Goal: Task Accomplishment & Management: Use online tool/utility

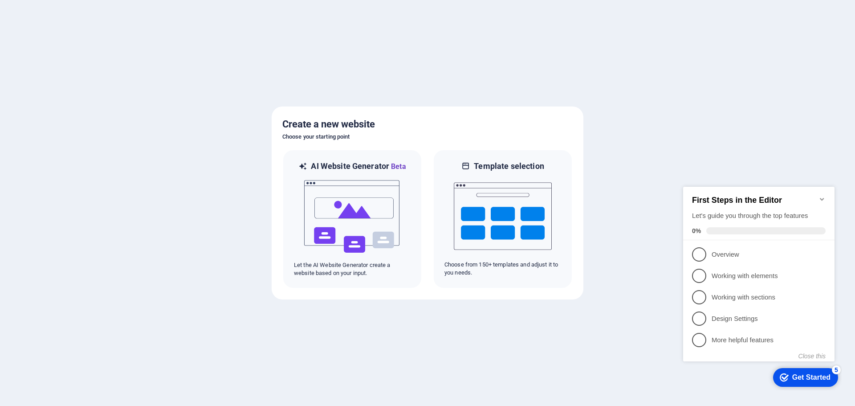
click at [349, 167] on h6 "AI Website Generator Beta" at bounding box center [358, 166] width 95 height 11
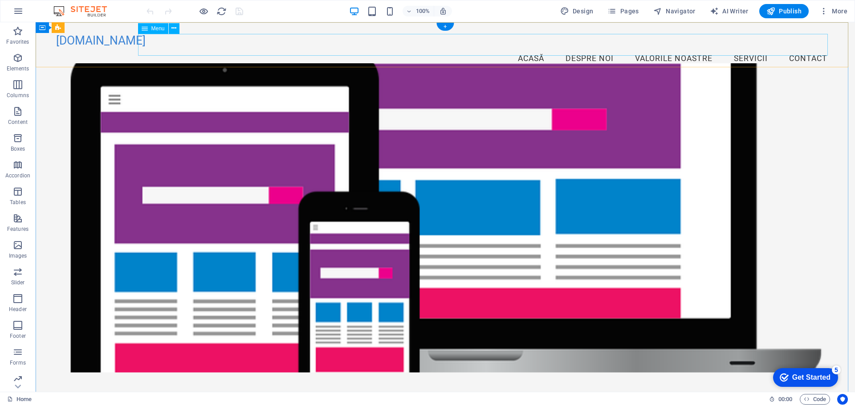
click at [811, 48] on nav "Acasă Despre Noi Valorile Noastre Servicii Contact" at bounding box center [445, 59] width 779 height 22
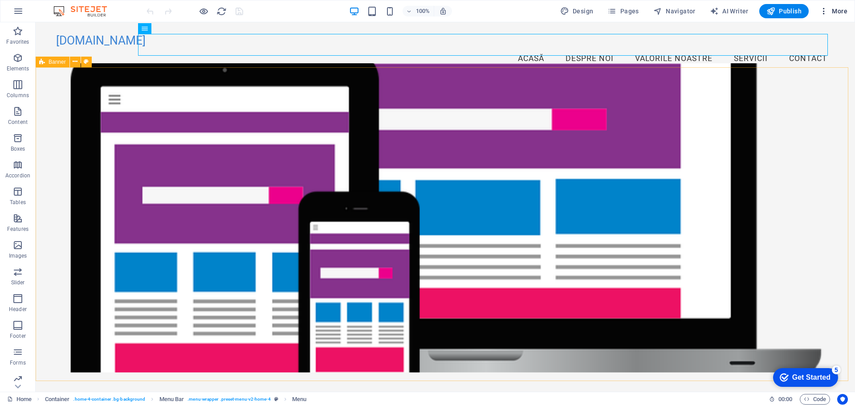
click at [843, 11] on span "More" at bounding box center [834, 11] width 28 height 9
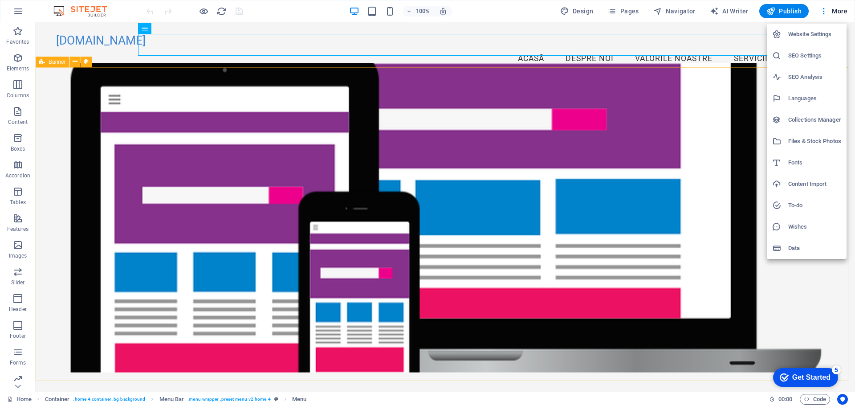
click at [797, 249] on h6 "Data" at bounding box center [814, 248] width 53 height 11
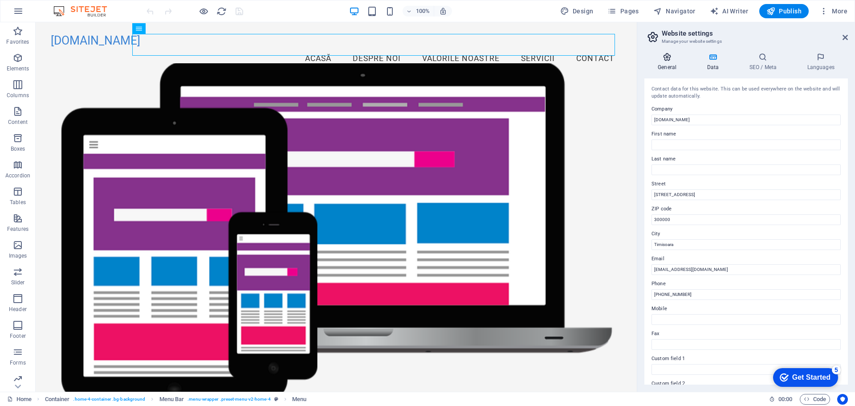
click at [669, 59] on icon at bounding box center [667, 57] width 45 height 9
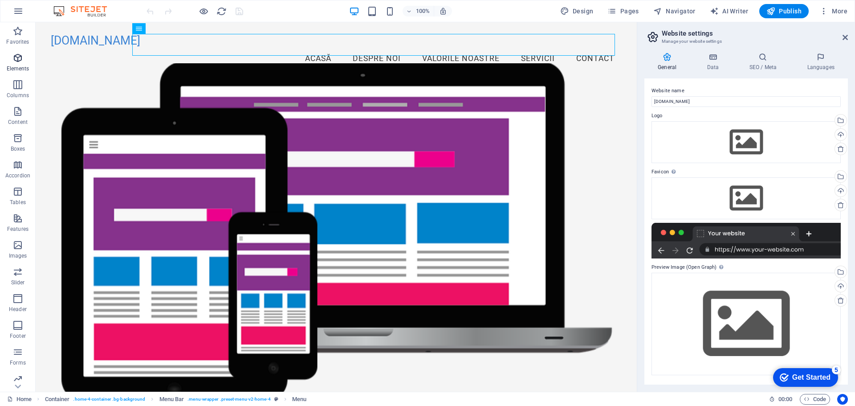
click at [19, 62] on icon "button" at bounding box center [17, 58] width 11 height 11
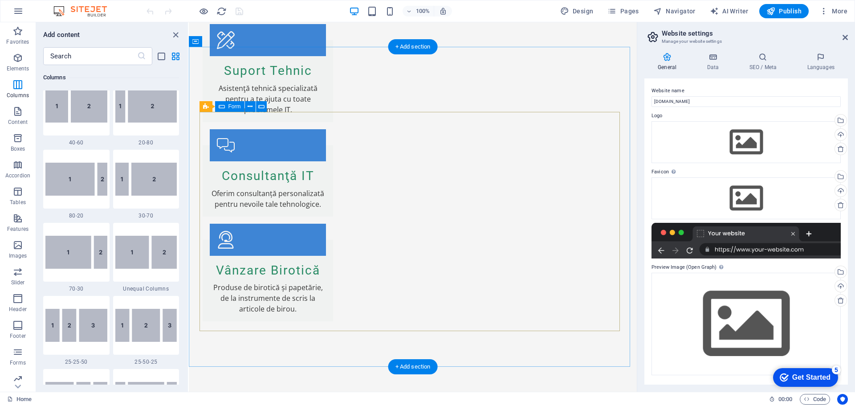
scroll to position [1871, 0]
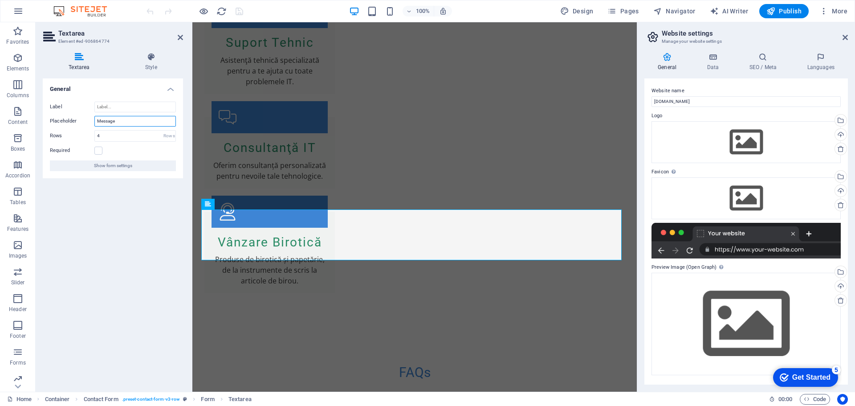
click at [139, 121] on input "Message" at bounding box center [135, 121] width 82 height 11
type input "Care este problema care o sesizati ?"
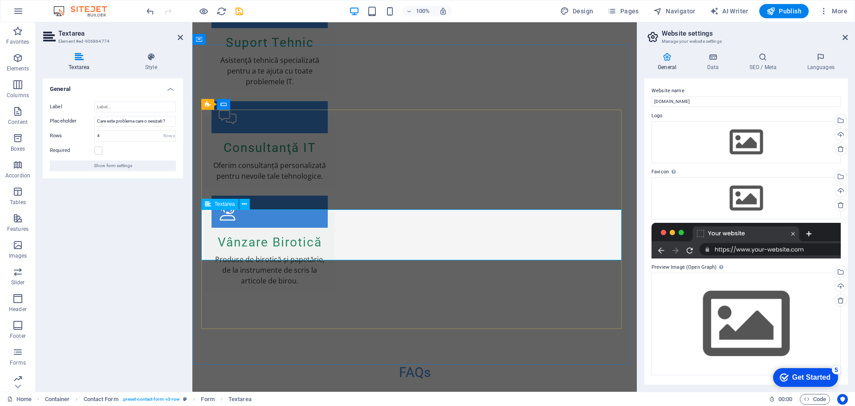
drag, startPoint x: 355, startPoint y: 220, endPoint x: 224, endPoint y: 216, distance: 131.0
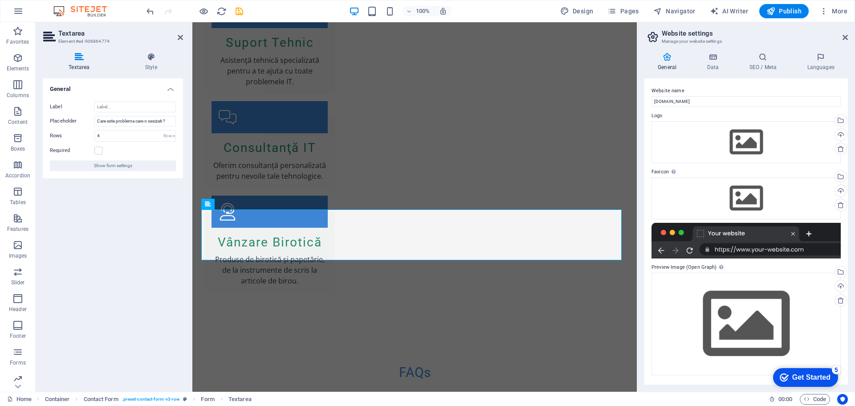
drag, startPoint x: 99, startPoint y: 152, endPoint x: 112, endPoint y: 155, distance: 12.7
click at [99, 152] on label at bounding box center [98, 151] width 8 height 8
click at [0, 0] on input "Required" at bounding box center [0, 0] width 0 height 0
click at [134, 167] on button "Show form settings" at bounding box center [113, 165] width 126 height 11
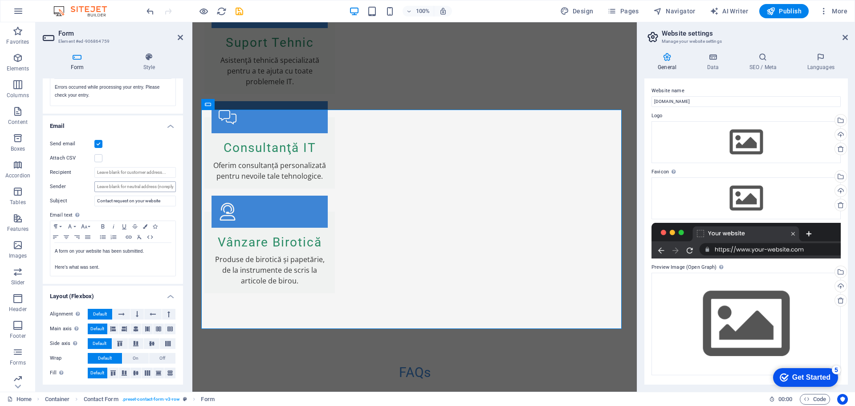
scroll to position [192, 0]
click at [125, 187] on input "Sender" at bounding box center [135, 185] width 82 height 11
type input "[EMAIL_ADDRESS][DOMAIN_NAME]"
drag, startPoint x: 161, startPoint y: 200, endPoint x: 114, endPoint y: 199, distance: 47.7
click at [114, 199] on input "Contact request on your website" at bounding box center [135, 199] width 82 height 11
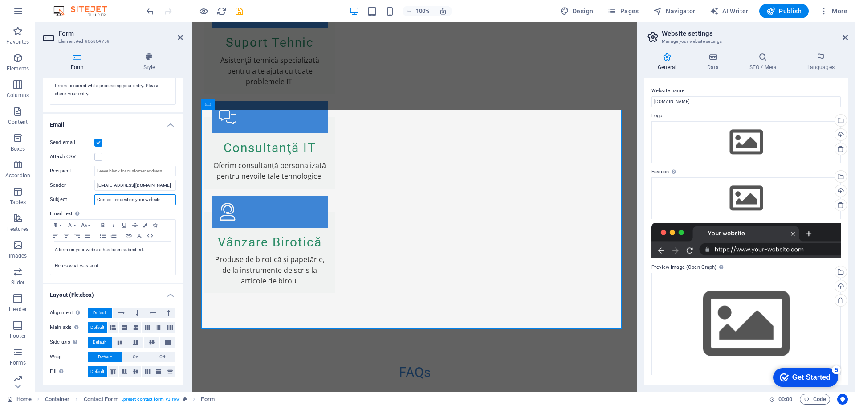
click at [161, 200] on input "Contact request on your website" at bounding box center [135, 199] width 82 height 11
drag, startPoint x: 169, startPoint y: 199, endPoint x: 110, endPoint y: 197, distance: 59.3
click at [110, 197] on input "Contact request on your website" at bounding box center [135, 199] width 82 height 11
click at [168, 197] on input "Contact request on your website" at bounding box center [135, 199] width 82 height 11
drag, startPoint x: 169, startPoint y: 199, endPoint x: 95, endPoint y: 199, distance: 73.9
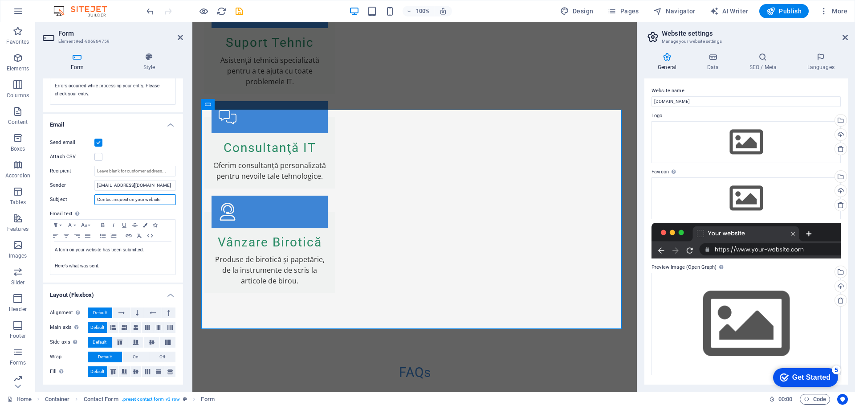
click at [95, 199] on input "Contact request on your website" at bounding box center [135, 199] width 82 height 11
type input "C"
type input "Programare Service"
click at [106, 253] on p "A form on your website has been submitted." at bounding box center [113, 250] width 116 height 8
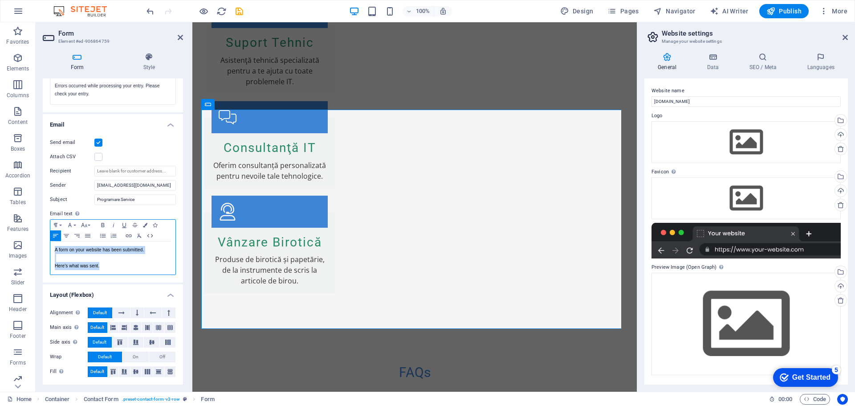
drag, startPoint x: 86, startPoint y: 265, endPoint x: 50, endPoint y: 246, distance: 40.5
click at [50, 246] on div "A form on your website has been submitted. Here's what was sent." at bounding box center [112, 257] width 125 height 33
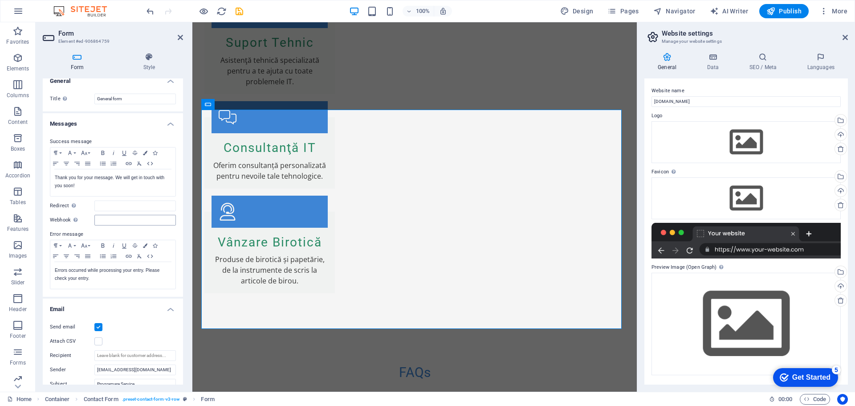
scroll to position [0, 0]
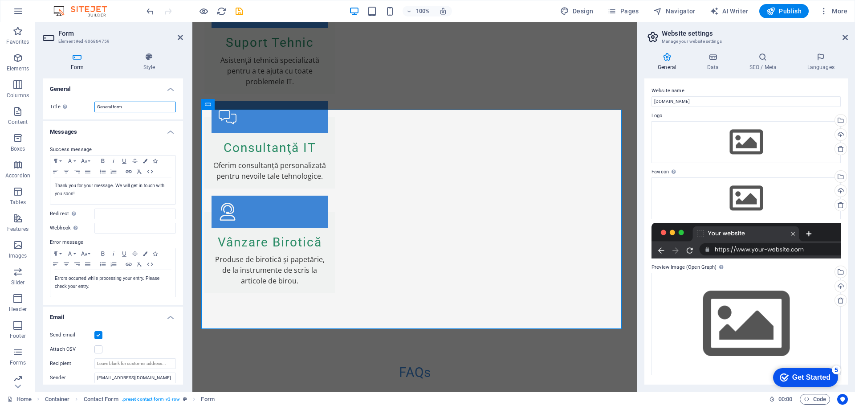
click at [135, 107] on input "General form" at bounding box center [135, 107] width 82 height 11
click at [151, 56] on icon at bounding box center [149, 57] width 68 height 9
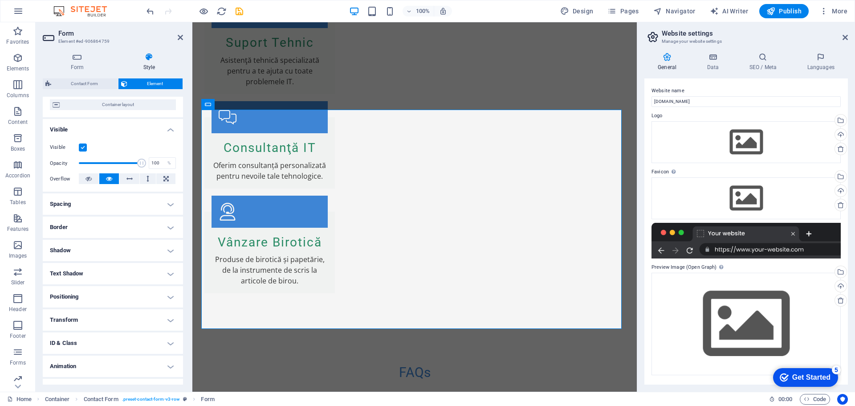
scroll to position [89, 0]
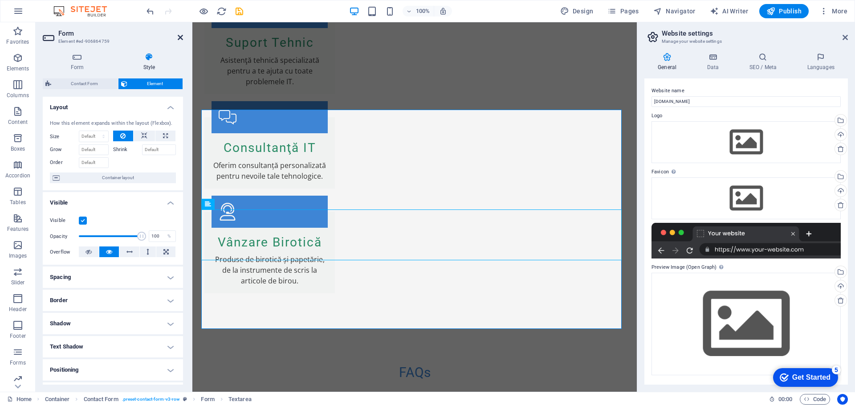
drag, startPoint x: 180, startPoint y: 37, endPoint x: 121, endPoint y: 65, distance: 64.8
click at [180, 37] on icon at bounding box center [180, 37] width 5 height 7
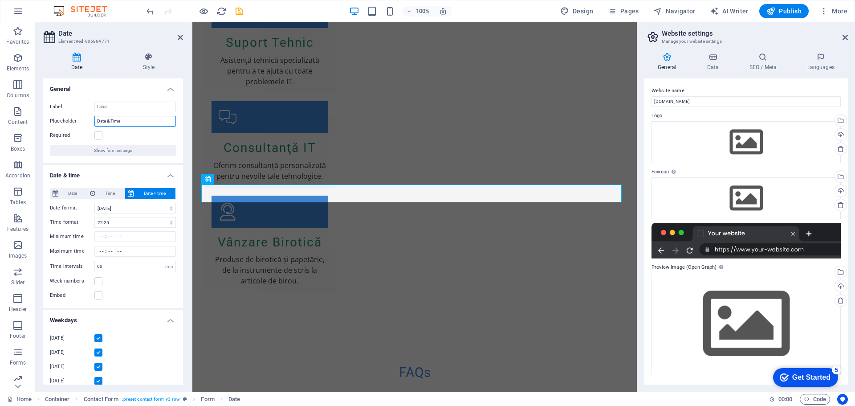
click at [132, 122] on input "Date & Time" at bounding box center [135, 121] width 82 height 11
type input "Data & Ora"
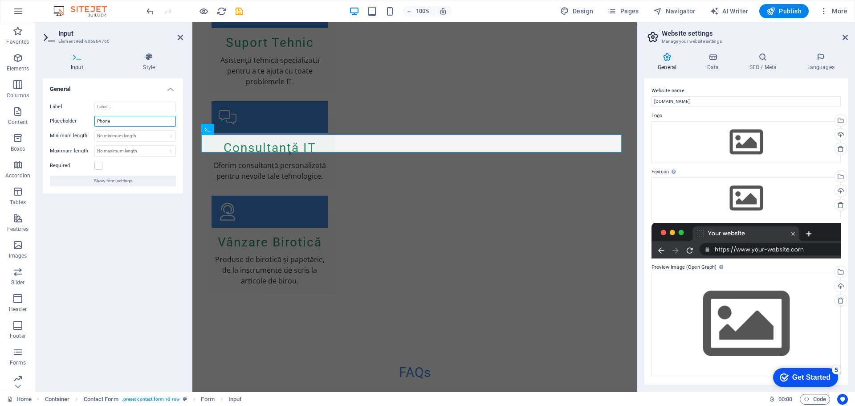
click at [148, 121] on input "Phone" at bounding box center [135, 121] width 82 height 11
type input "R"
type input "Telefon"
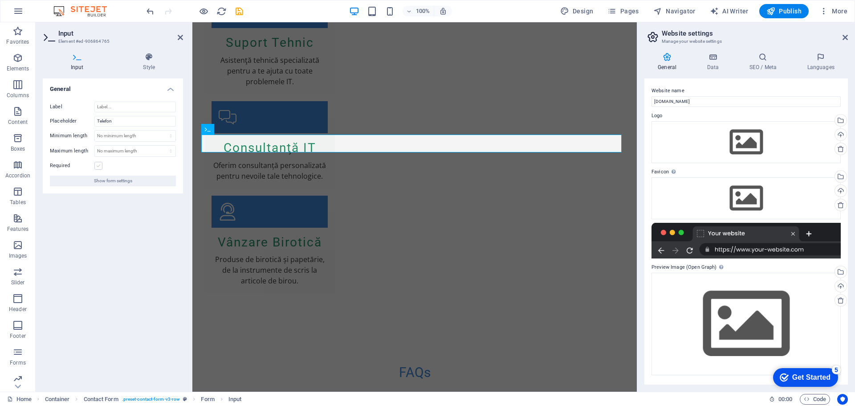
click at [97, 167] on label at bounding box center [98, 166] width 8 height 8
click at [0, 0] on input "Required" at bounding box center [0, 0] width 0 height 0
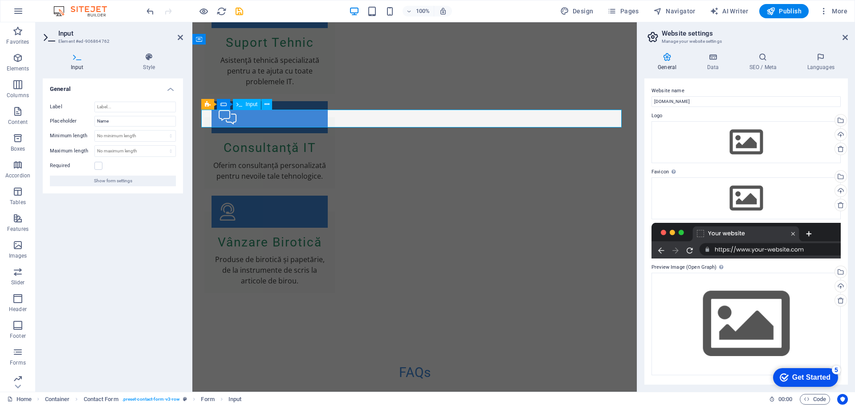
click at [155, 123] on input "Name" at bounding box center [135, 121] width 82 height 11
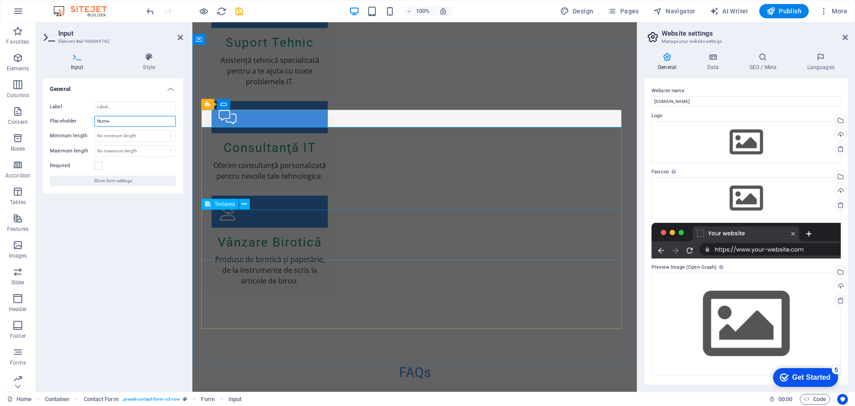
type input "Nume"
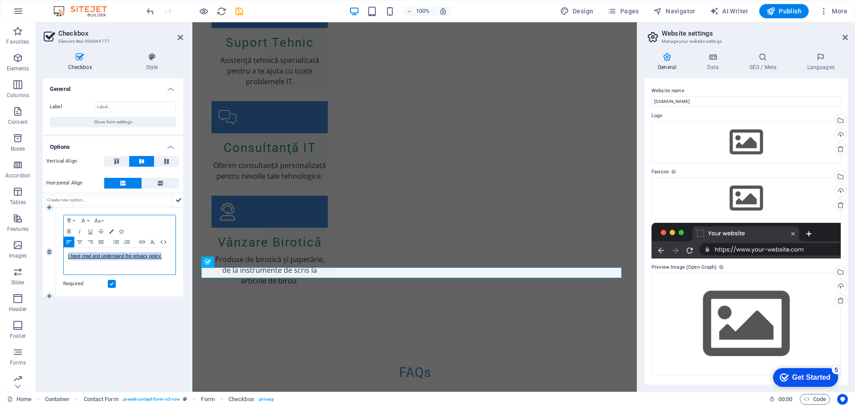
drag, startPoint x: 163, startPoint y: 256, endPoint x: 67, endPoint y: 256, distance: 96.2
click at [67, 256] on div "I have read and understand the privacy policy." at bounding box center [120, 261] width 112 height 27
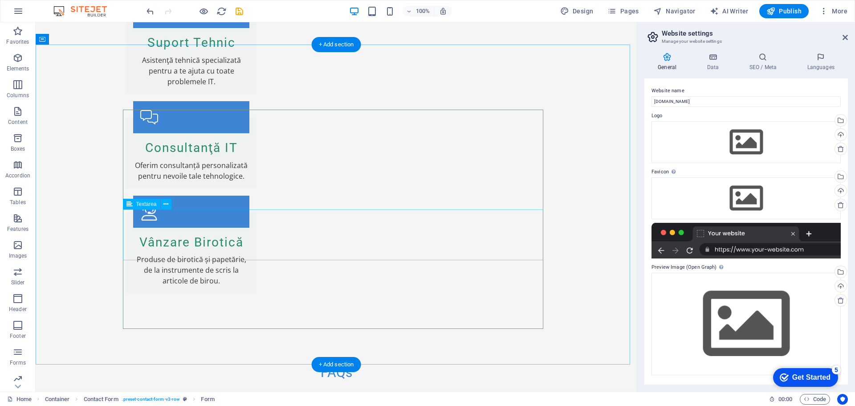
scroll to position [1995, 0]
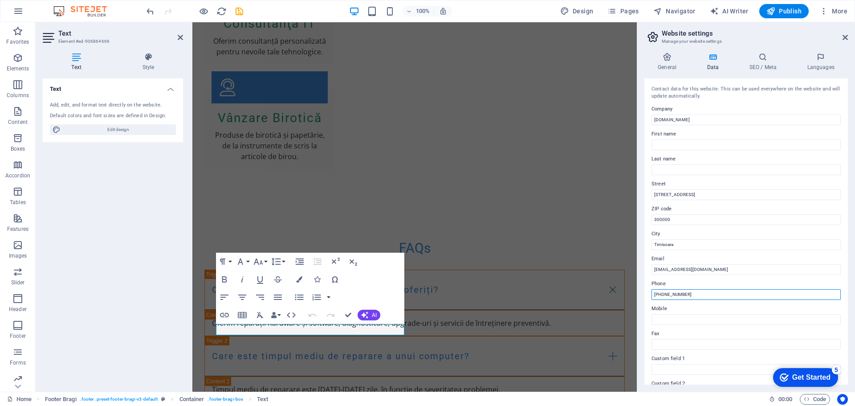
click at [697, 294] on input "+40 123 456 789" at bounding box center [746, 294] width 189 height 11
type input "[PHONE_NUMBER]"
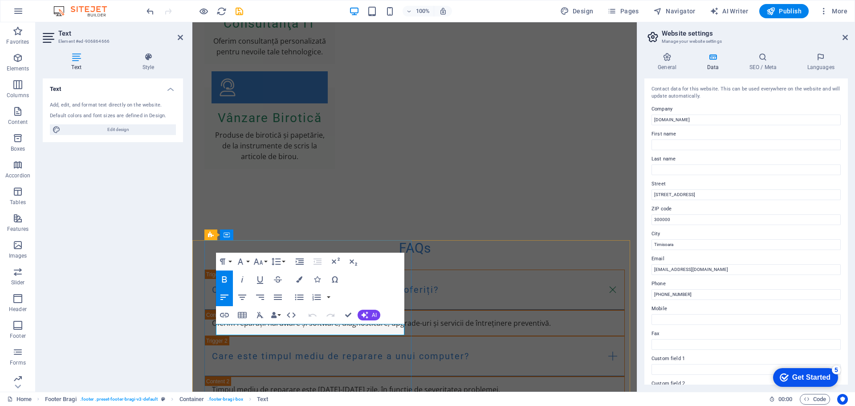
click at [368, 312] on button "AI" at bounding box center [369, 315] width 23 height 11
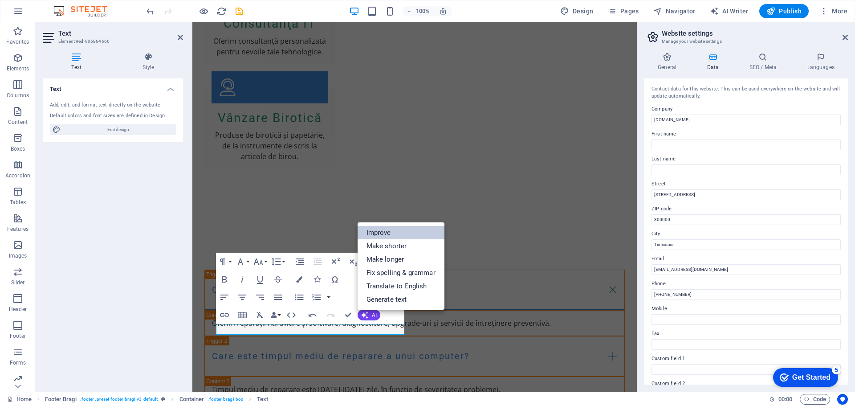
click at [394, 233] on link "Improve" at bounding box center [401, 232] width 87 height 13
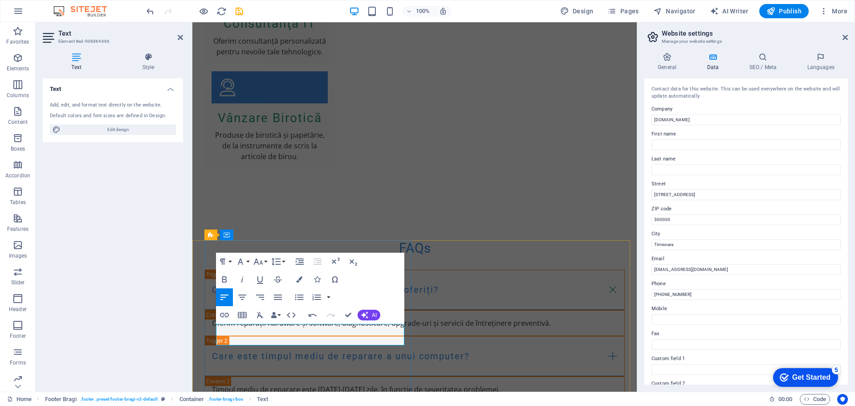
drag, startPoint x: 248, startPoint y: 339, endPoint x: 216, endPoint y: 330, distance: 33.3
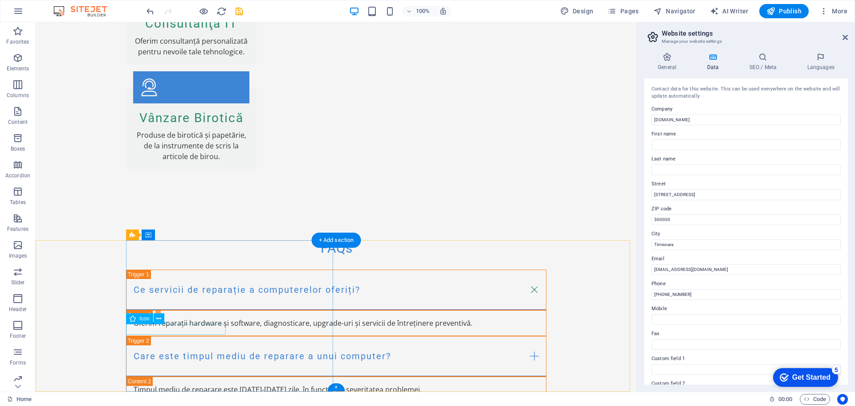
select select "xMidYMid"
select select "px"
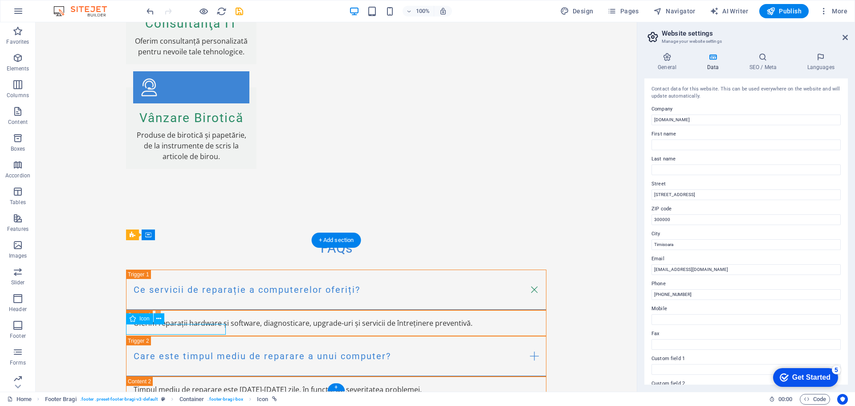
select select "px"
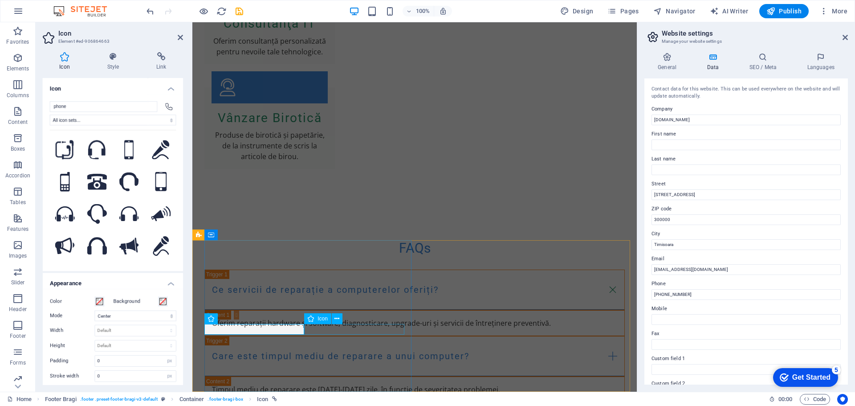
select select "xMidYMid"
select select "px"
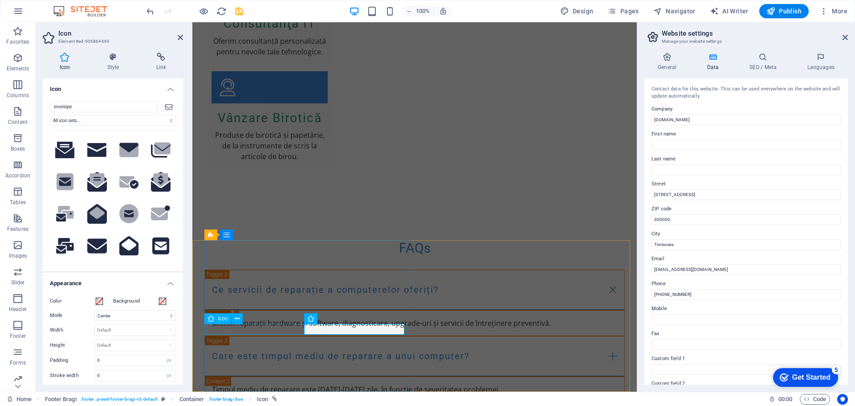
select select "xMidYMid"
select select "px"
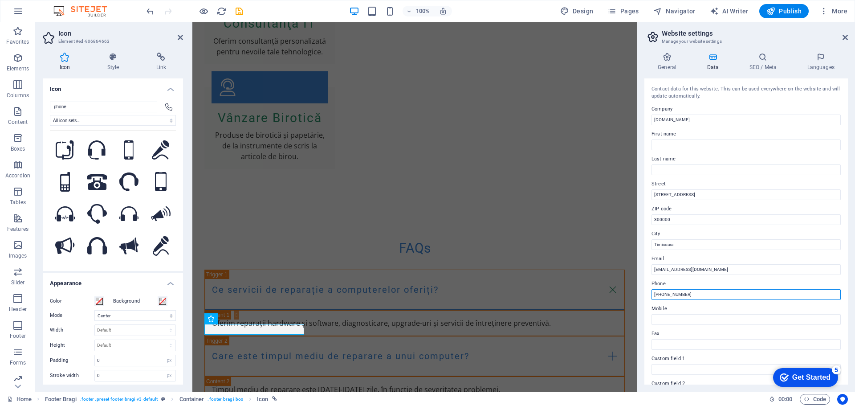
click at [706, 293] on input "[PHONE_NUMBER]" at bounding box center [746, 294] width 189 height 11
drag, startPoint x: 863, startPoint y: 294, endPoint x: 625, endPoint y: 266, distance: 239.0
click at [669, 268] on input "contact@topro.ro" at bounding box center [746, 269] width 189 height 11
type input "[EMAIL_ADDRESS][DOMAIN_NAME]"
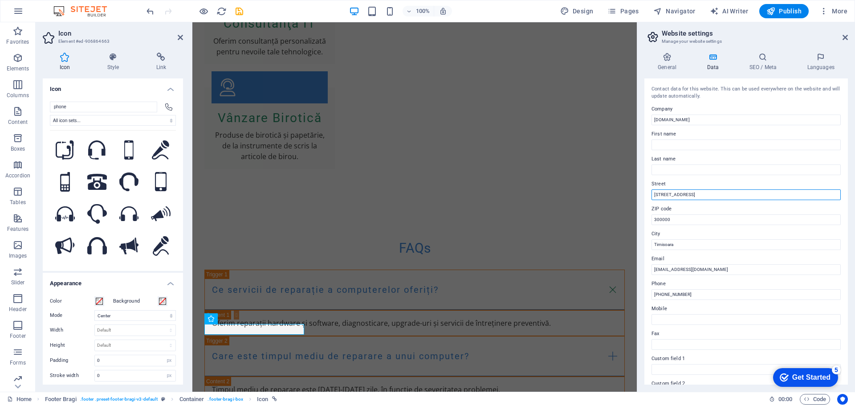
click at [706, 196] on input "Strada Exemplu 123" at bounding box center [746, 194] width 189 height 11
type input "B"
type input "Calea Bogdanestilor, Nr. 141"
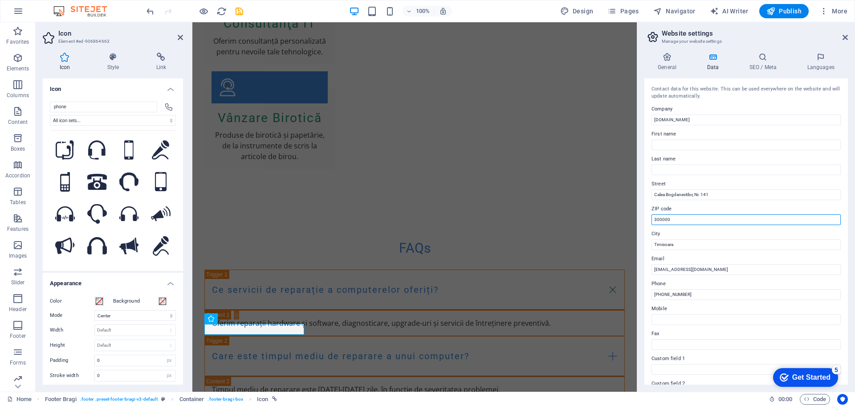
click at [685, 220] on input "300000" at bounding box center [746, 219] width 189 height 11
type input "300601"
drag, startPoint x: 845, startPoint y: 315, endPoint x: 612, endPoint y: 293, distance: 234.0
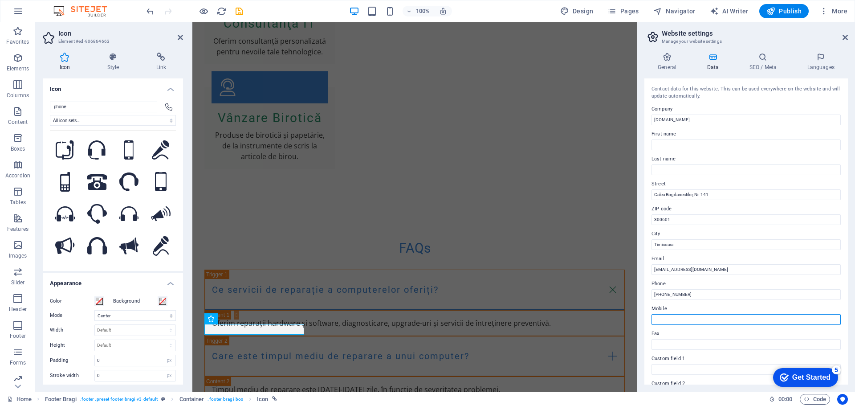
click at [692, 317] on input "Mobile" at bounding box center [746, 319] width 189 height 11
paste input "[PHONE_NUMBER]"
type input "[PHONE_NUMBER]"
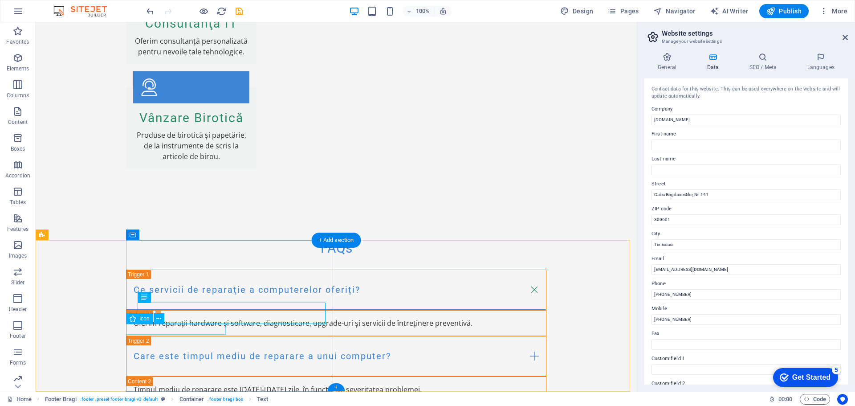
select select "xMidYMid"
select select "px"
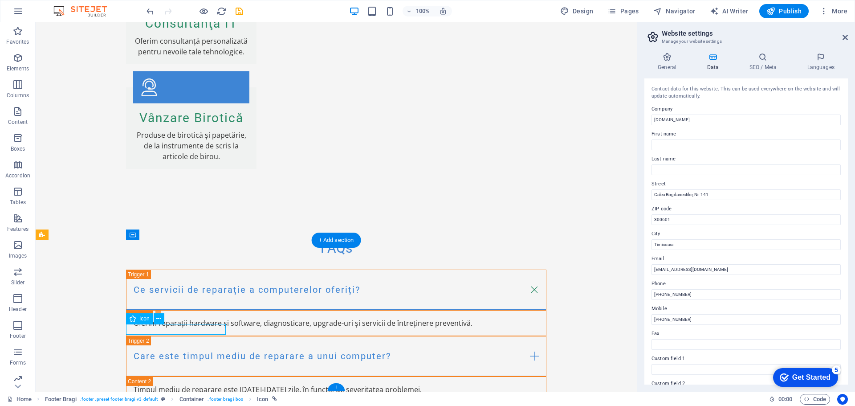
select select "px"
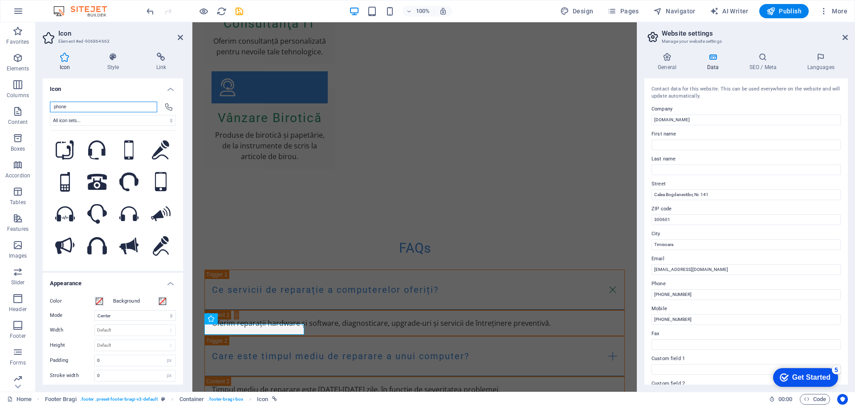
click at [82, 107] on input "phone" at bounding box center [103, 107] width 107 height 11
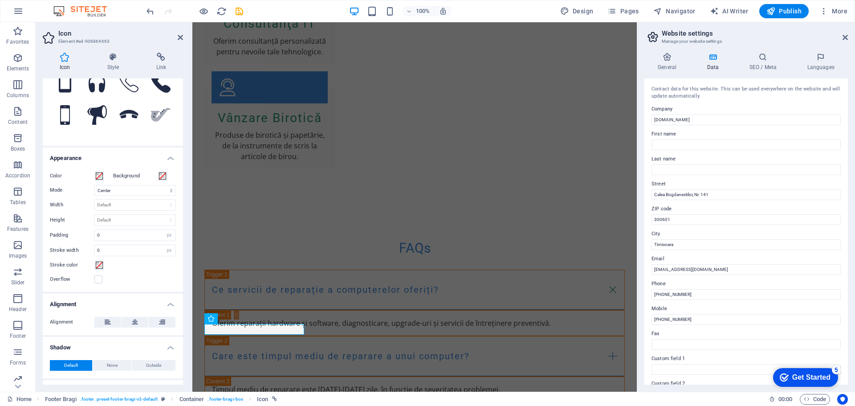
scroll to position [162, 0]
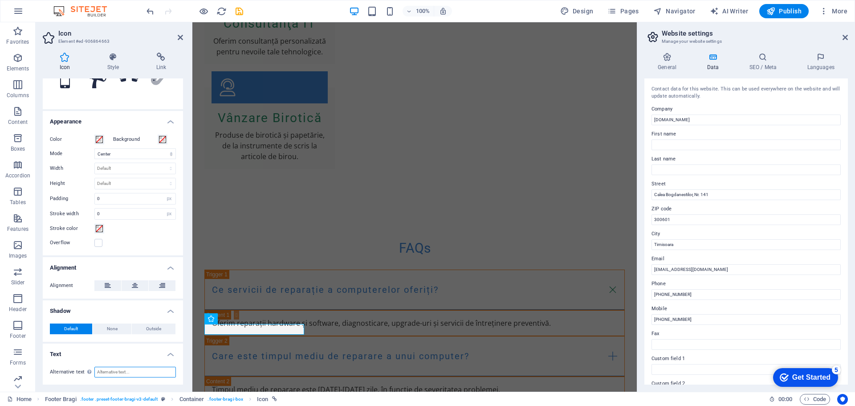
click at [127, 369] on input "Alternative text The alternative text is used by devices that cannot display im…" at bounding box center [135, 372] width 82 height 11
click at [706, 294] on input "[PHONE_NUMBER]" at bounding box center [746, 294] width 189 height 11
click at [132, 368] on input "Alternative text The alternative text is used by devices that cannot display im…" at bounding box center [135, 372] width 82 height 11
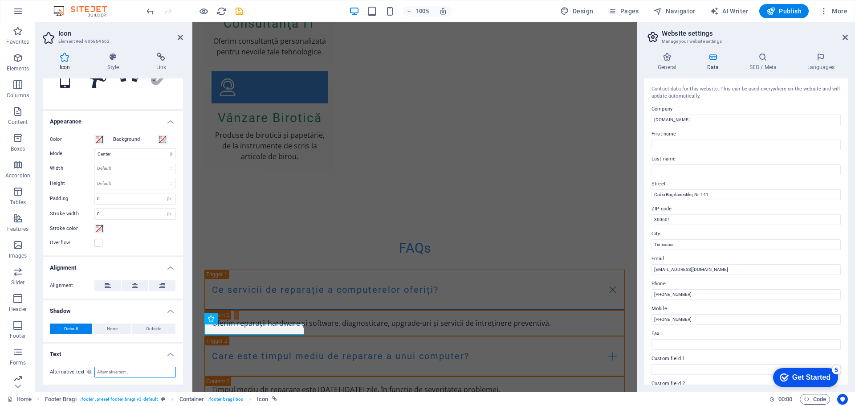
paste input "[PHONE_NUMBER]"
type input "[PHONE_NUMBER]"
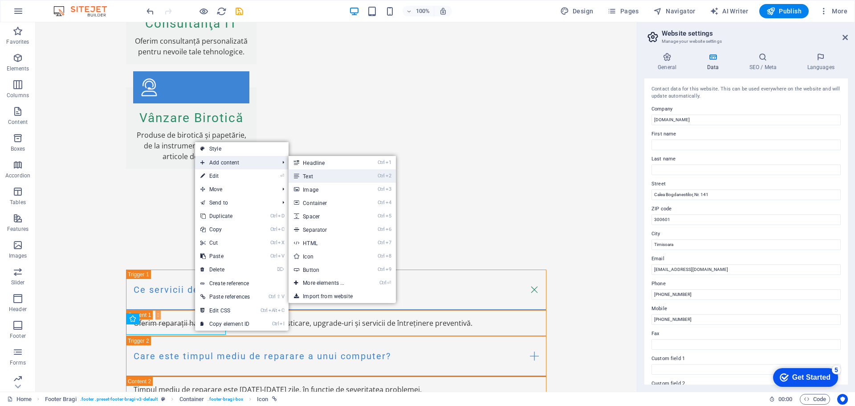
drag, startPoint x: 116, startPoint y: 152, endPoint x: 309, endPoint y: 173, distance: 193.6
click at [309, 173] on link "Ctrl 2 Text" at bounding box center [325, 175] width 73 height 13
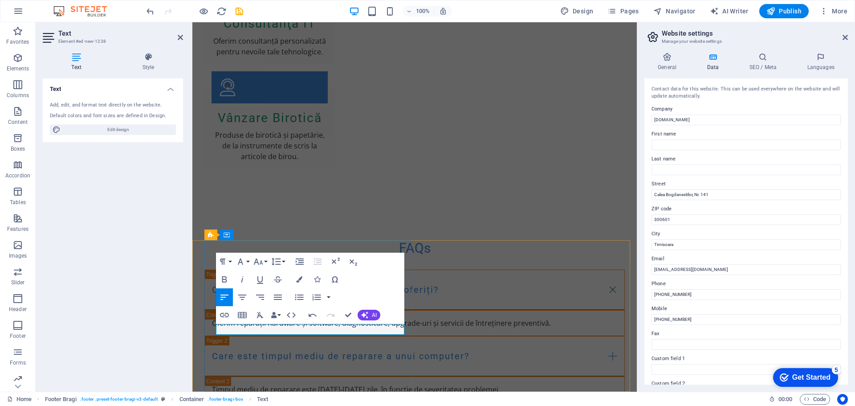
scroll to position [0, 4]
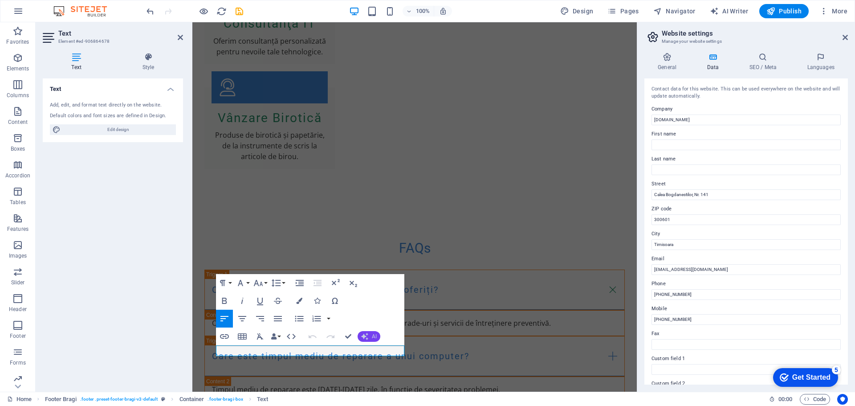
click at [363, 338] on icon "button" at bounding box center [364, 336] width 7 height 7
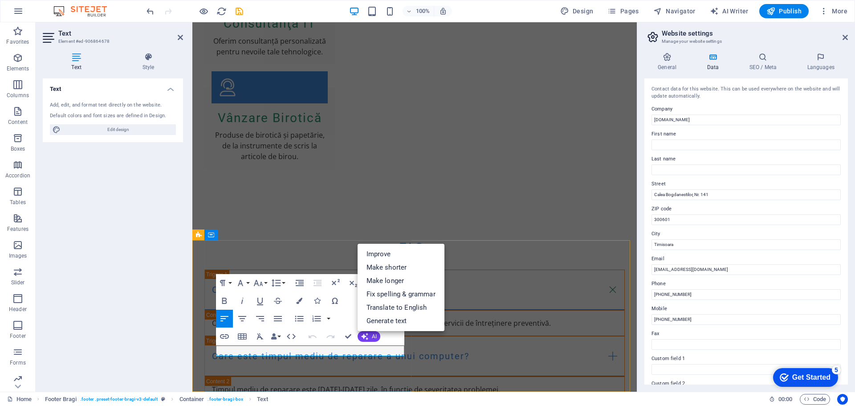
click at [120, 128] on span "Edit design" at bounding box center [118, 129] width 110 height 11
click at [63, 88] on h4 "Text" at bounding box center [113, 86] width 140 height 16
select select "px"
select select "200"
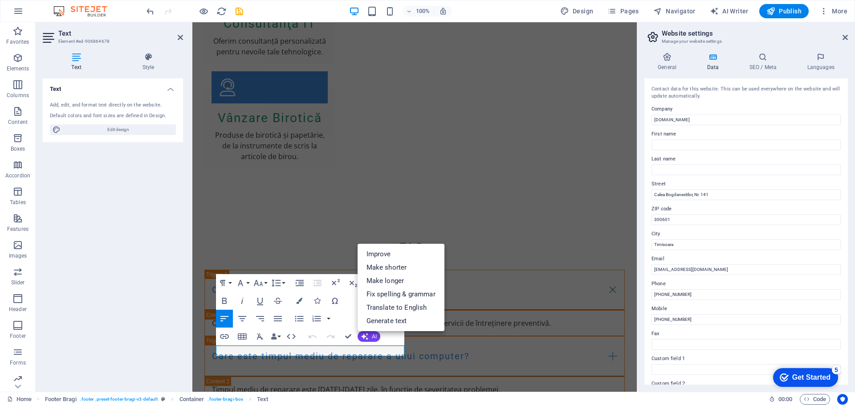
select select "px"
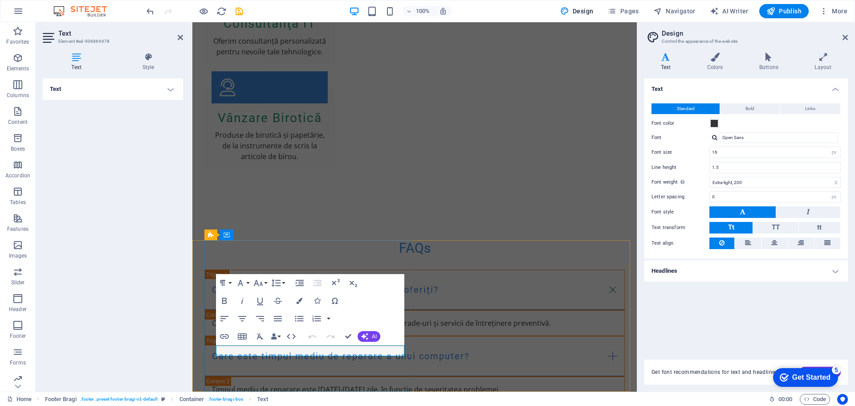
drag, startPoint x: 256, startPoint y: 349, endPoint x: 202, endPoint y: 347, distance: 53.9
click at [153, 92] on h4 "Text" at bounding box center [113, 88] width 140 height 21
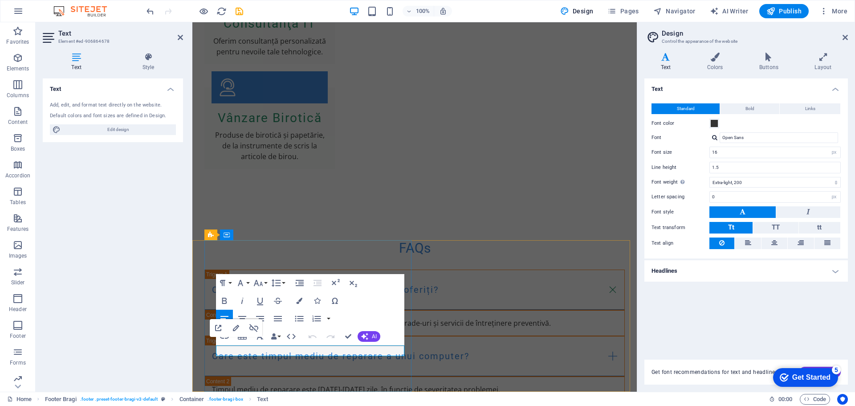
drag, startPoint x: 252, startPoint y: 351, endPoint x: 445, endPoint y: 367, distance: 193.0
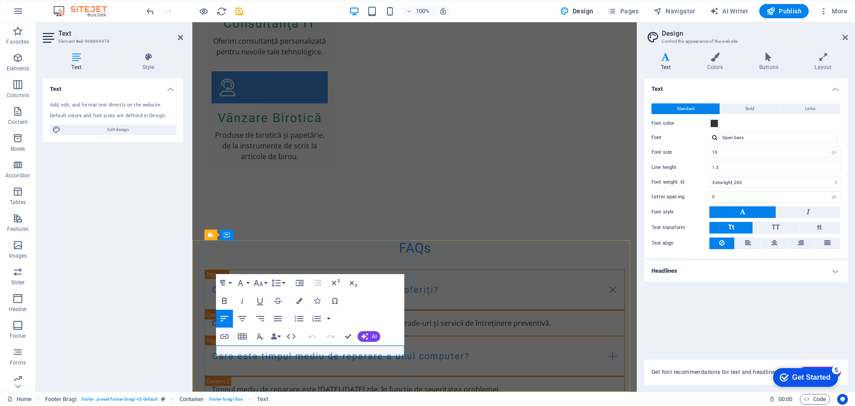
drag, startPoint x: 258, startPoint y: 349, endPoint x: 485, endPoint y: 423, distance: 238.5
drag, startPoint x: 314, startPoint y: 348, endPoint x: 268, endPoint y: 348, distance: 46.3
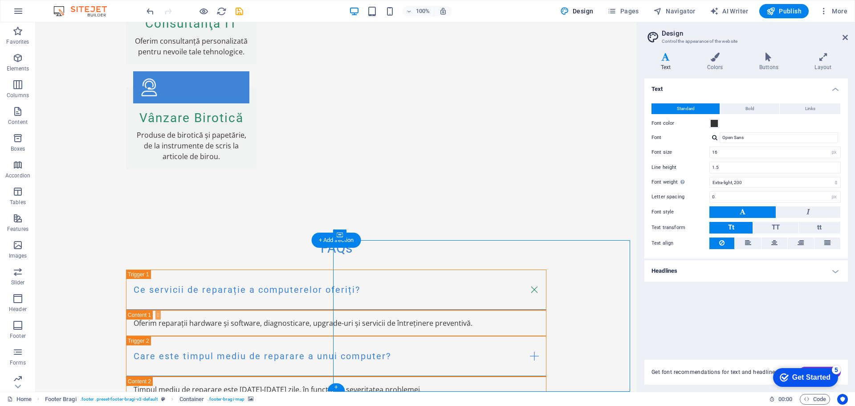
select select "px"
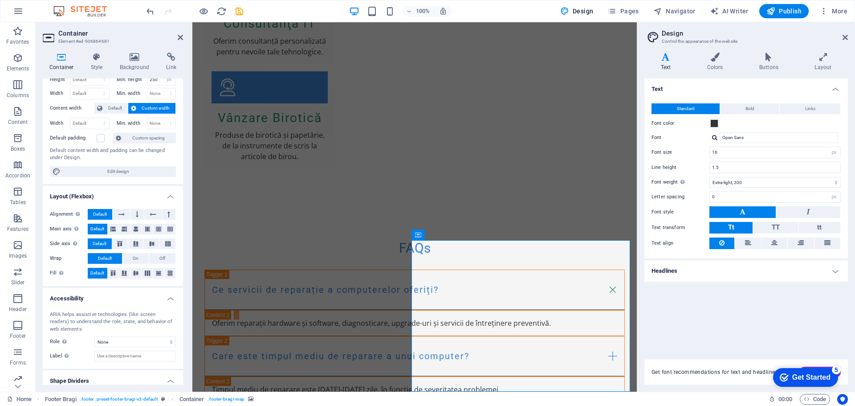
scroll to position [54, 0]
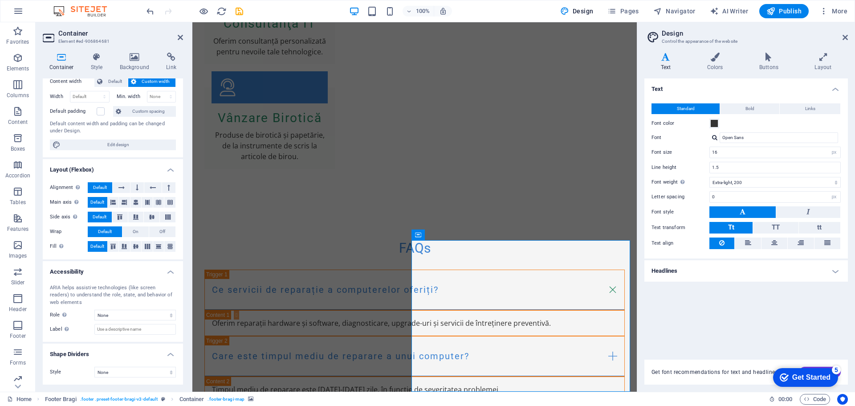
click at [113, 80] on span "Default" at bounding box center [115, 81] width 20 height 11
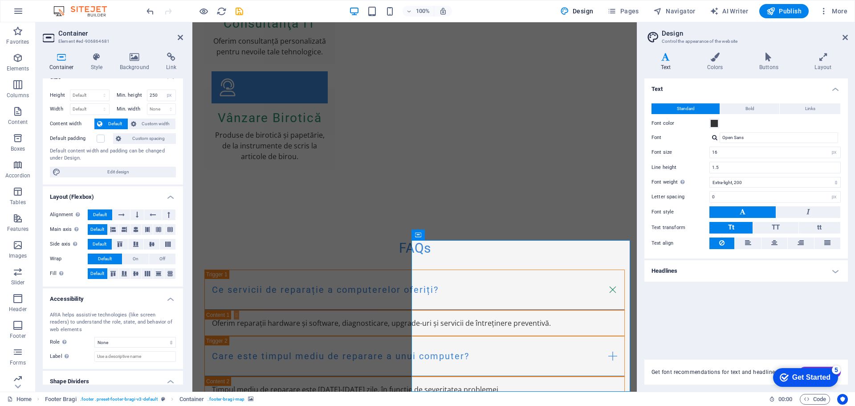
scroll to position [0, 0]
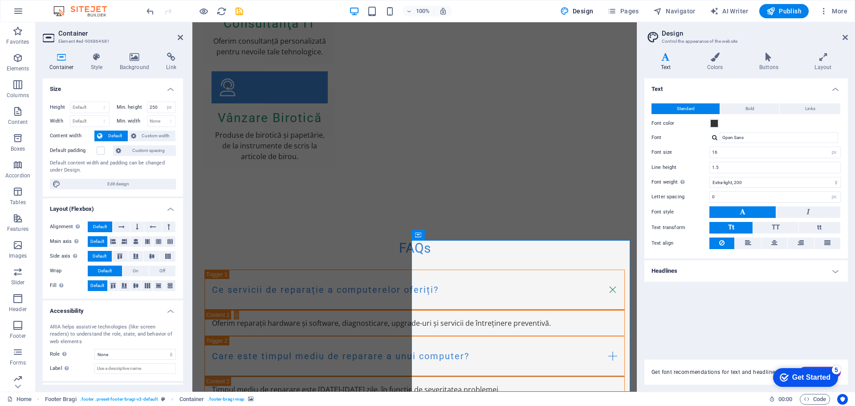
click at [76, 135] on label "Content width" at bounding box center [72, 136] width 45 height 11
click at [96, 63] on h4 "Style" at bounding box center [98, 62] width 29 height 19
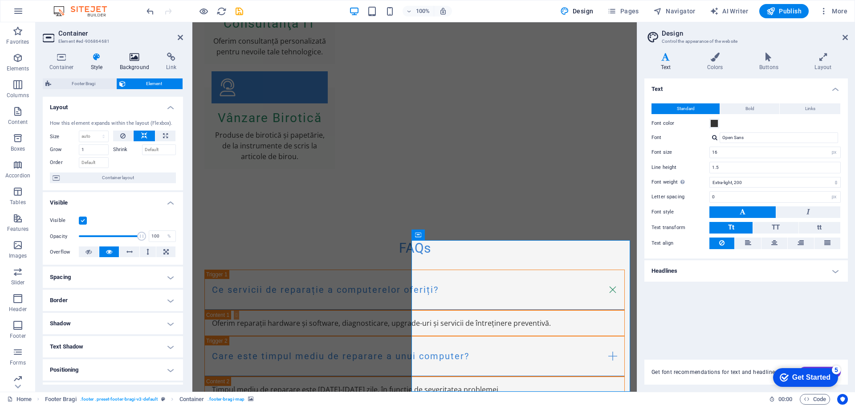
click at [132, 63] on h4 "Background" at bounding box center [136, 62] width 47 height 19
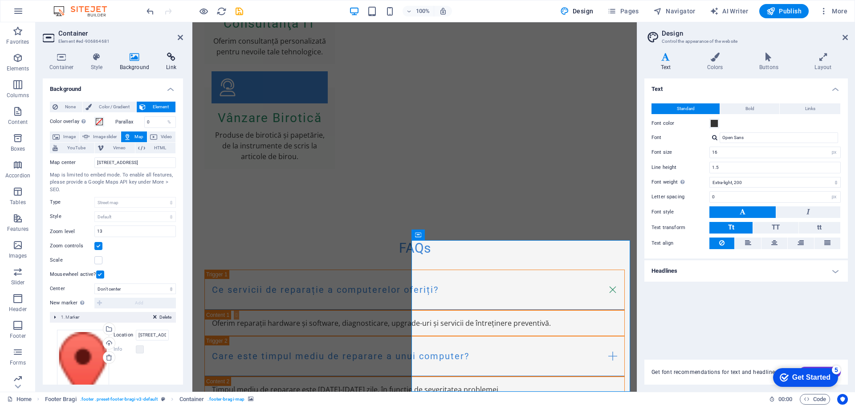
click at [171, 58] on icon at bounding box center [171, 57] width 24 height 9
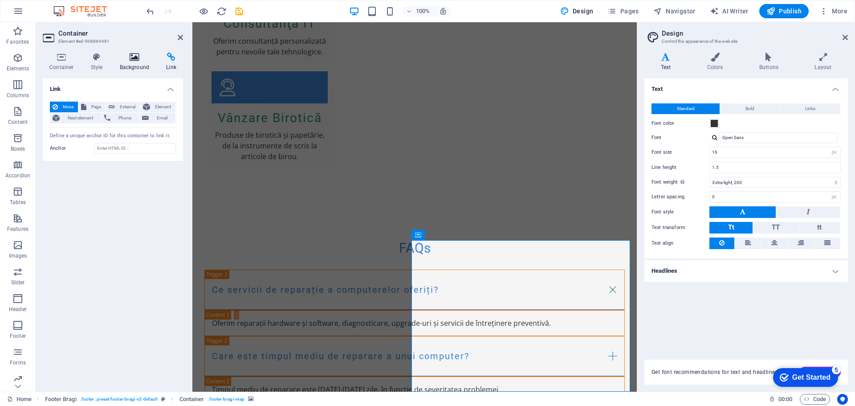
click at [135, 58] on icon at bounding box center [134, 57] width 43 height 9
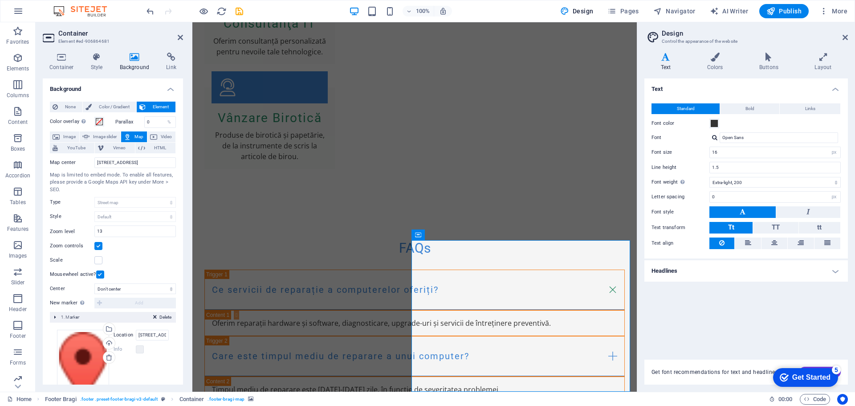
scroll to position [49, 0]
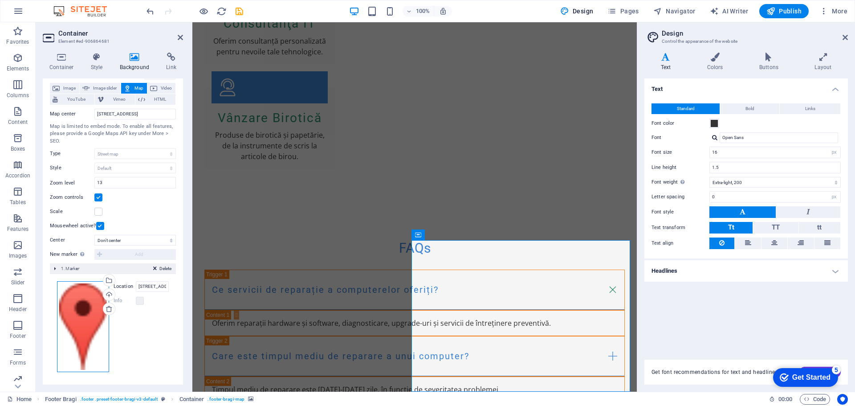
drag, startPoint x: 82, startPoint y: 306, endPoint x: 100, endPoint y: 298, distance: 20.1
click at [82, 306] on div "Drag files here, click to choose files or select files from Files or our free s…" at bounding box center [83, 326] width 52 height 91
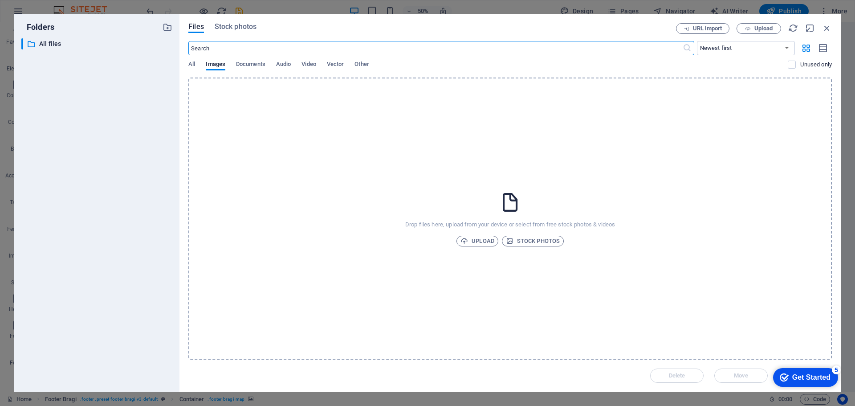
scroll to position [1995, 0]
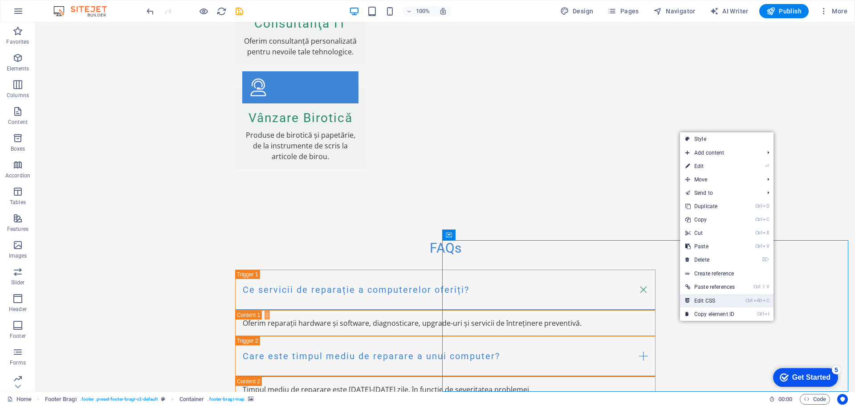
click at [719, 301] on link "Ctrl Alt C Edit CSS" at bounding box center [710, 300] width 60 height 13
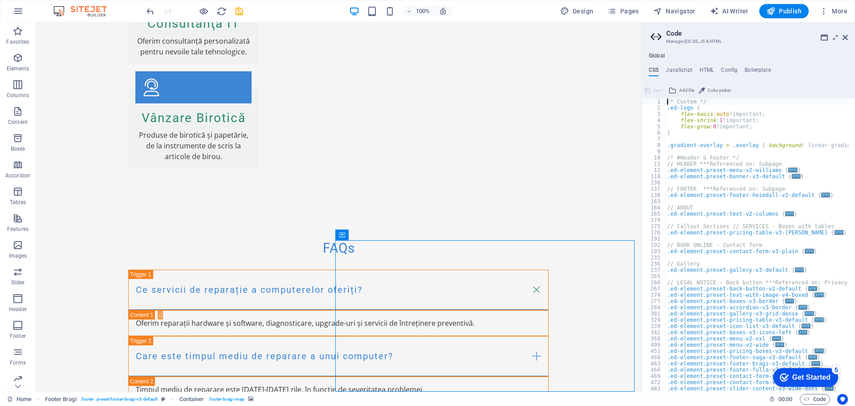
scroll to position [0, 0]
click at [727, 69] on h4 "Config" at bounding box center [729, 72] width 16 height 10
type textarea "$color-background: #F5F5F5;"
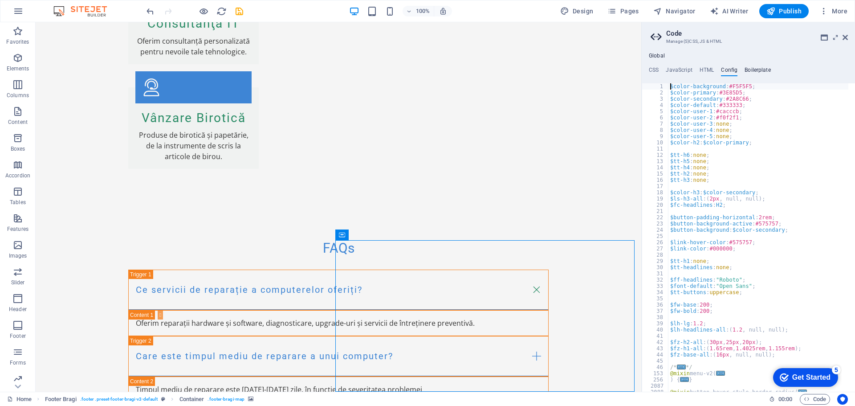
click at [763, 69] on h4 "Boilerplate" at bounding box center [758, 72] width 26 height 10
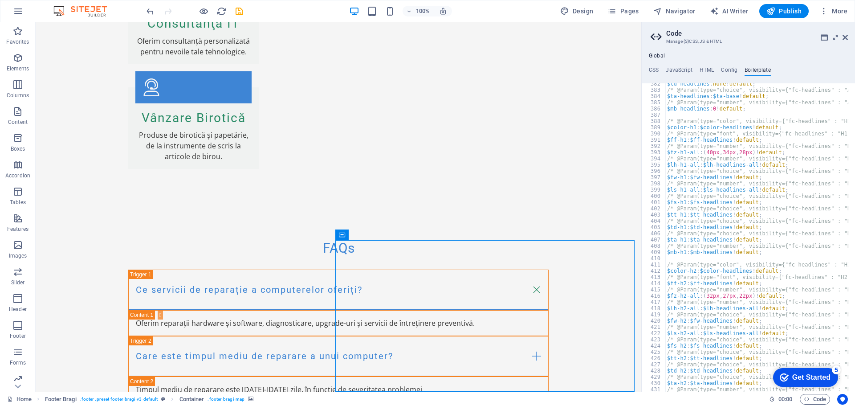
scroll to position [1501, 0]
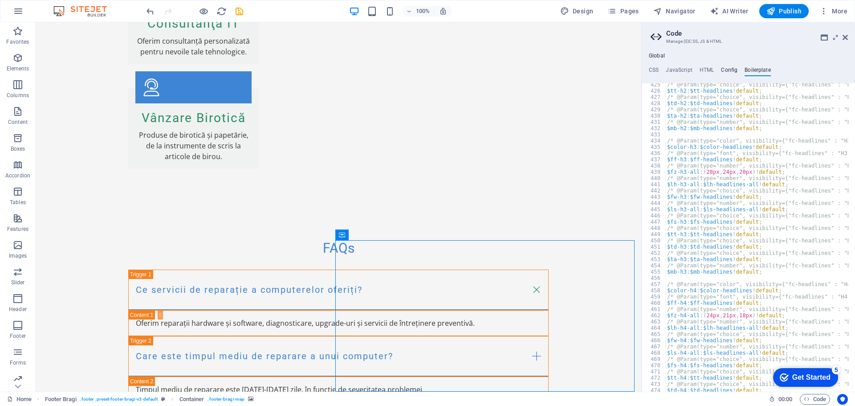
click at [727, 67] on h4 "Config" at bounding box center [729, 72] width 16 height 10
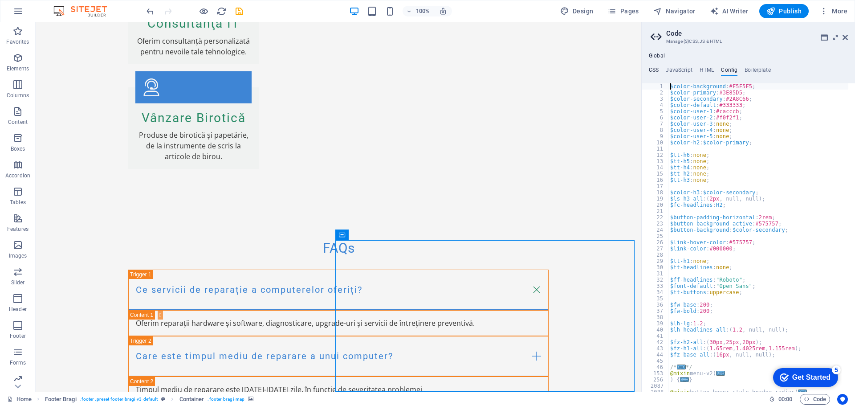
click at [657, 68] on h4 "CSS" at bounding box center [654, 72] width 10 height 10
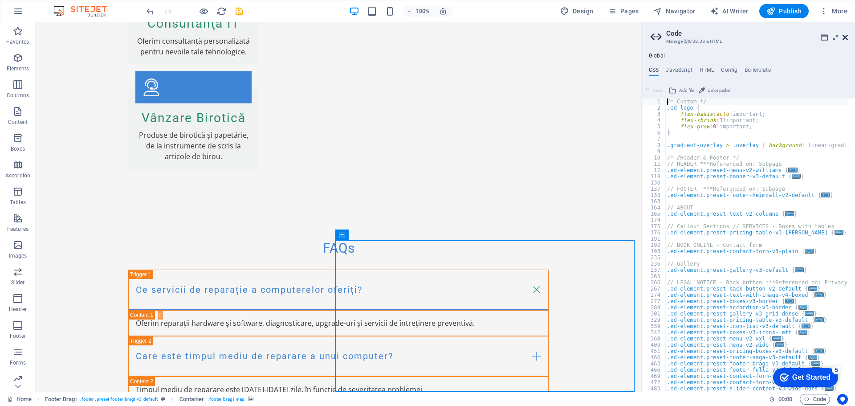
drag, startPoint x: 807, startPoint y: 29, endPoint x: 846, endPoint y: 38, distance: 40.2
click at [846, 38] on icon at bounding box center [845, 37] width 5 height 7
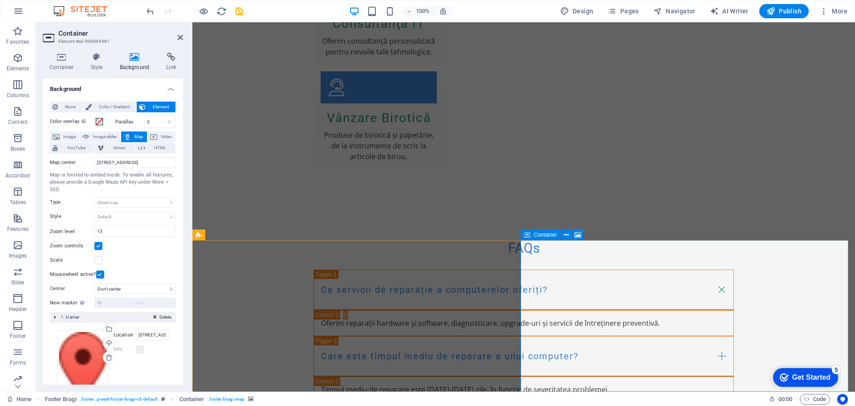
click at [18, 324] on icon "button" at bounding box center [17, 320] width 11 height 11
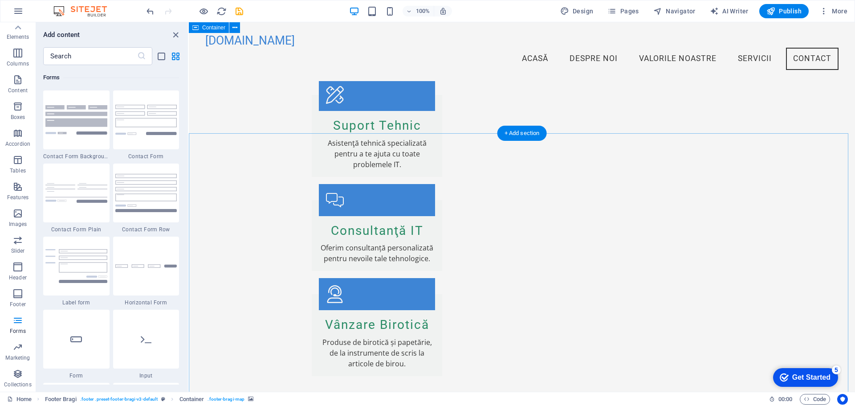
scroll to position [1772, 0]
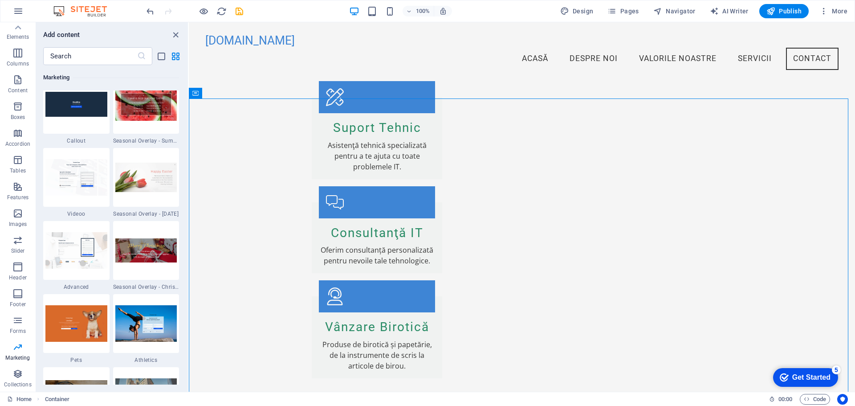
scroll to position [7484, 0]
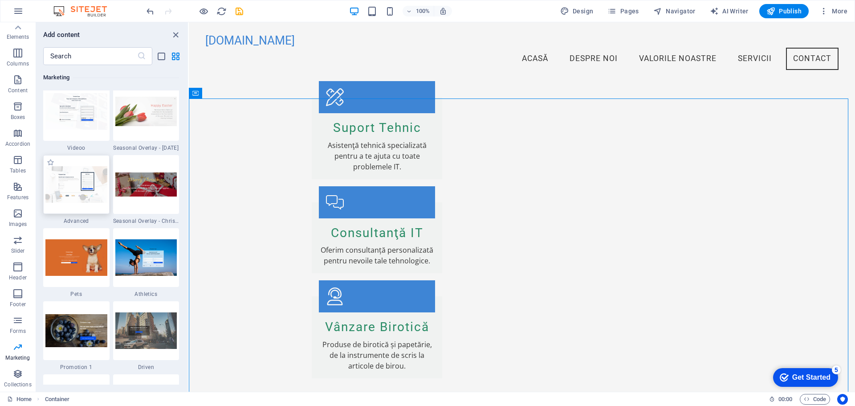
click at [79, 185] on img at bounding box center [76, 184] width 62 height 36
click at [189, 185] on div "Drag here to replace the existing content. Press “Ctrl” if you want to create a…" at bounding box center [522, 206] width 666 height 369
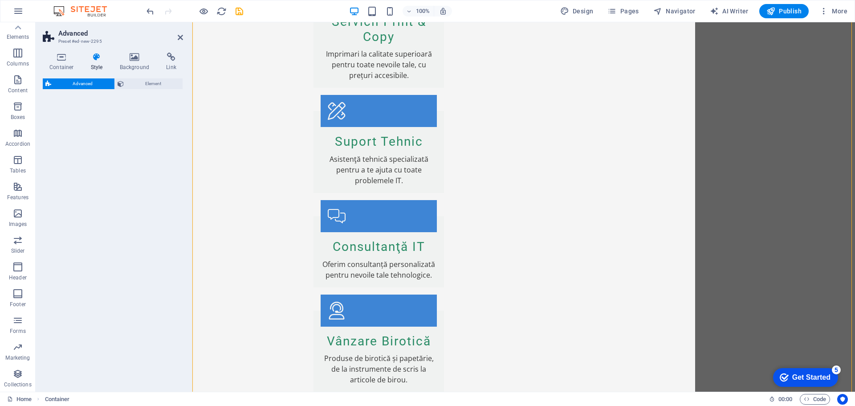
select select "%"
select select "rem"
select select "px"
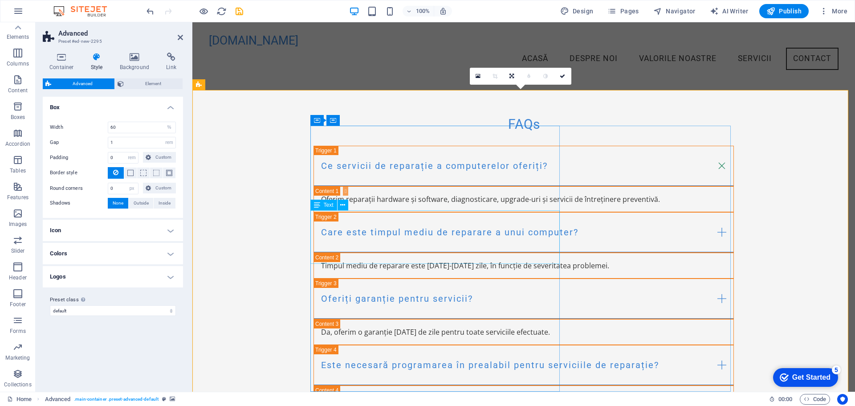
scroll to position [2070, 0]
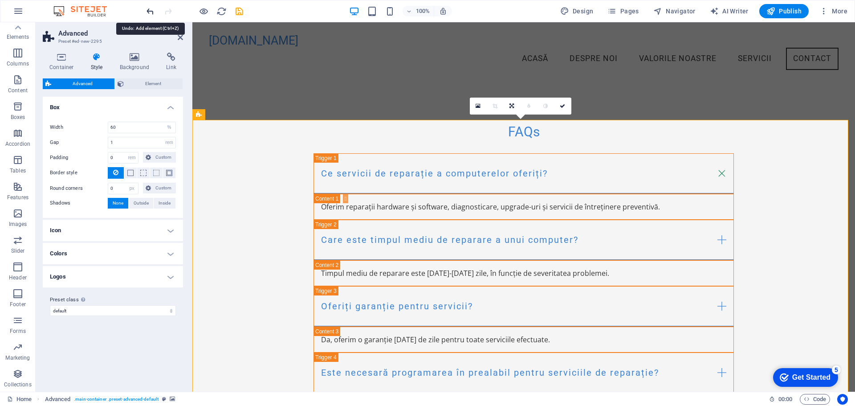
click at [0, 0] on icon "undo" at bounding box center [0, 0] width 0 height 0
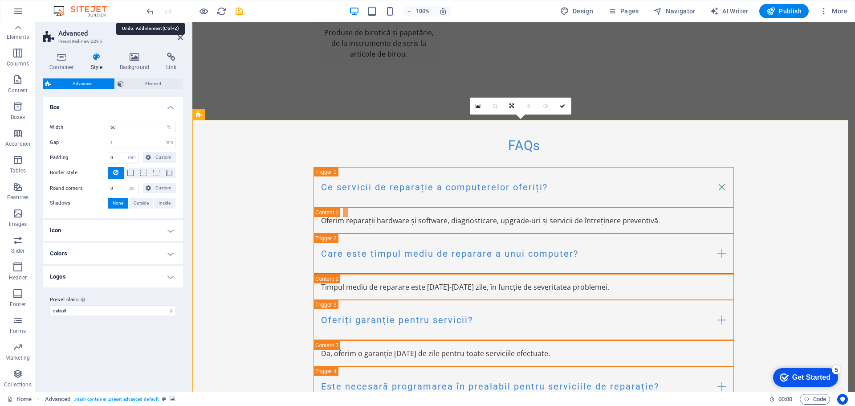
scroll to position [1995, 0]
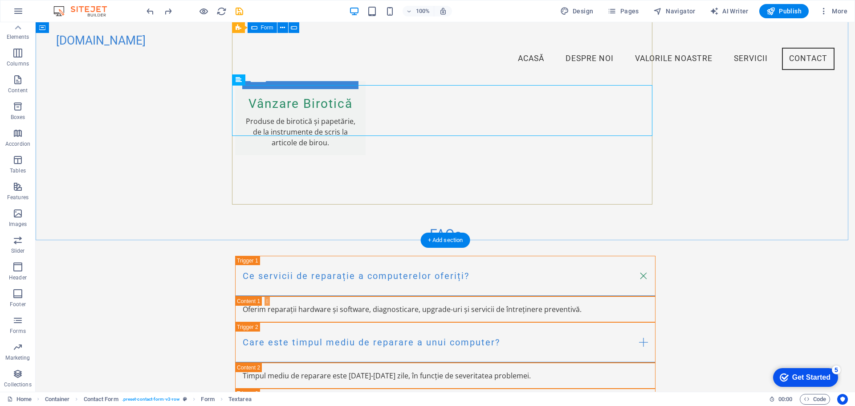
scroll to position [1817, 0]
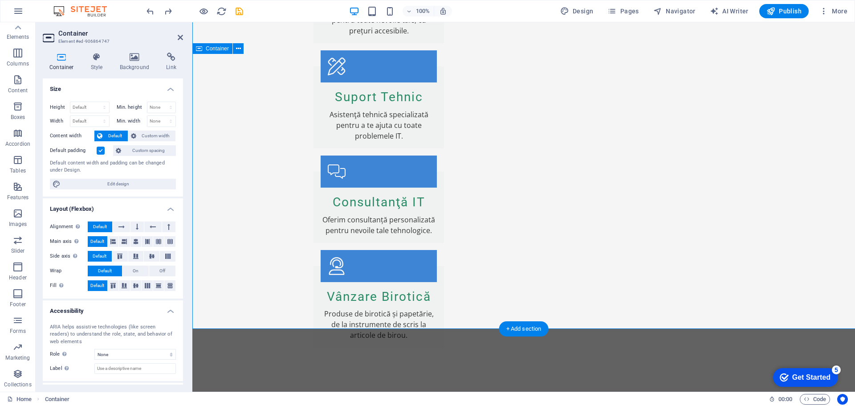
scroll to position [1862, 0]
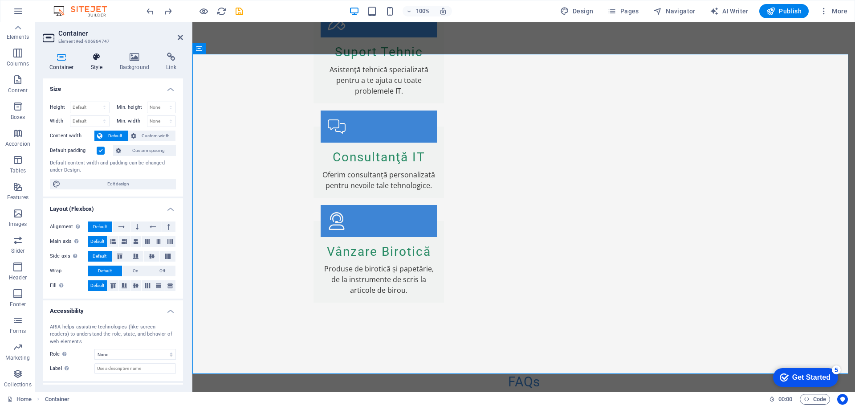
click at [96, 57] on icon at bounding box center [96, 57] width 25 height 9
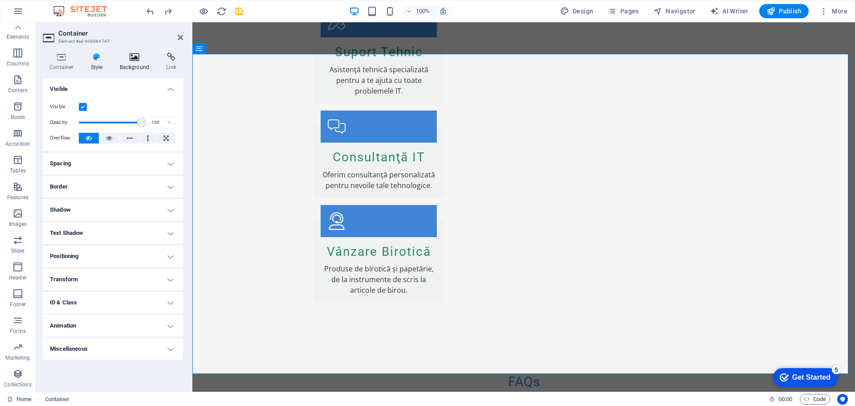
click at [136, 57] on icon at bounding box center [134, 57] width 43 height 9
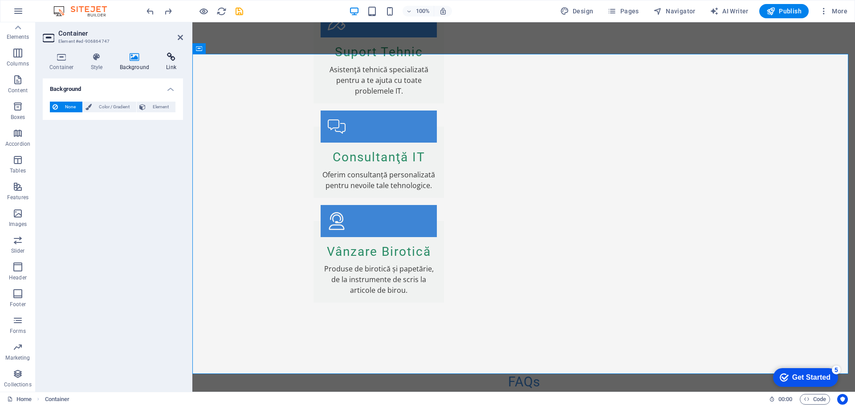
click at [169, 61] on h4 "Link" at bounding box center [171, 62] width 24 height 19
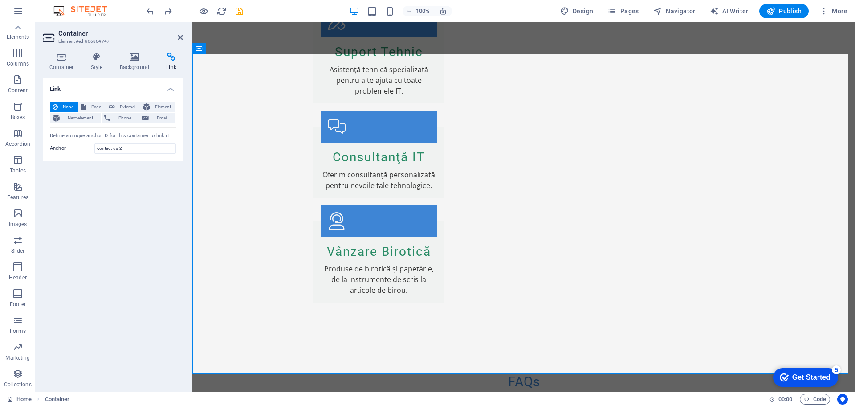
click at [53, 51] on div "Container Style Background Link Size Height Default px rem % vh vw Min. height …" at bounding box center [113, 218] width 155 height 346
click at [65, 64] on h4 "Container" at bounding box center [63, 62] width 41 height 19
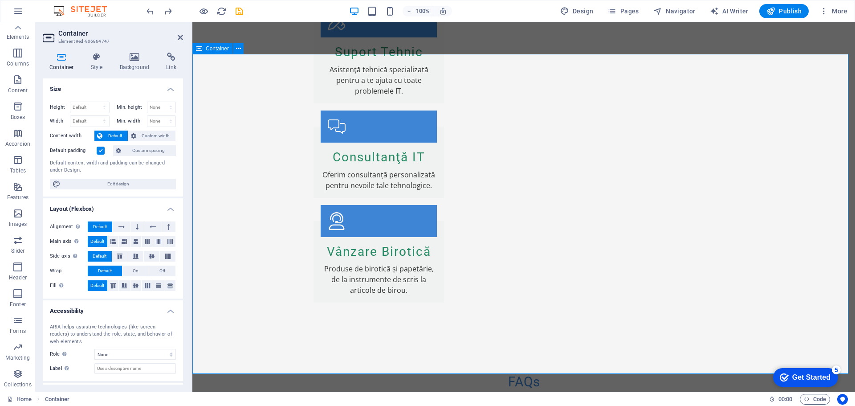
click at [14, 183] on icon "button" at bounding box center [17, 186] width 11 height 11
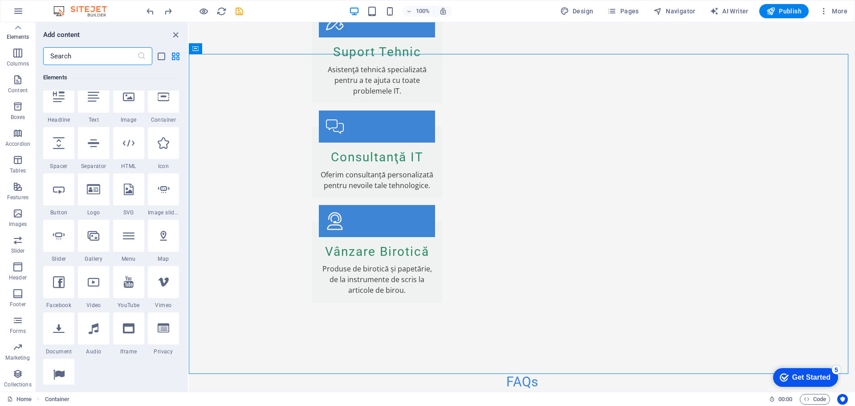
scroll to position [0, 0]
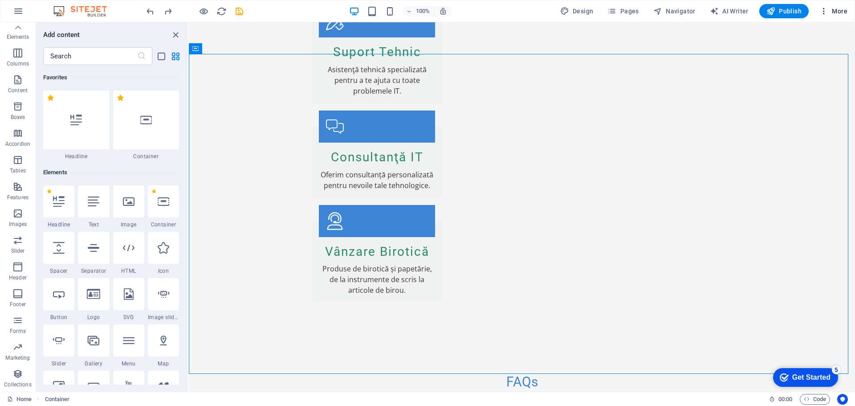
click at [833, 10] on span "More" at bounding box center [834, 11] width 28 height 9
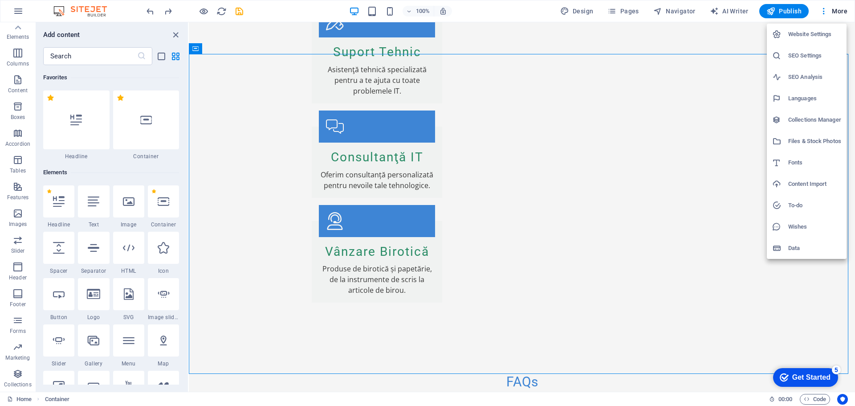
click at [17, 10] on div at bounding box center [427, 203] width 855 height 406
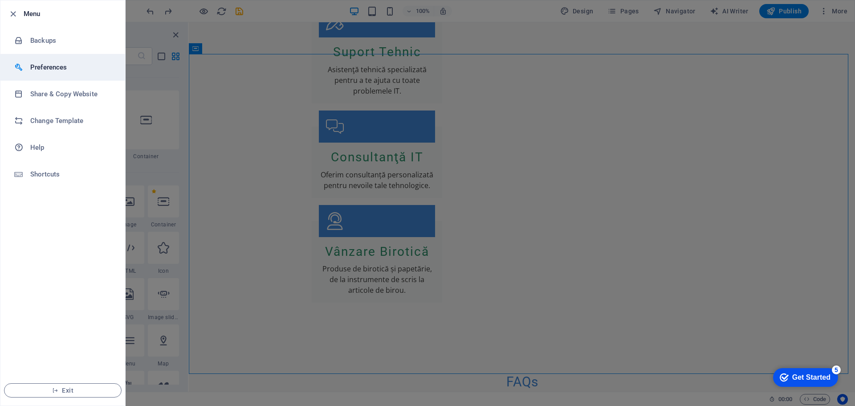
click at [53, 65] on h6 "Preferences" at bounding box center [71, 67] width 82 height 11
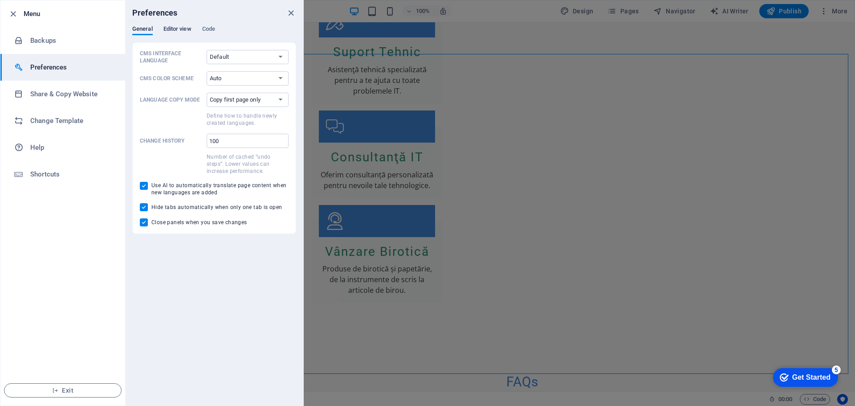
click at [182, 28] on span "Editor view" at bounding box center [177, 30] width 28 height 12
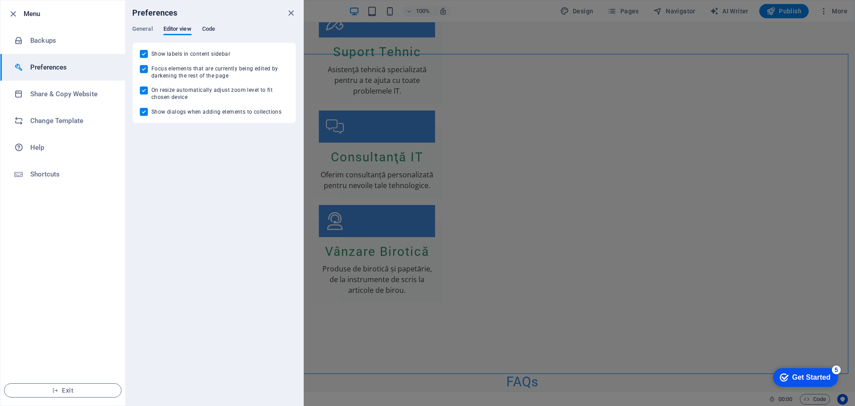
click at [209, 30] on span "Code" at bounding box center [208, 30] width 13 height 12
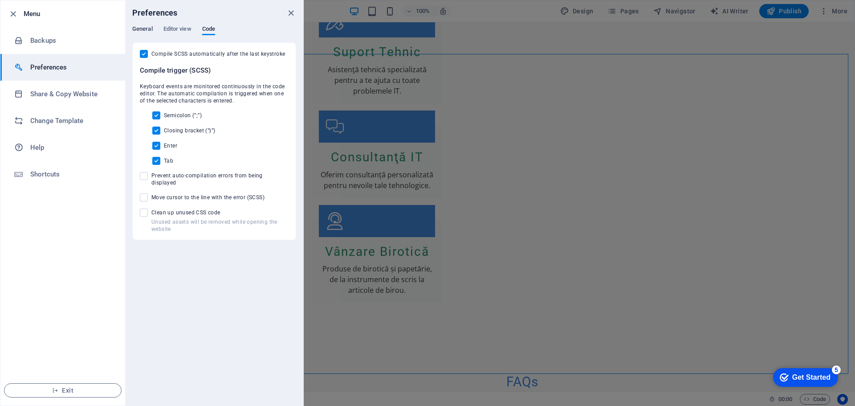
click at [143, 30] on span "General" at bounding box center [142, 30] width 20 height 12
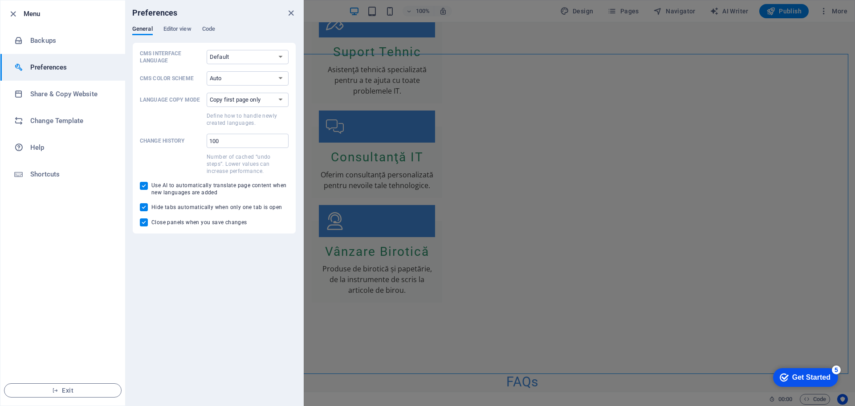
click at [485, 31] on div at bounding box center [427, 203] width 855 height 406
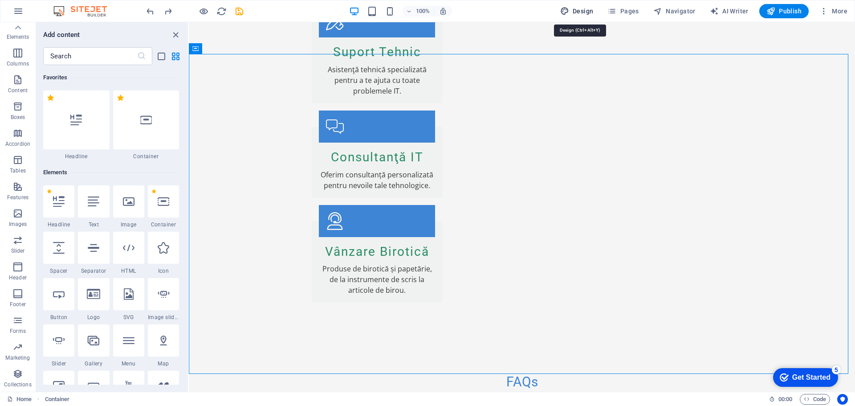
select select "px"
select select "200"
select select "px"
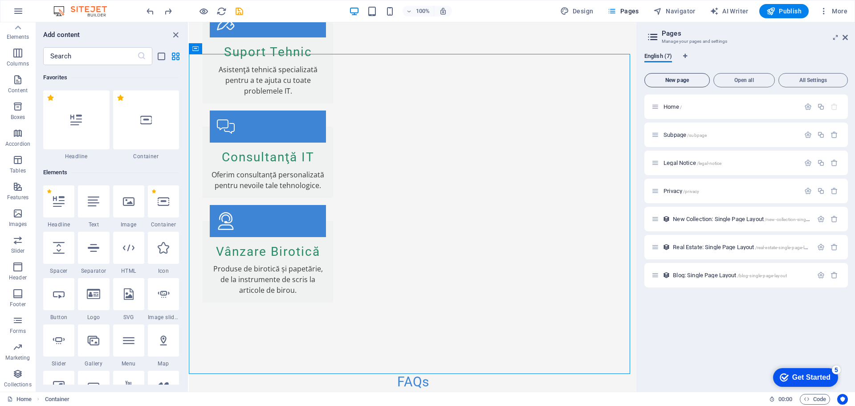
click at [677, 78] on span "New page" at bounding box center [677, 80] width 57 height 5
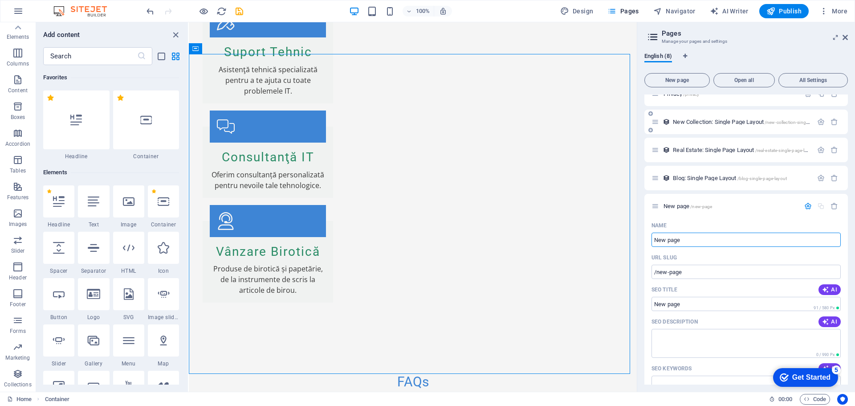
scroll to position [223, 0]
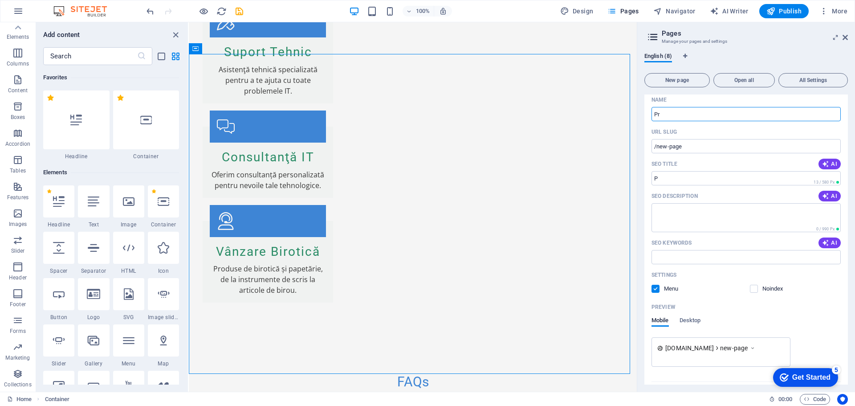
type input "Pro"
type input "/p"
type input "Progr"
type input "/pro"
type input "Programare"
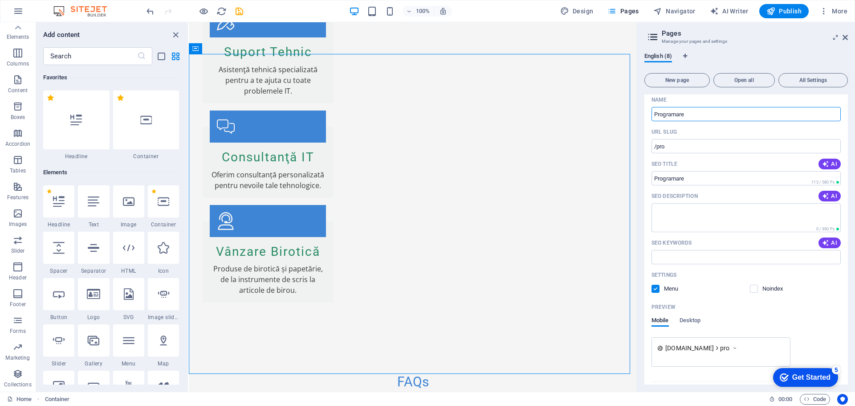
type input "/programare"
type input "ProgramareService"
type input "/programareservice"
type input "ProgramareService"
click at [704, 218] on textarea "SEO Description" at bounding box center [746, 217] width 189 height 29
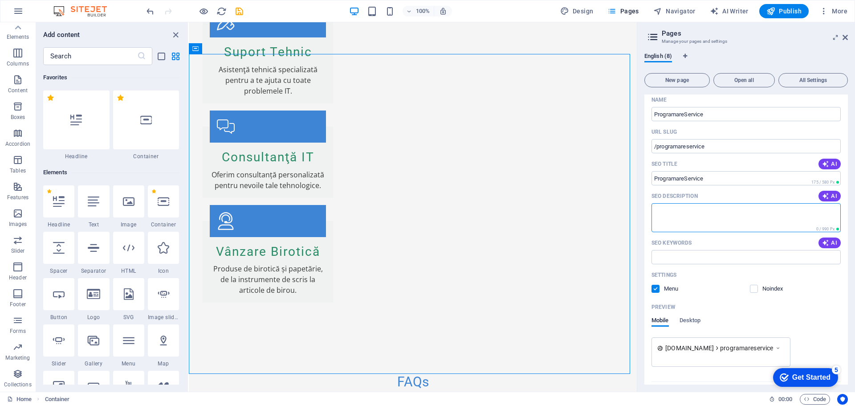
click at [825, 170] on div "SEO Title AI" at bounding box center [746, 164] width 189 height 14
click at [826, 162] on icon "button" at bounding box center [825, 163] width 7 height 7
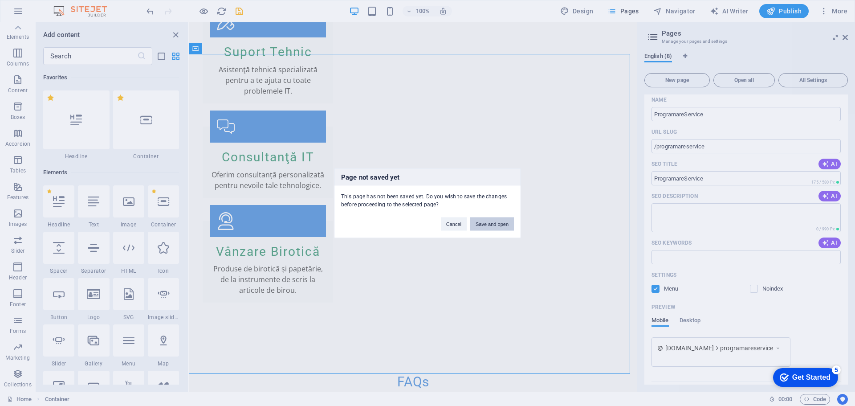
click at [486, 224] on button "Save and open" at bounding box center [492, 223] width 44 height 13
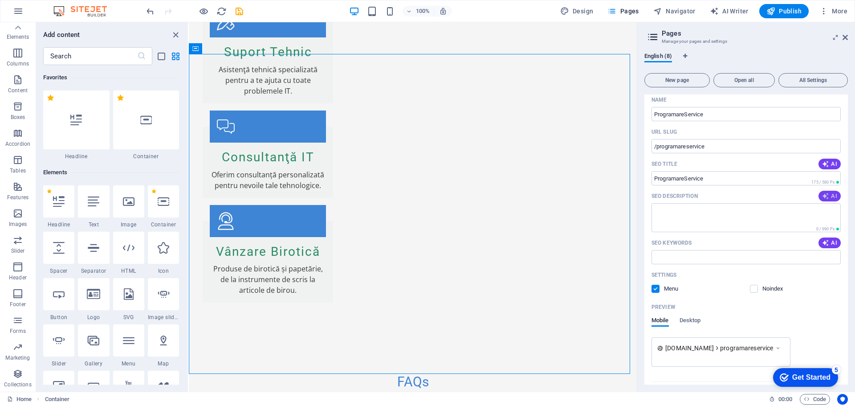
click at [827, 196] on icon "button" at bounding box center [825, 195] width 7 height 7
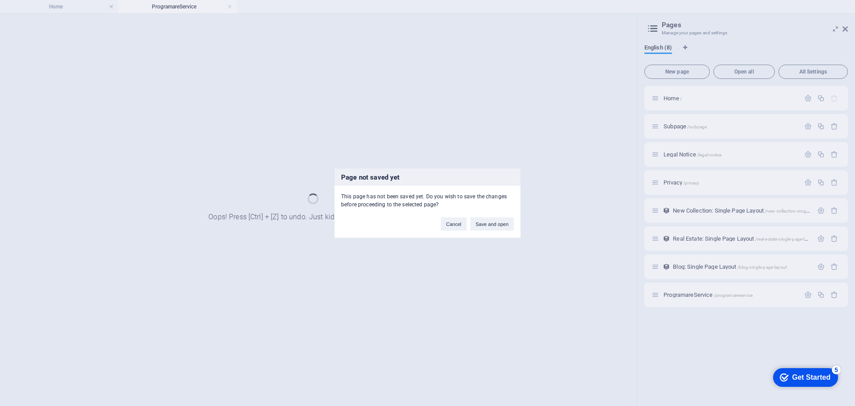
scroll to position [0, 0]
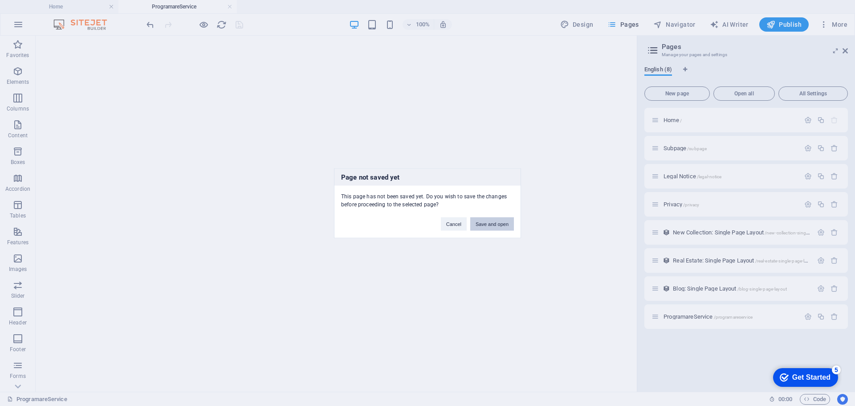
click at [484, 224] on button "Save and open" at bounding box center [492, 223] width 44 height 13
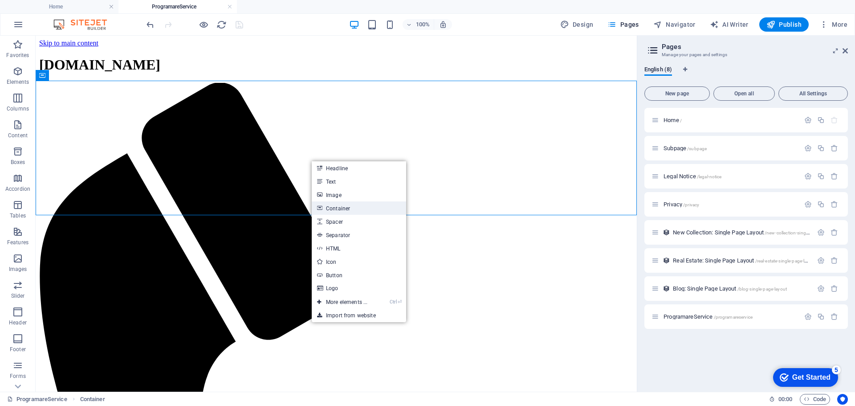
click at [357, 208] on link "Container" at bounding box center [359, 207] width 94 height 13
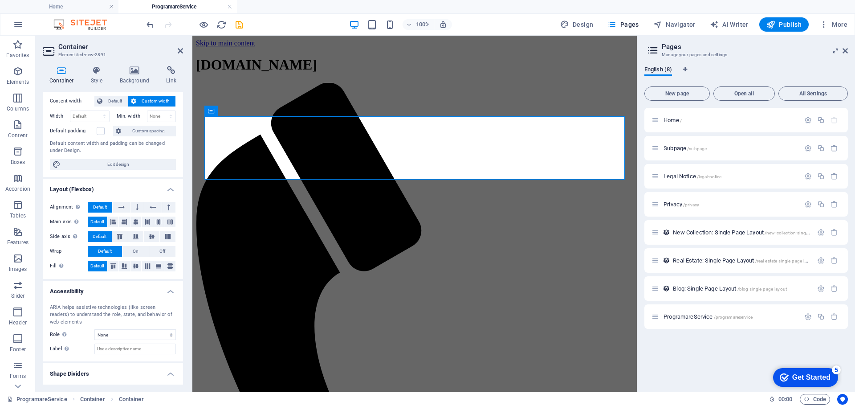
scroll to position [68, 0]
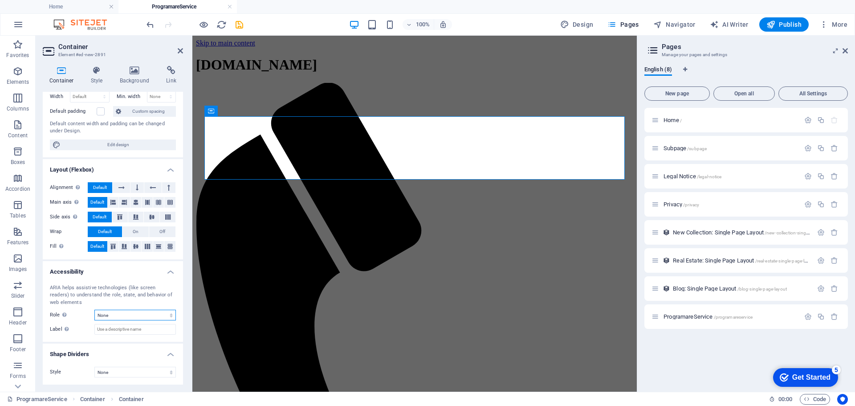
click at [140, 314] on select "None Alert Article Banner Comment Complementary Dialog Footer Header Marquee Pr…" at bounding box center [135, 315] width 82 height 11
select select "dialog"
click at [94, 310] on select "None Alert Article Banner Comment Complementary Dialog Footer Header Marquee Pr…" at bounding box center [135, 315] width 82 height 11
click at [125, 371] on select "None Triangle Square Diagonal Polygon 1 Polygon 2 Zigzag Multiple Zigzags Waves…" at bounding box center [135, 372] width 82 height 11
select select "triangle"
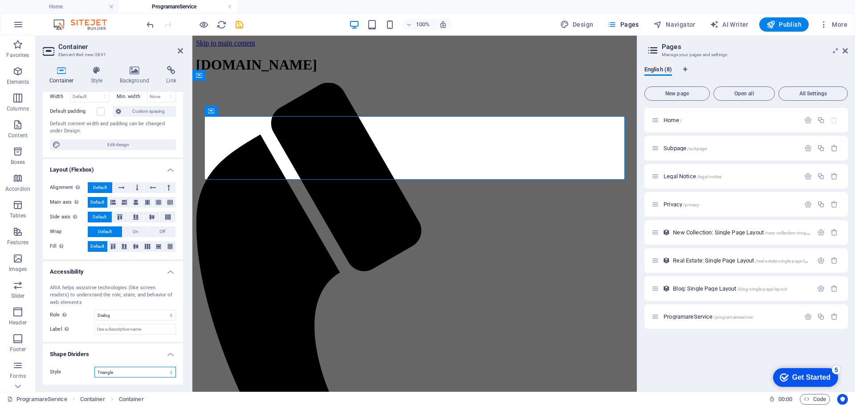
click at [94, 367] on select "None Triangle Square Diagonal Polygon 1 Polygon 2 Zigzag Multiple Zigzags Waves…" at bounding box center [135, 372] width 82 height 11
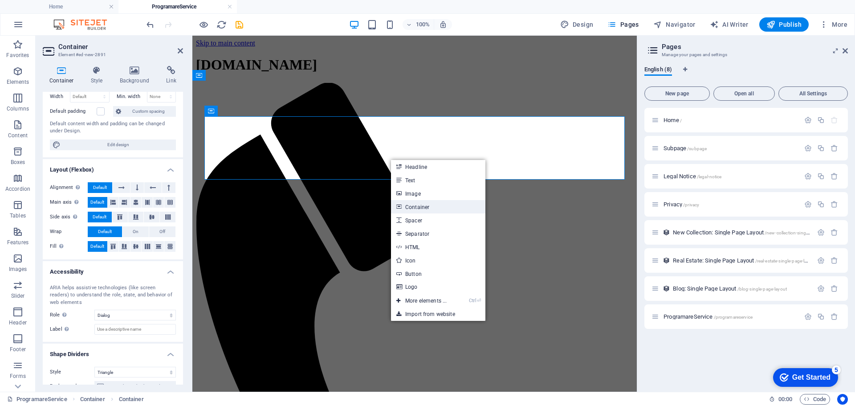
click at [428, 208] on link "Container" at bounding box center [438, 206] width 94 height 13
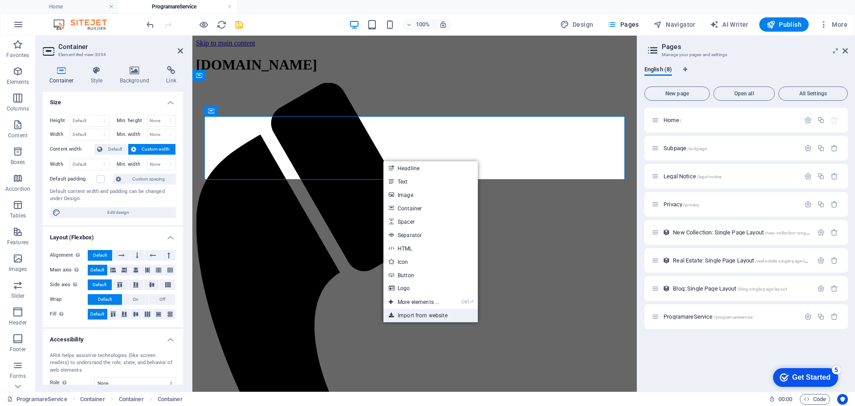
drag, startPoint x: 405, startPoint y: 313, endPoint x: 212, endPoint y: 278, distance: 195.5
click at [405, 313] on link "Import from website" at bounding box center [431, 315] width 94 height 13
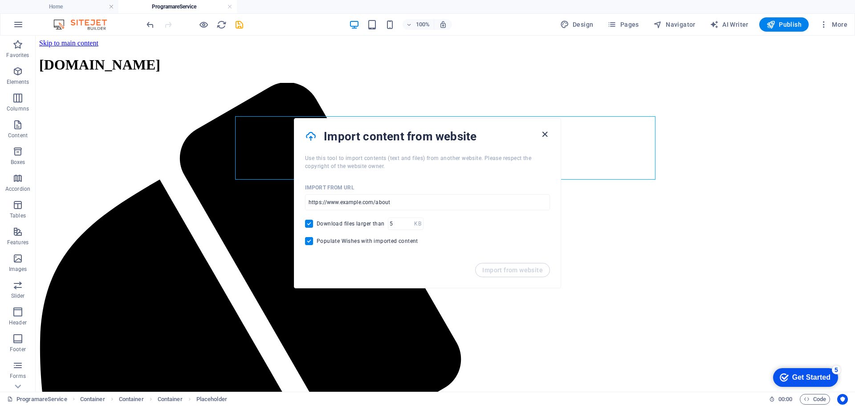
click at [548, 131] on icon "button" at bounding box center [545, 134] width 10 height 10
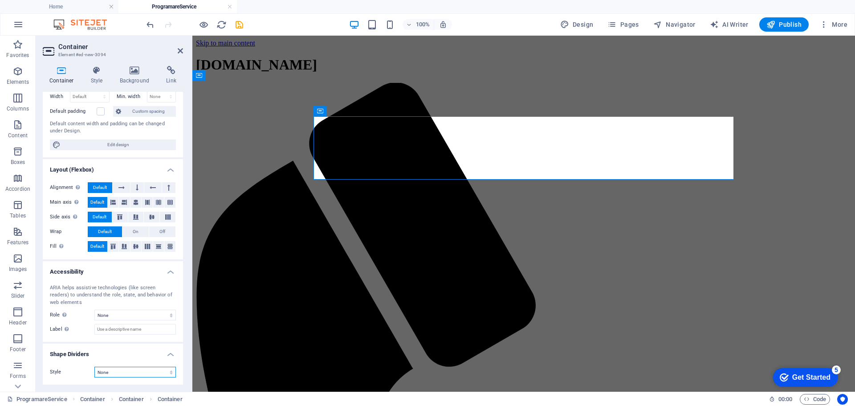
click at [119, 373] on select "None Triangle Square Diagonal Polygon 1 Polygon 2 Zigzag Multiple Zigzags Waves…" at bounding box center [135, 372] width 82 height 11
click at [94, 367] on select "None Triangle Square Diagonal Polygon 1 Polygon 2 Zigzag Multiple Zigzags Waves…" at bounding box center [135, 372] width 82 height 11
click at [119, 372] on select "None Triangle Square Diagonal Polygon 1 Polygon 2 Zigzag Multiple Zigzags Waves…" at bounding box center [135, 372] width 82 height 11
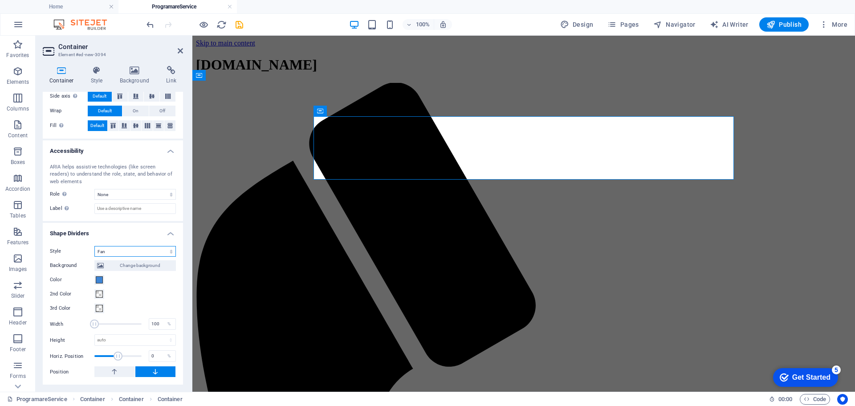
click at [121, 251] on select "None Triangle Square Diagonal Polygon 1 Polygon 2 Zigzag Multiple Zigzags Waves…" at bounding box center [135, 251] width 82 height 11
click at [94, 246] on select "None Triangle Square Diagonal Polygon 1 Polygon 2 Zigzag Multiple Zigzags Waves…" at bounding box center [135, 251] width 82 height 11
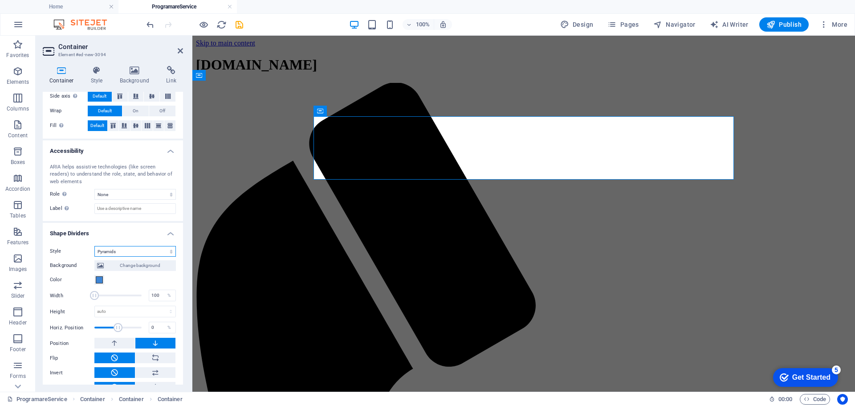
click at [118, 248] on select "None Triangle Square Diagonal Polygon 1 Polygon 2 Zigzag Multiple Zigzags Waves…" at bounding box center [135, 251] width 82 height 11
click at [94, 246] on select "None Triangle Square Diagonal Polygon 1 Polygon 2 Zigzag Multiple Zigzags Waves…" at bounding box center [135, 251] width 82 height 11
click at [120, 249] on select "None Triangle Square Diagonal Polygon 1 Polygon 2 Zigzag Multiple Zigzags Waves…" at bounding box center [135, 251] width 82 height 11
select select "multiple-waves"
click at [94, 246] on select "None Triangle Square Diagonal Polygon 1 Polygon 2 Zigzag Multiple Zigzags Waves…" at bounding box center [135, 251] width 82 height 11
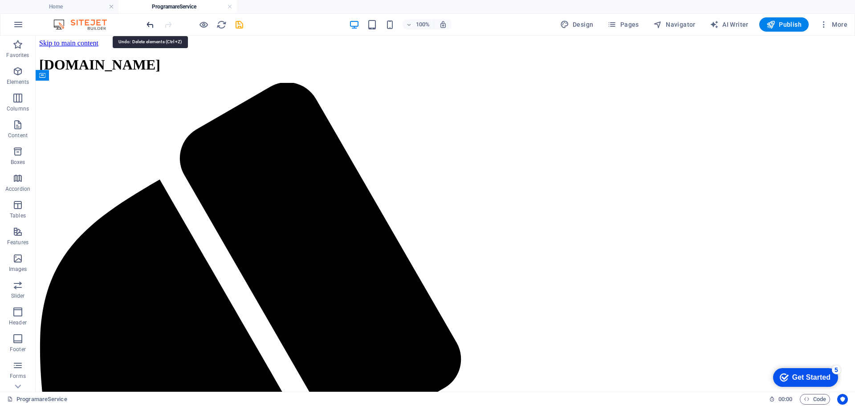
click at [150, 26] on icon "undo" at bounding box center [150, 25] width 10 height 10
click at [149, 27] on icon "undo" at bounding box center [150, 25] width 10 height 10
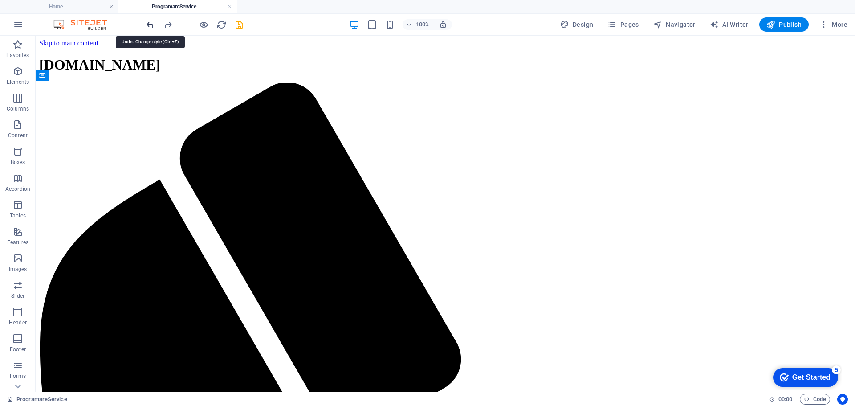
click at [149, 27] on icon "undo" at bounding box center [150, 25] width 10 height 10
drag, startPoint x: 628, startPoint y: 23, endPoint x: 587, endPoint y: 3, distance: 45.4
click at [628, 23] on span "Pages" at bounding box center [623, 24] width 31 height 9
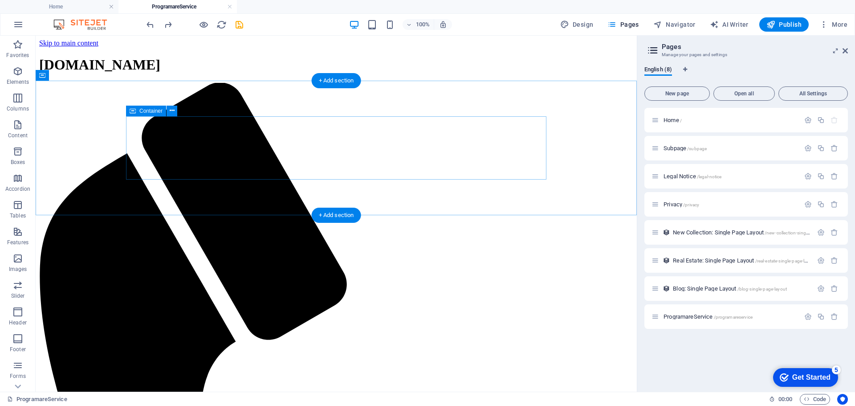
click at [737, 24] on span "AI Writer" at bounding box center [729, 24] width 39 height 9
select select "English"
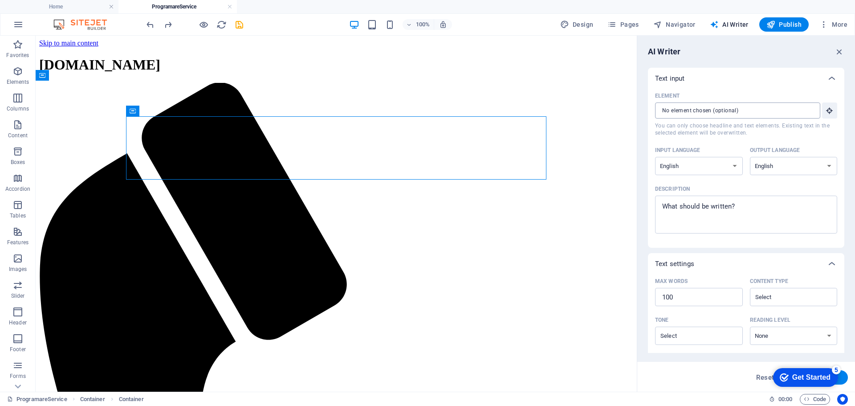
click at [716, 110] on input "Element ​ You can only choose headline and text elements. Existing text in the …" at bounding box center [734, 110] width 159 height 16
click at [762, 110] on input "Element ​ You can only choose headline and text elements. Existing text in the …" at bounding box center [734, 110] width 159 height 16
click at [738, 163] on select "Albanian Arabic Armenian Awadhi Azerbaijani Bashkir Basque Belarusian Bengali B…" at bounding box center [699, 166] width 88 height 18
select select "Romanian"
click at [655, 157] on select "Albanian Arabic Armenian Awadhi Azerbaijani Bashkir Basque Belarusian Bengali B…" at bounding box center [699, 166] width 88 height 18
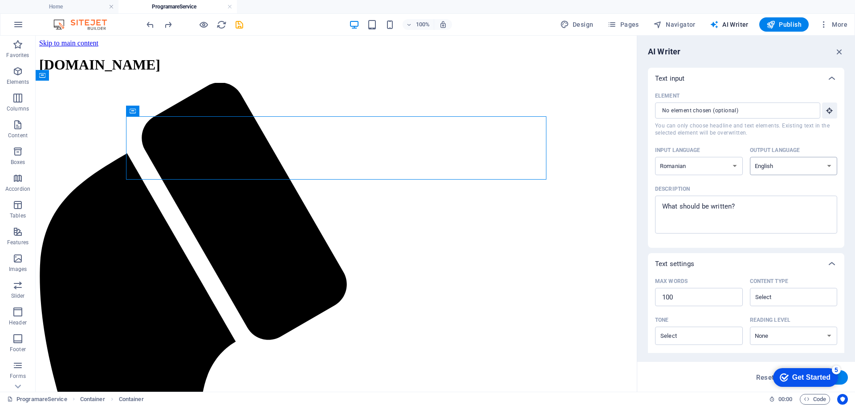
click at [779, 167] on select "Albanian Arabic Armenian Awadhi Azerbaijani Bashkir Basque Belarusian Bengali B…" at bounding box center [794, 166] width 88 height 18
select select "Romanian"
click at [750, 157] on select "Albanian Arabic Armenian Awadhi Azerbaijani Bashkir Basque Belarusian Bengali B…" at bounding box center [794, 166] width 88 height 18
click at [755, 202] on textarea "Description x ​" at bounding box center [746, 214] width 173 height 29
click at [759, 204] on textarea "Description x ​" at bounding box center [746, 214] width 173 height 29
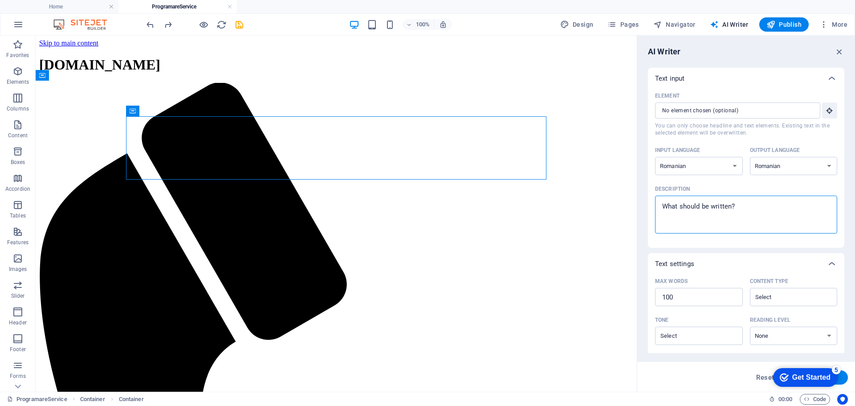
click at [759, 204] on textarea "Description x ​" at bounding box center [746, 214] width 173 height 29
type textarea "x"
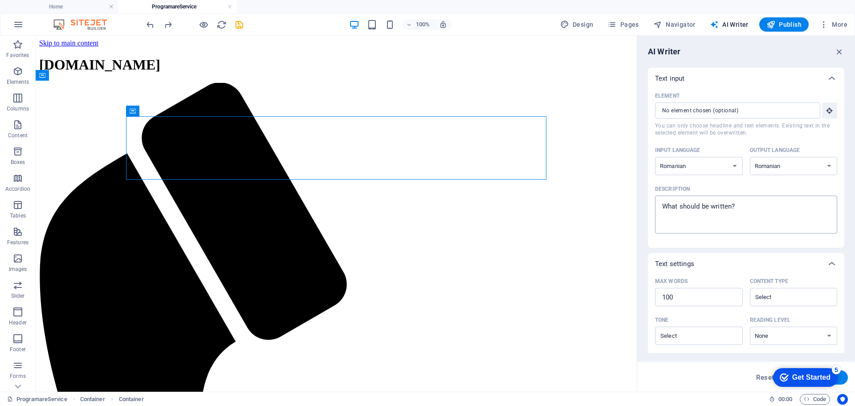
click at [753, 205] on textarea "Description x ​" at bounding box center [746, 214] width 173 height 29
click at [724, 205] on textarea "Description x ​" at bounding box center [746, 214] width 173 height 29
type textarea "p"
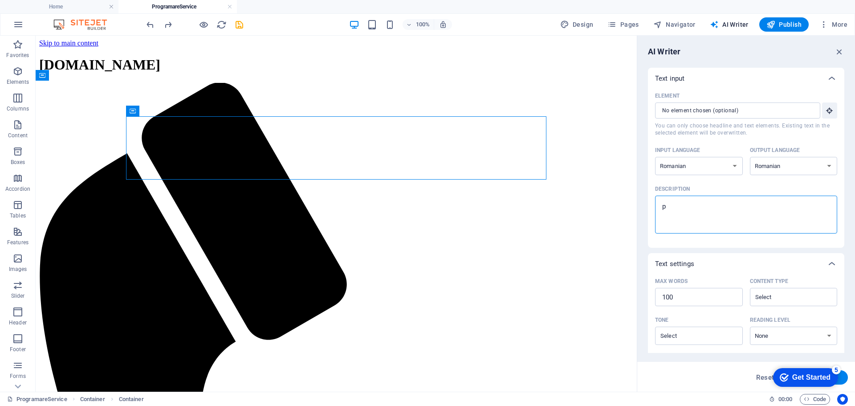
type textarea "x"
type textarea "pr"
type textarea "x"
type textarea "pro"
type textarea "x"
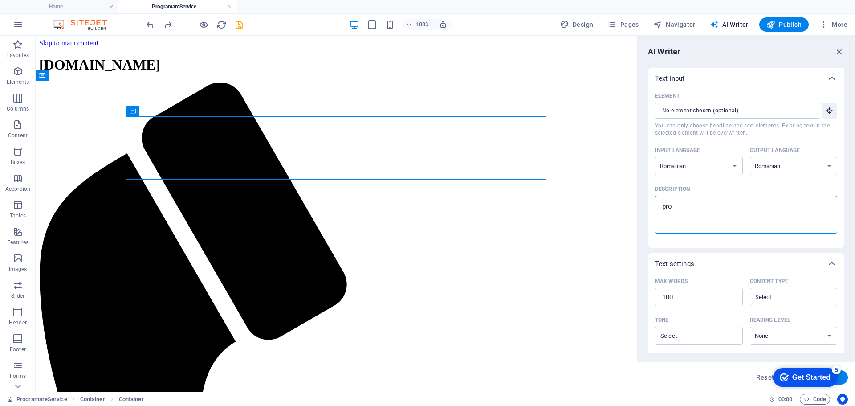
type textarea "prog"
type textarea "x"
type textarea "progr"
type textarea "x"
type textarea "progra"
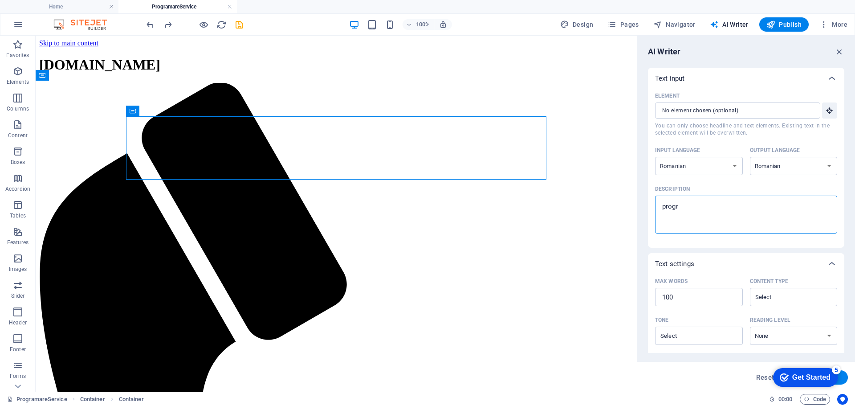
type textarea "x"
type textarea "program"
type textarea "x"
type textarea "programa"
type textarea "x"
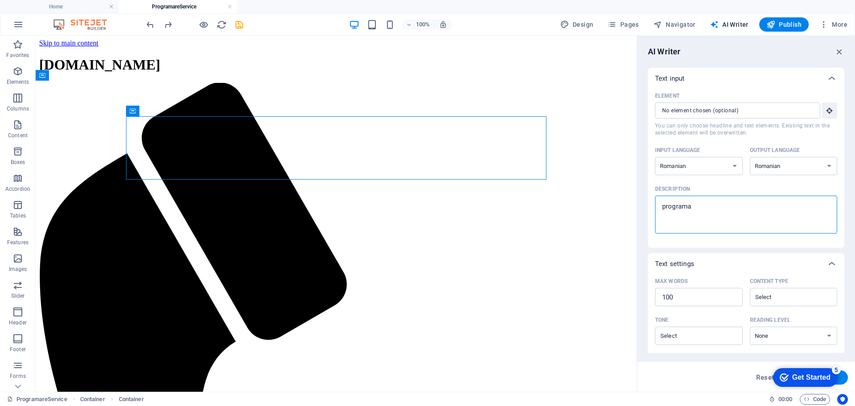
type textarea "programat"
type textarea "x"
type textarea "programato"
type textarea "x"
type textarea "programator"
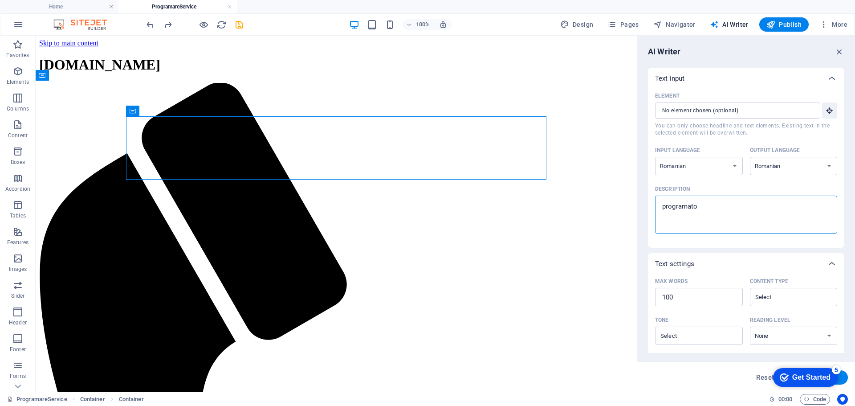
type textarea "x"
type textarea "programator"
type textarea "x"
type textarea "programator p"
type textarea "x"
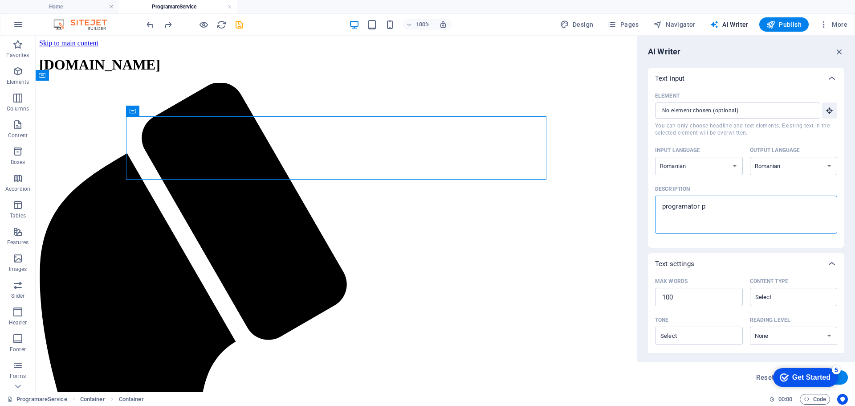
type textarea "programator pe"
type textarea "x"
type textarea "programator pen"
type textarea "x"
type textarea "programator pent"
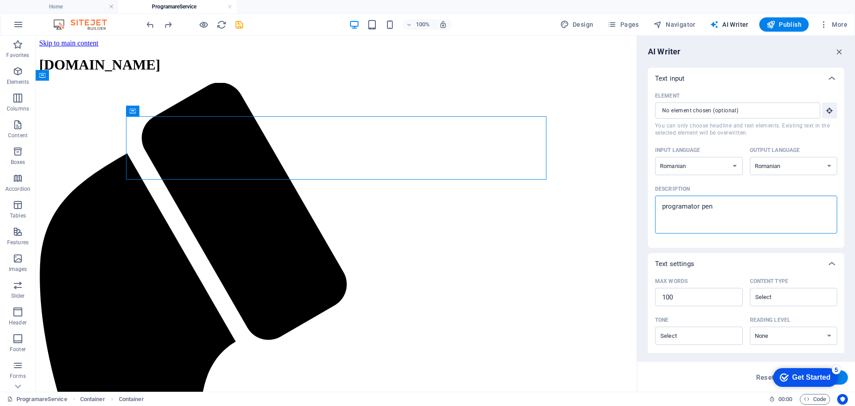
type textarea "x"
type textarea "programator pentr"
type textarea "x"
type textarea "programator pentru"
type textarea "x"
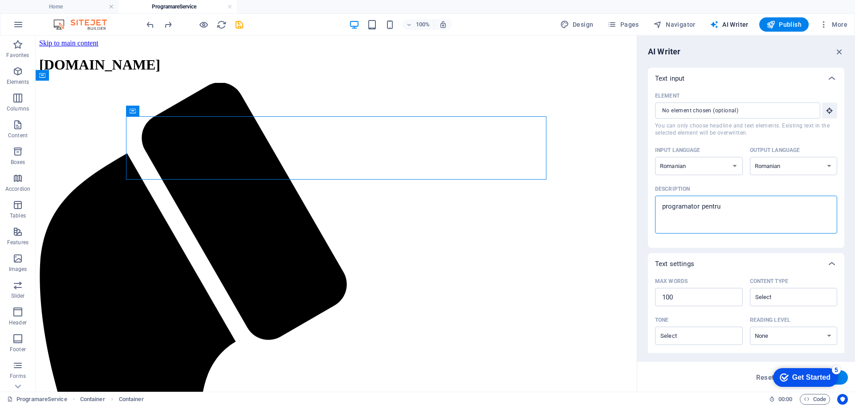
type textarea "programator pentru"
type textarea "x"
type textarea "programator pentru s"
type textarea "x"
type textarea "programator pentru se"
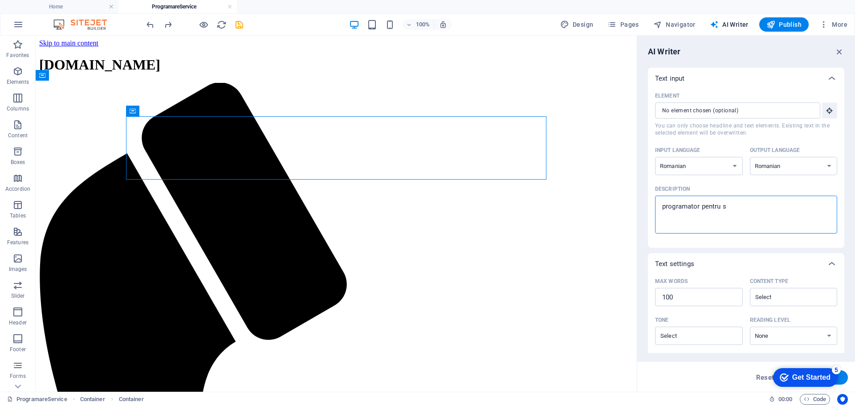
type textarea "x"
type textarea "programator pentru ser"
type textarea "x"
type textarea "programator pentru serv"
type textarea "x"
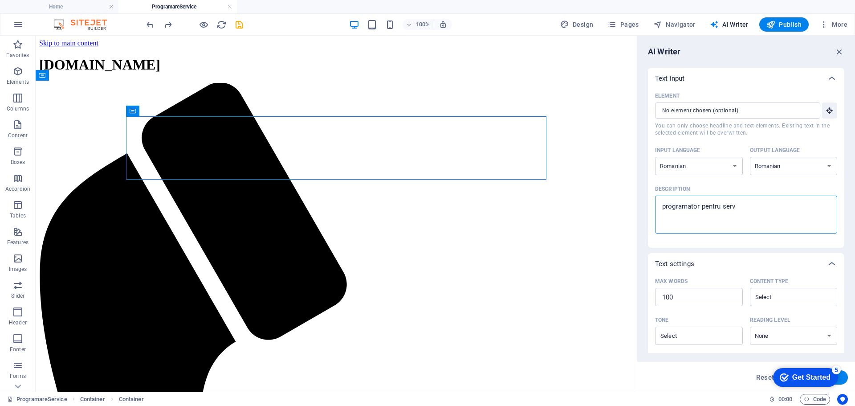
type textarea "programator pentru servi"
type textarea "x"
type textarea "programator pentru servic"
type textarea "x"
type textarea "programator pentru service"
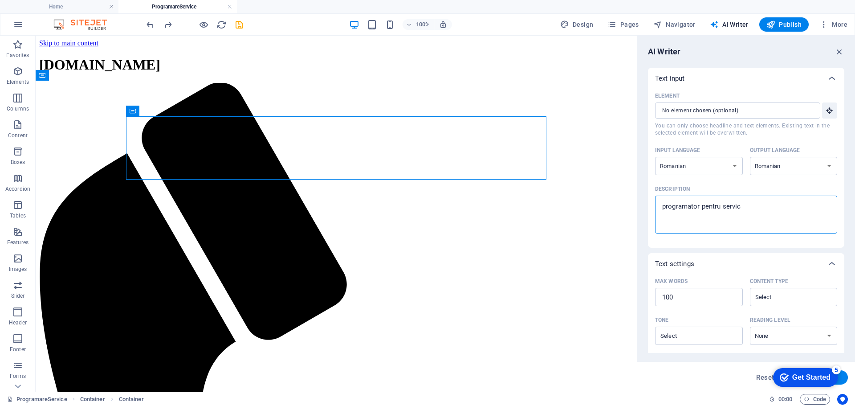
type textarea "x"
type textarea "programator pentru service,"
type textarea "x"
type textarea "programator pentru service,"
type textarea "x"
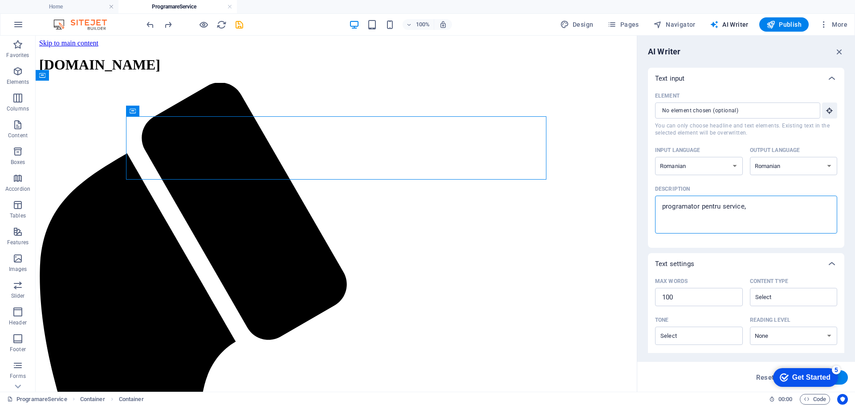
type textarea "programator pentru service, c"
type textarea "x"
type textarea "programator pentru service, ca"
type textarea "x"
type textarea "programator pentru service, cal;"
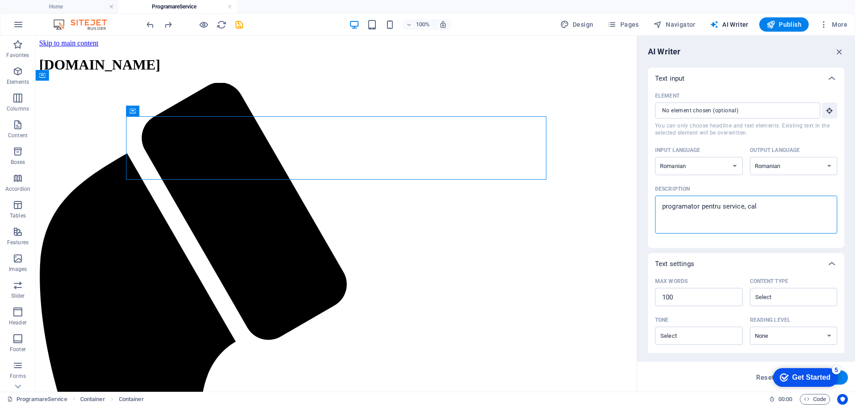
type textarea "x"
type textarea "programator pentru service, cal"
type textarea "x"
type textarea "programator pentru service, calc"
type textarea "x"
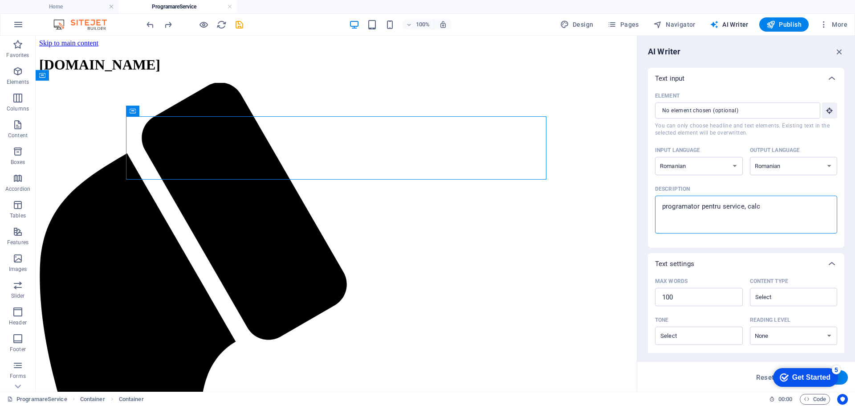
type textarea "programator pentru service, calcu"
type textarea "x"
type textarea "programator pentru service, calcul"
type textarea "x"
type textarea "programator pentru service, calcula"
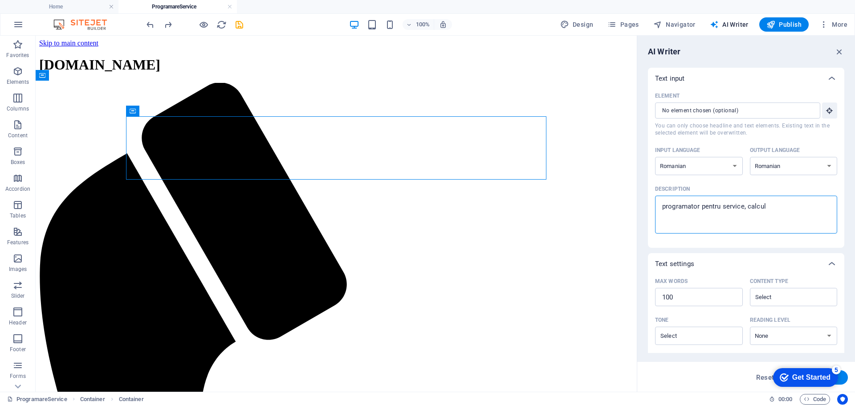
type textarea "x"
type textarea "programator pentru service, calculat"
type textarea "x"
type textarea "programator pentru service, calculato"
type textarea "x"
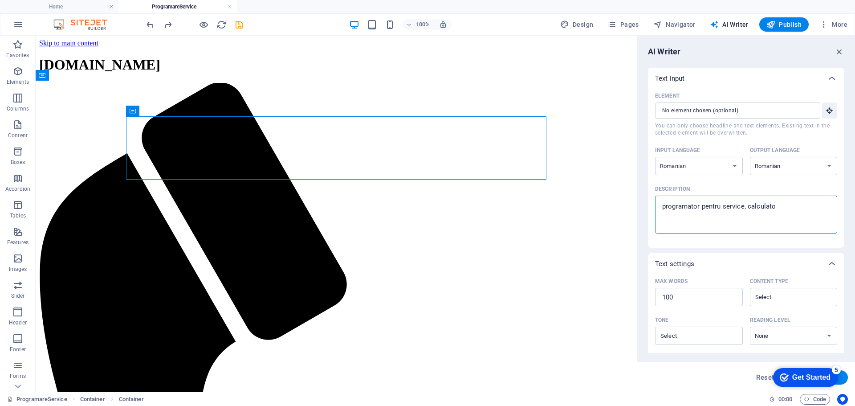
type textarea "programator pentru service, calculatoa"
type textarea "x"
type textarea "programator pentru service, calculatoar"
type textarea "x"
type textarea "programator pentru service, calculatoare"
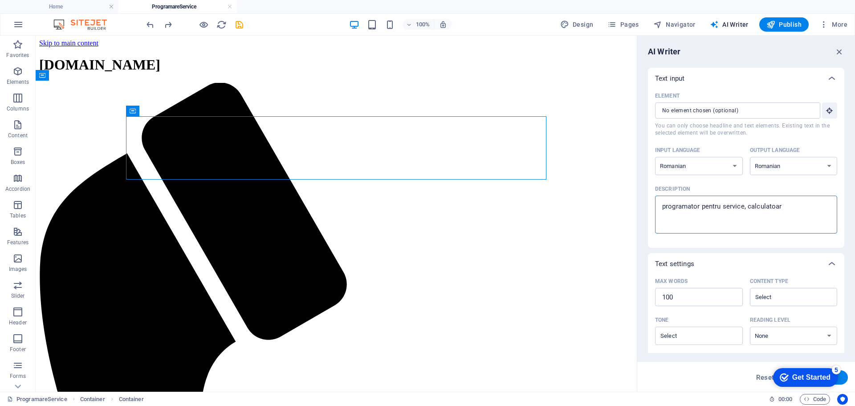
type textarea "x"
type textarea "programator pentru service, calculatoare,"
type textarea "x"
type textarea "programator pentru service, calculatoare,"
type textarea "x"
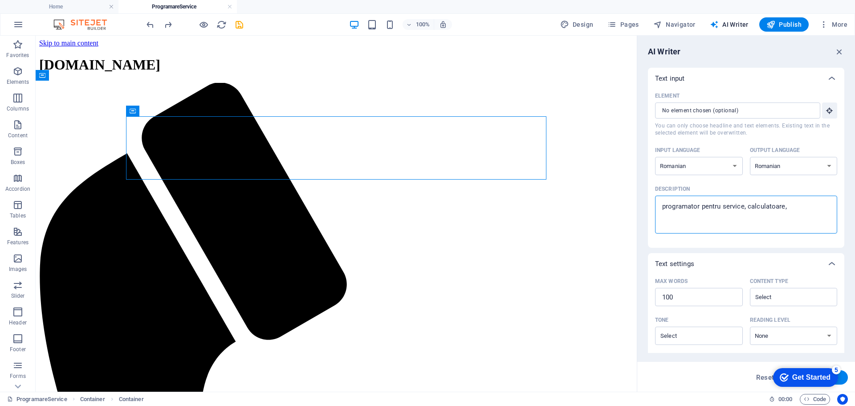
type textarea "programator pentru service, calculatoare, l"
type textarea "x"
type textarea "programator pentru service, calculatoare, la"
type textarea "x"
type textarea "programator pentru service, calculatoare, lap"
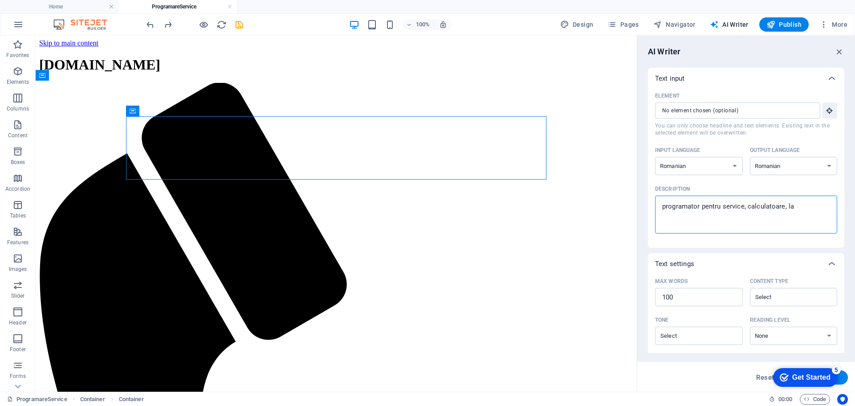
type textarea "x"
type textarea "programator pentru service, calculatoare, lapt"
type textarea "x"
type textarea "programator pentru service, calculatoare, lapto"
type textarea "x"
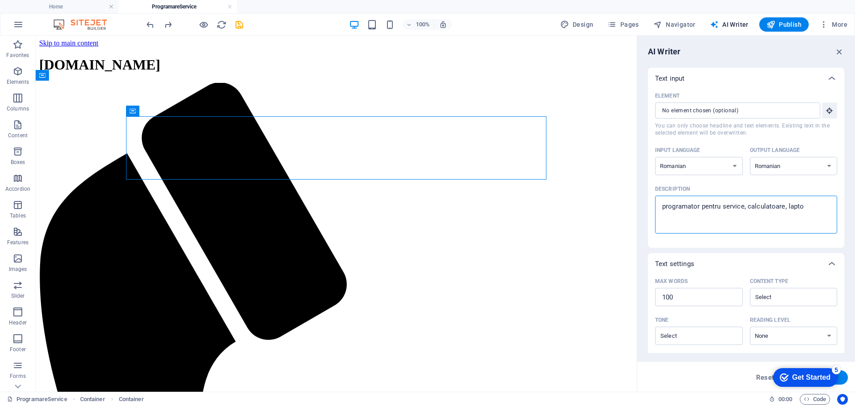
type textarea "programator pentru service, calculatoare, laptop"
type textarea "x"
type textarea "programator pentru service, calculatoare, laptopu"
type textarea "x"
type textarea "programator pentru service, calculatoare, laptopur"
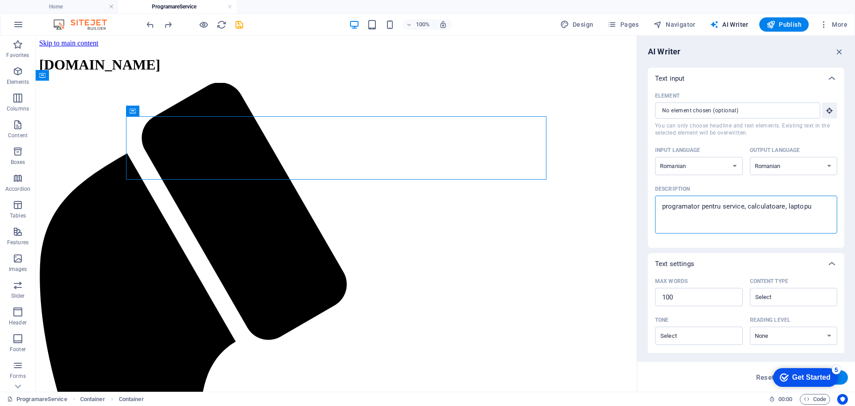
type textarea "x"
type textarea "programator pentru service, calculatoare, laptopuri"
type textarea "x"
type textarea "programator pentru service, calculatoare, laptopuri,"
type textarea "x"
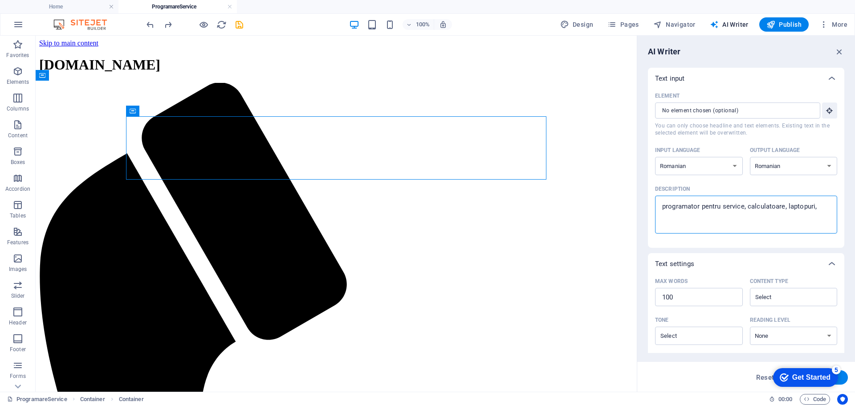
type textarea "programator pentru service, calculatoare, laptopuri,"
type textarea "x"
type textarea "programator pentru service, calculatoare, laptopuri, c"
type textarea "x"
type textarea "programator pentru service, calculatoare, laptopuri, co"
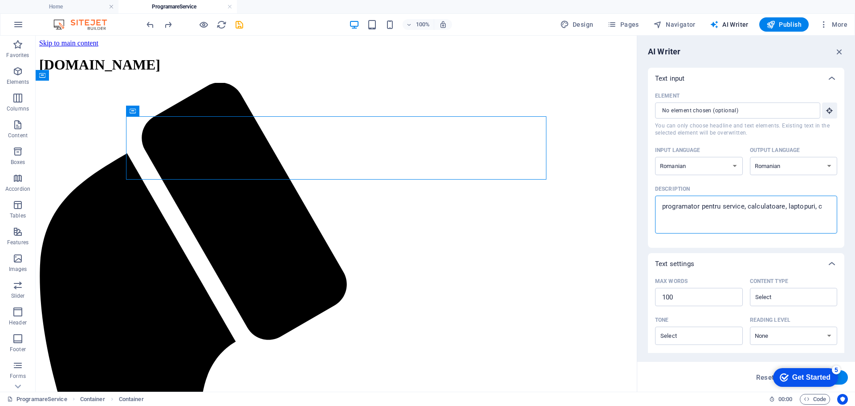
type textarea "x"
type textarea "programator pentru service, calculatoare, laptopuri, cop"
type textarea "x"
type textarea "programator pentru service, calculatoare, laptopuri, copi"
type textarea "x"
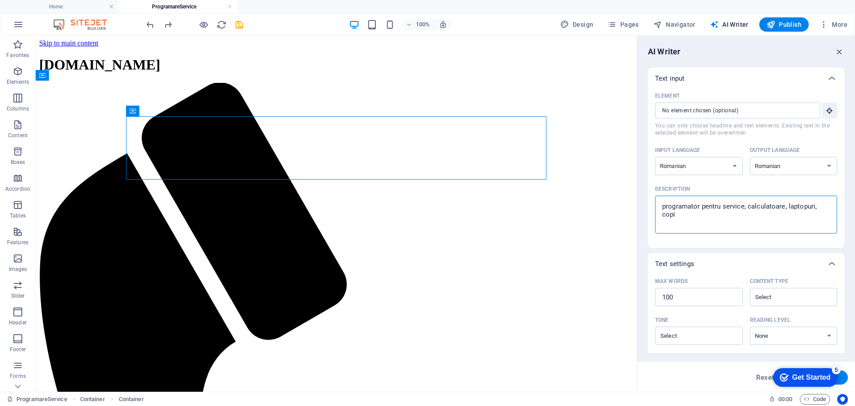
type textarea "programator pentru service, calculatoare, laptopuri, copia"
type textarea "x"
type textarea "programator pentru service, calculatoare, laptopuri, copiat"
type textarea "x"
type textarea "programator pentru service, calculatoare, laptopuri, copiato"
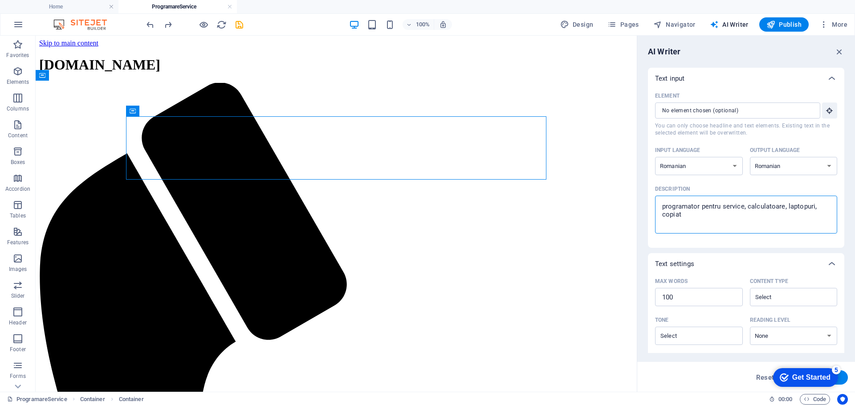
type textarea "x"
type textarea "programator pentru service, calculatoare, laptopuri, copiatoa"
type textarea "x"
type textarea "programator pentru service, calculatoare, laptopuri, copiatoar"
type textarea "x"
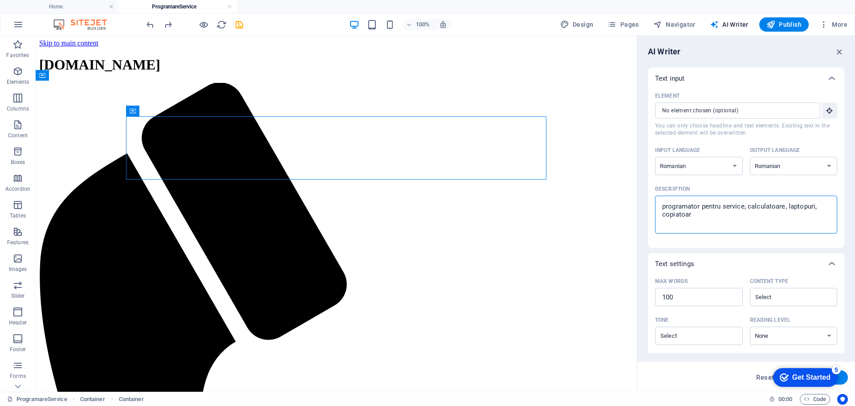
type textarea "programator pentru service, calculatoare, laptopuri, copiatoare"
type textarea "x"
type textarea "programator pentru service, calculatoare, laptopuri, copiatoare,"
type textarea "x"
type textarea "programator pentru service, calculatoare, laptopuri, copiatoare,"
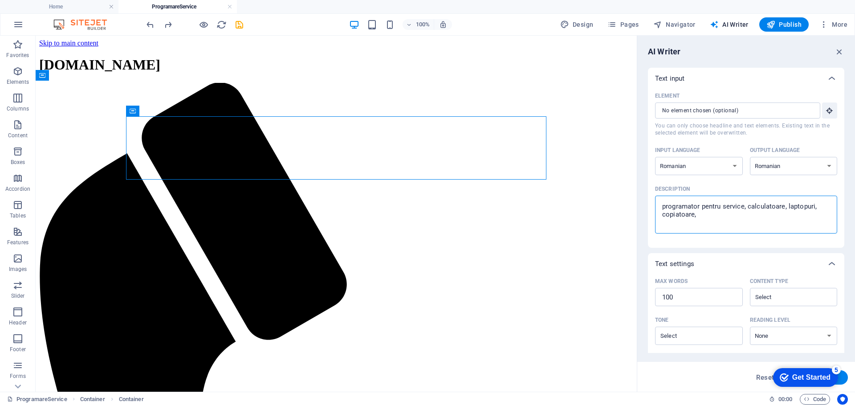
type textarea "x"
type textarea "programator pentru service, calculatoare, laptopuri, copiatoare, i"
type textarea "x"
type textarea "programator pentru service, calculatoare, laptopuri, copiatoare, im"
type textarea "x"
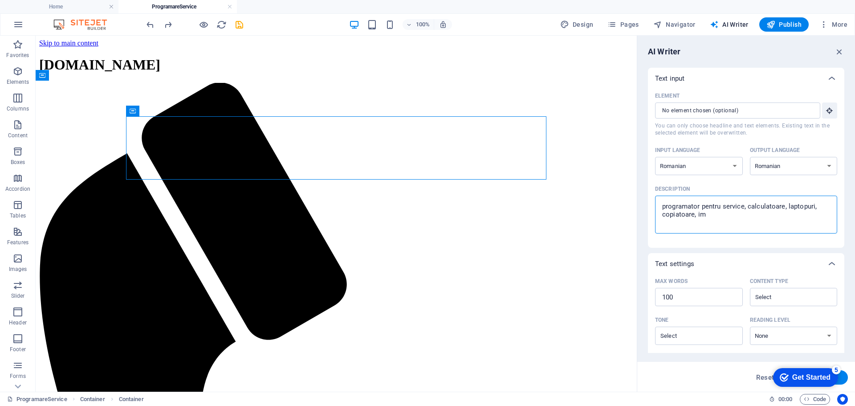
type textarea "programator pentru service, calculatoare, laptopuri, copiatoare, imp"
type textarea "x"
type textarea "programator pentru service, calculatoare, laptopuri, copiatoare, impr"
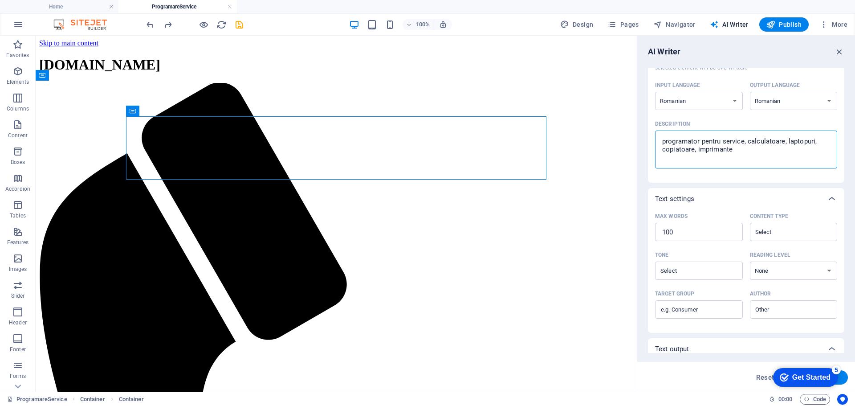
scroll to position [122, 0]
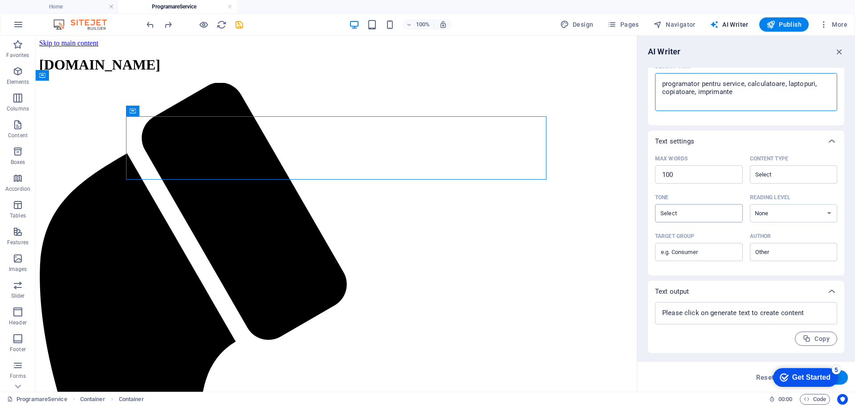
click at [694, 215] on input "Tone ​" at bounding box center [692, 213] width 68 height 13
click at [686, 251] on span "Friendly" at bounding box center [674, 249] width 24 height 9
click at [778, 215] on select "None Academic Adult Teen Child" at bounding box center [794, 213] width 88 height 18
click at [750, 204] on select "None Academic Adult Teen Child" at bounding box center [794, 213] width 88 height 18
click at [777, 252] on input "Author ​" at bounding box center [787, 251] width 68 height 13
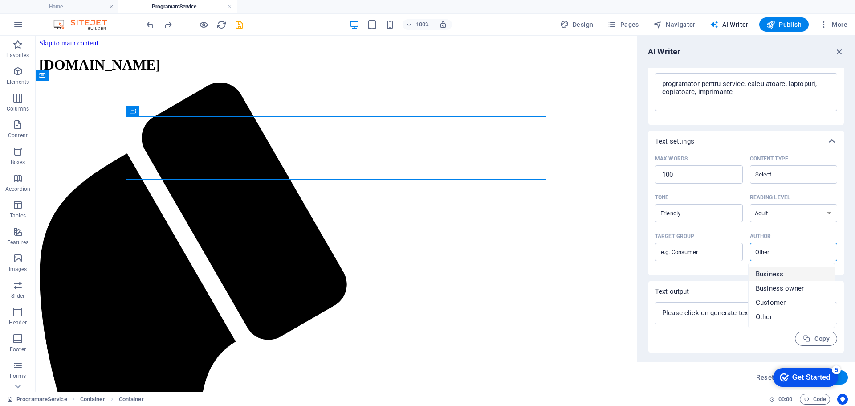
click at [784, 273] on li "Business" at bounding box center [792, 274] width 86 height 14
click at [794, 175] on input "Content type ​" at bounding box center [787, 174] width 68 height 13
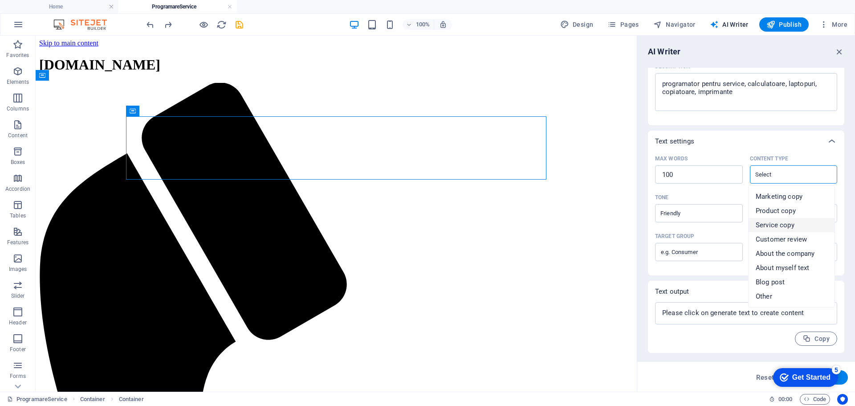
click at [804, 224] on li "Service copy" at bounding box center [792, 225] width 86 height 14
click at [708, 314] on textarea at bounding box center [746, 312] width 173 height 13
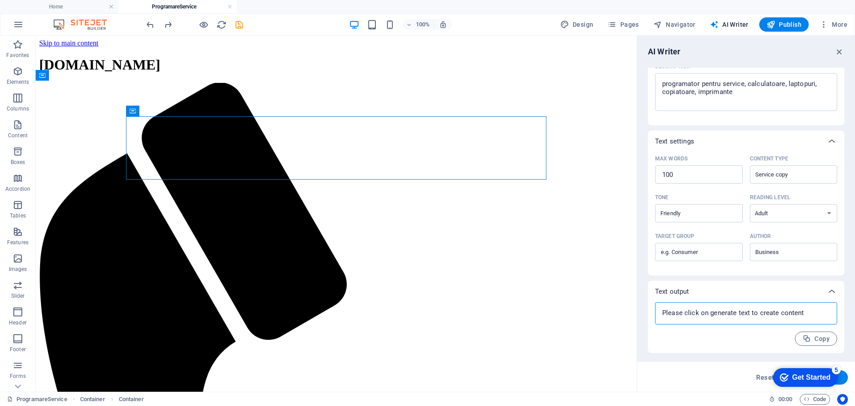
click at [800, 376] on div "Get Started" at bounding box center [811, 377] width 38 height 8
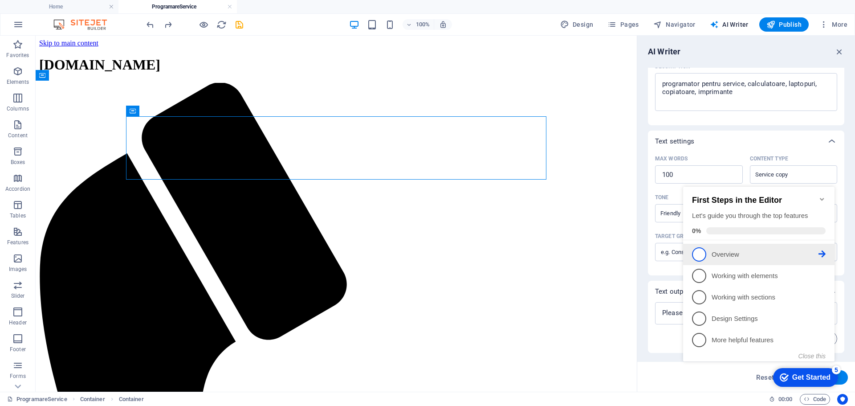
click at [736, 253] on p "Overview - incomplete" at bounding box center [765, 254] width 107 height 9
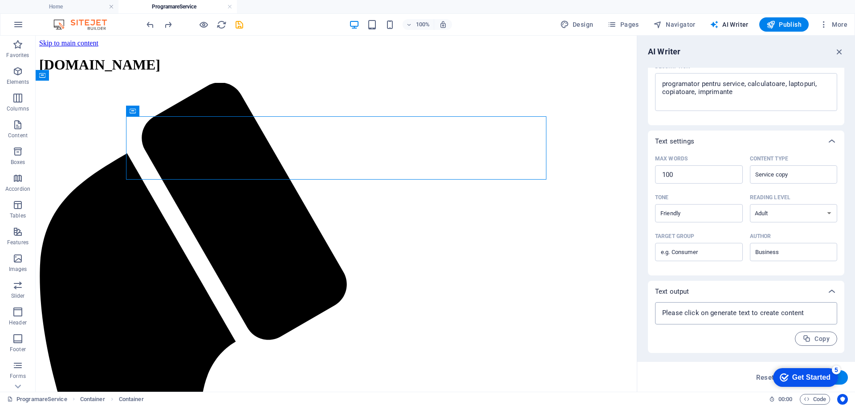
click at [757, 313] on textarea at bounding box center [746, 312] width 173 height 13
click at [757, 311] on textarea at bounding box center [746, 312] width 173 height 13
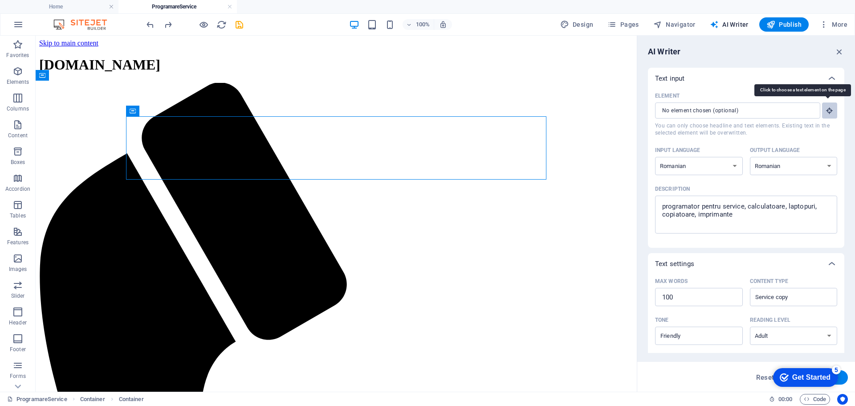
click at [831, 112] on icon "button" at bounding box center [830, 110] width 8 height 8
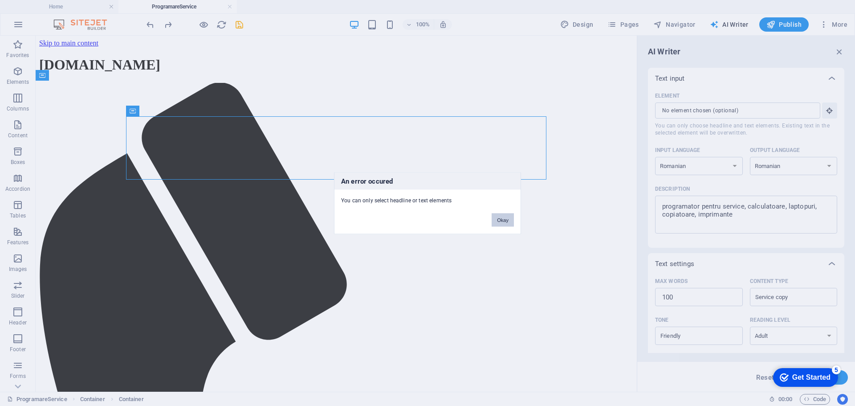
click at [505, 221] on button "Okay" at bounding box center [503, 219] width 22 height 13
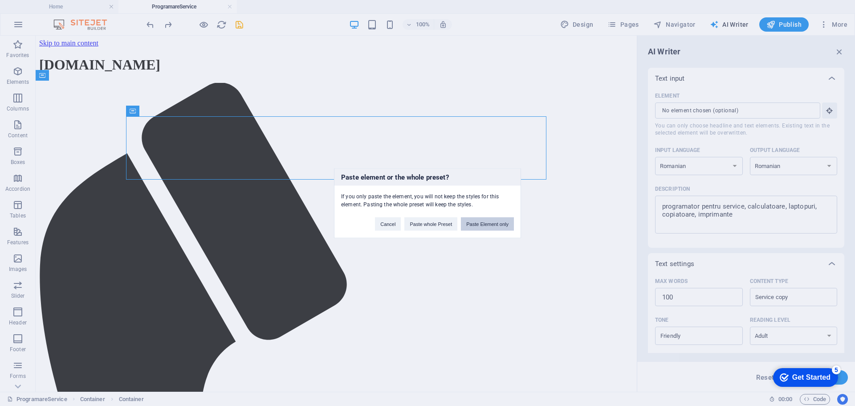
click at [487, 225] on button "Paste Element only" at bounding box center [487, 223] width 53 height 13
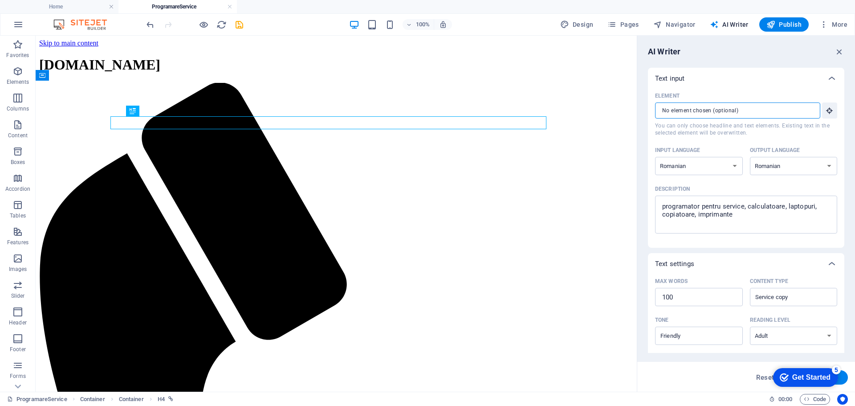
click at [758, 112] on input "Element ​ You can only choose headline and text elements. Existing text in the …" at bounding box center [734, 110] width 159 height 16
click at [826, 112] on icon "button" at bounding box center [830, 110] width 8 height 8
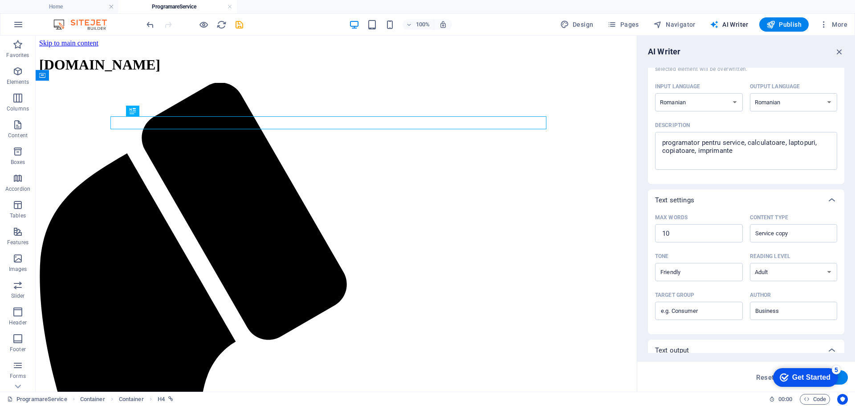
scroll to position [122, 0]
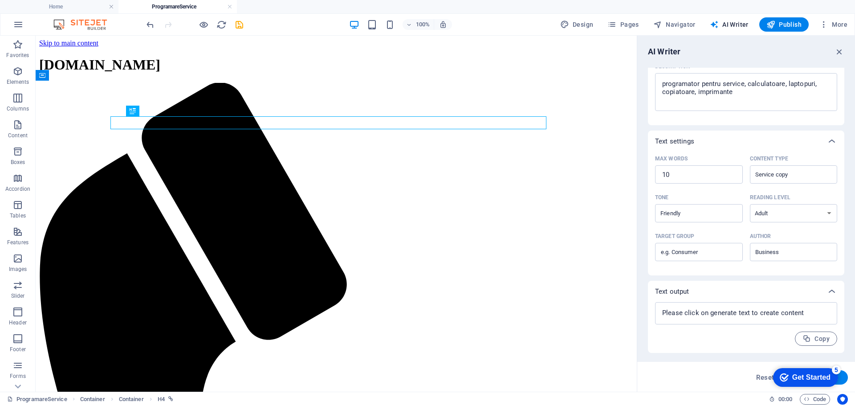
click at [838, 370] on div "5" at bounding box center [836, 369] width 9 height 9
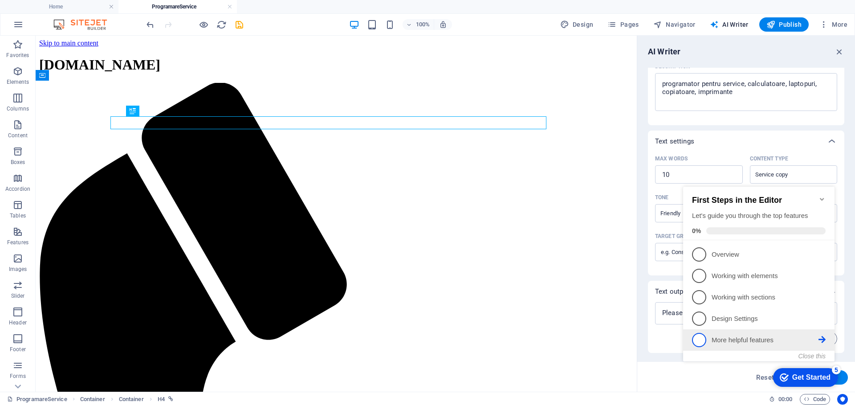
click at [740, 338] on p "More helpful features - incomplete" at bounding box center [765, 339] width 107 height 9
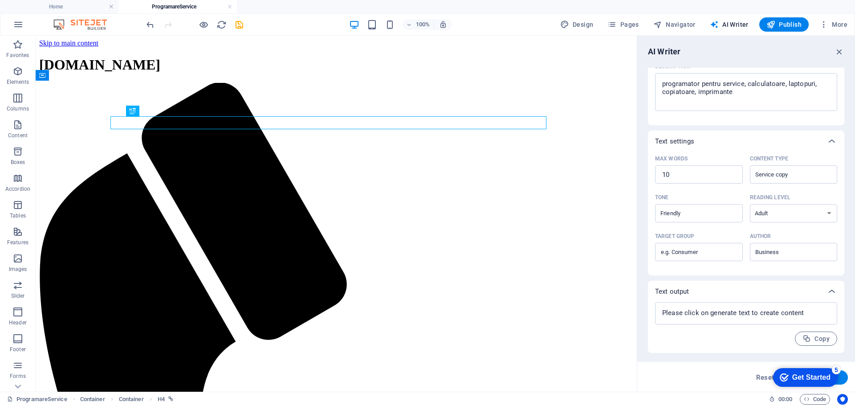
click at [766, 376] on div "checkmark Get Started 5 First Steps in the Editor Let's guide you through the t…" at bounding box center [804, 376] width 76 height 27
click at [763, 382] on button "Reset" at bounding box center [765, 377] width 28 height 14
click at [843, 380] on button "Generate text" at bounding box center [817, 377] width 62 height 14
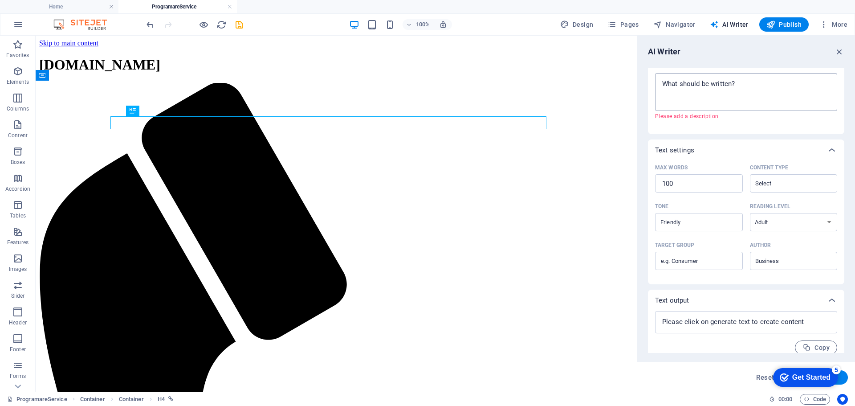
scroll to position [33, 0]
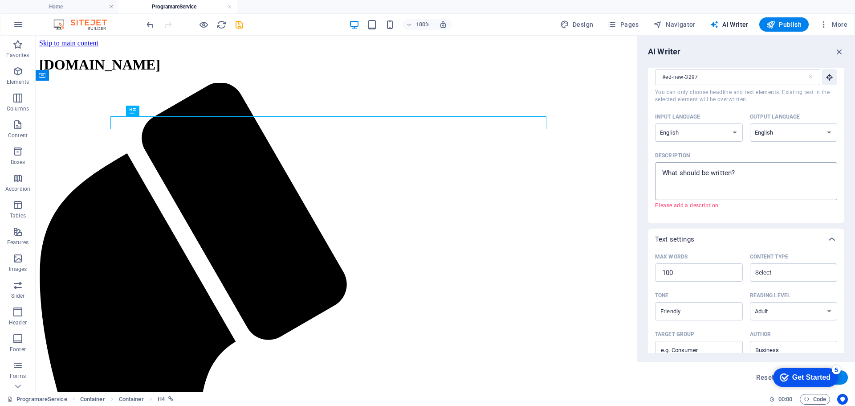
click at [771, 178] on textarea "Description x ​ Please add a description" at bounding box center [746, 181] width 173 height 29
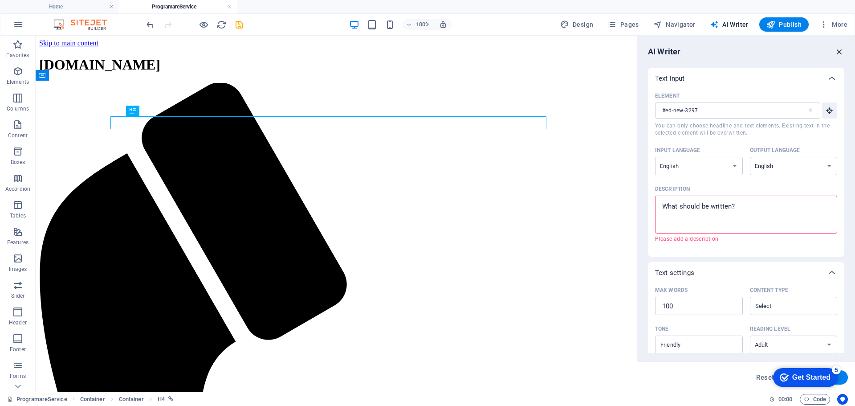
drag, startPoint x: 837, startPoint y: 51, endPoint x: 736, endPoint y: 127, distance: 126.2
click at [837, 51] on icon "button" at bounding box center [840, 52] width 10 height 10
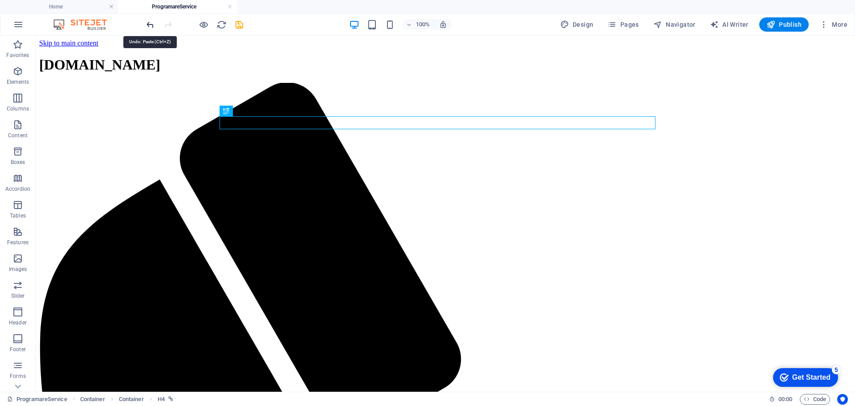
click at [148, 24] on icon "undo" at bounding box center [150, 25] width 10 height 10
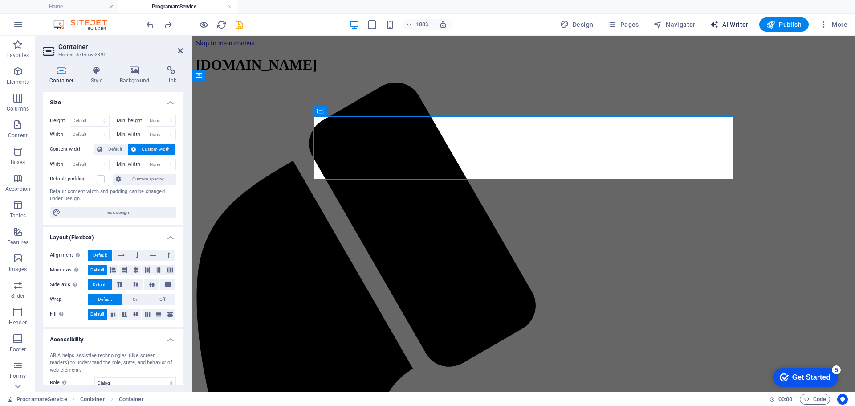
click at [717, 26] on icon "button" at bounding box center [714, 24] width 9 height 9
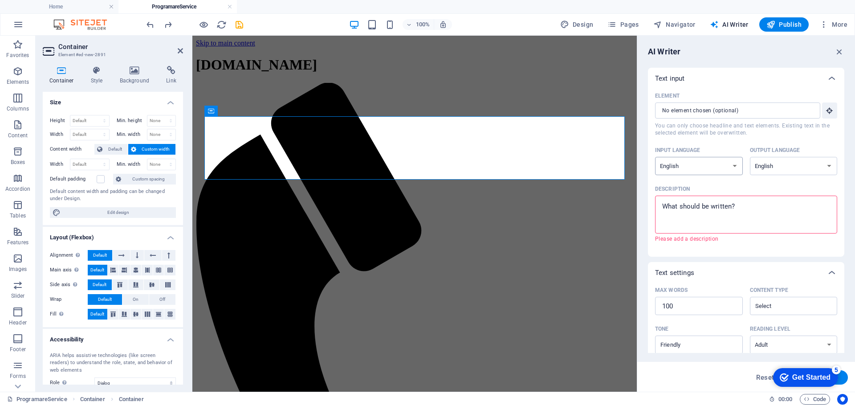
click at [734, 163] on select "Albanian Arabic Armenian Awadhi Azerbaijani Bashkir Basque Belarusian Bengali B…" at bounding box center [699, 166] width 88 height 18
click at [655, 157] on select "Albanian Arabic Armenian Awadhi Azerbaijani Bashkir Basque Belarusian Bengali B…" at bounding box center [699, 166] width 88 height 18
click at [788, 164] on select "Albanian Arabic Armenian Awadhi Azerbaijani Bashkir Basque Belarusian Bengali B…" at bounding box center [794, 166] width 88 height 18
click at [750, 157] on select "Albanian Arabic Armenian Awadhi Azerbaijani Bashkir Basque Belarusian Bengali B…" at bounding box center [794, 166] width 88 height 18
click at [732, 204] on textarea "Description x ​ Please add a description" at bounding box center [746, 214] width 173 height 29
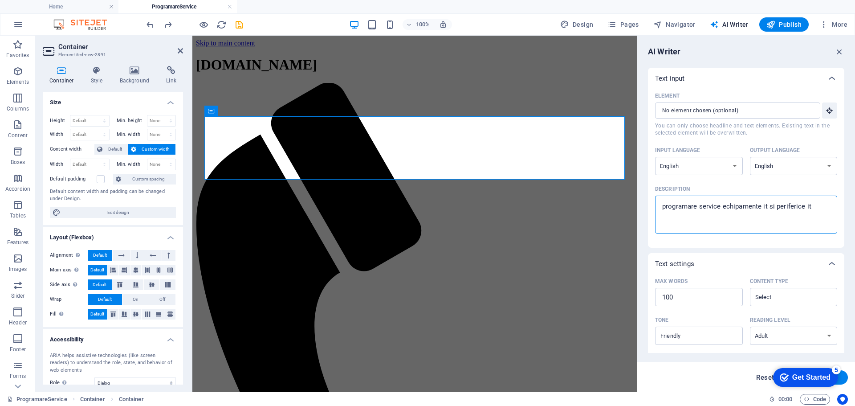
click at [759, 379] on span "Reset" at bounding box center [765, 377] width 18 height 7
click at [845, 381] on button "Generate text" at bounding box center [817, 377] width 62 height 14
click at [715, 209] on textarea "Description x ​ Please add a description" at bounding box center [746, 214] width 173 height 29
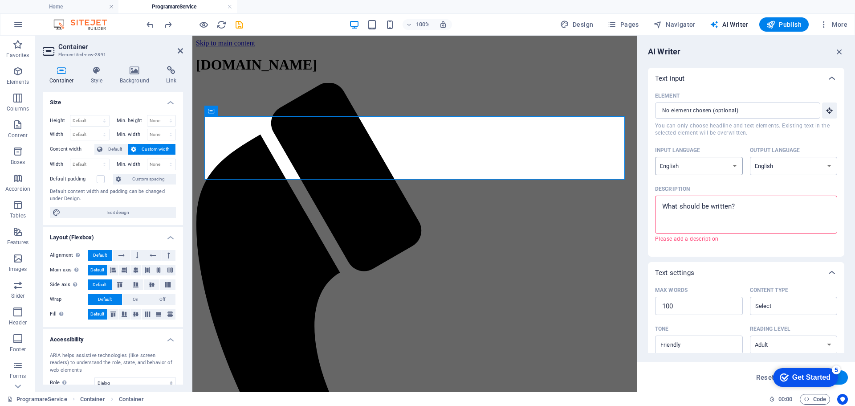
click at [709, 166] on select "Albanian Arabic Armenian Awadhi Azerbaijani Bashkir Basque Belarusian Bengali B…" at bounding box center [699, 166] width 88 height 18
click at [655, 157] on select "Albanian Arabic Armenian Awadhi Azerbaijani Bashkir Basque Belarusian Bengali B…" at bounding box center [699, 166] width 88 height 18
click at [763, 165] on select "Albanian Arabic Armenian Awadhi Azerbaijani Bashkir Basque Belarusian Bengali B…" at bounding box center [794, 166] width 88 height 18
click at [750, 157] on select "Albanian Arabic Armenian Awadhi Azerbaijani Bashkir Basque Belarusian Bengali B…" at bounding box center [794, 166] width 88 height 18
click at [738, 210] on textarea "Description x ​ Please add a description" at bounding box center [746, 214] width 173 height 29
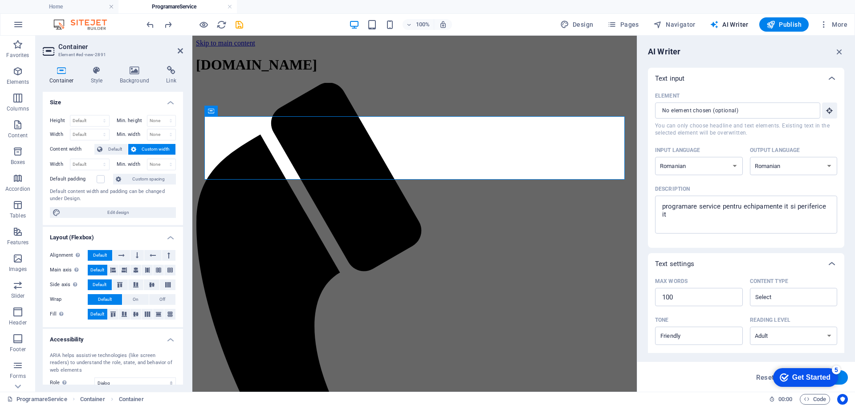
click at [846, 380] on button "Generate text" at bounding box center [817, 377] width 62 height 14
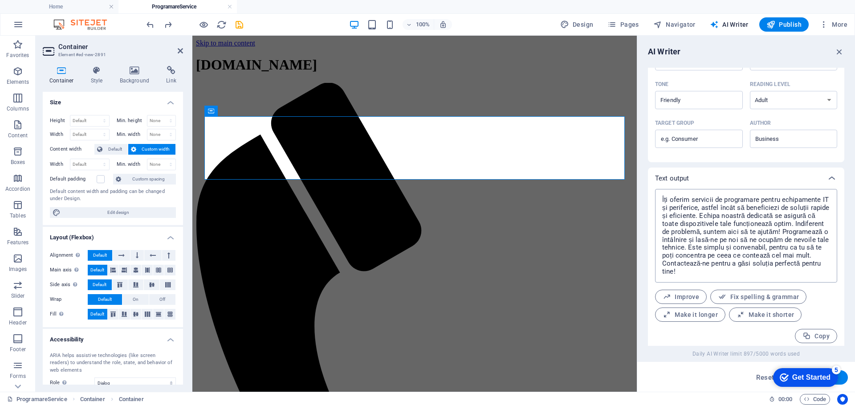
scroll to position [240, 0]
click at [842, 381] on button "Generate text" at bounding box center [817, 377] width 62 height 14
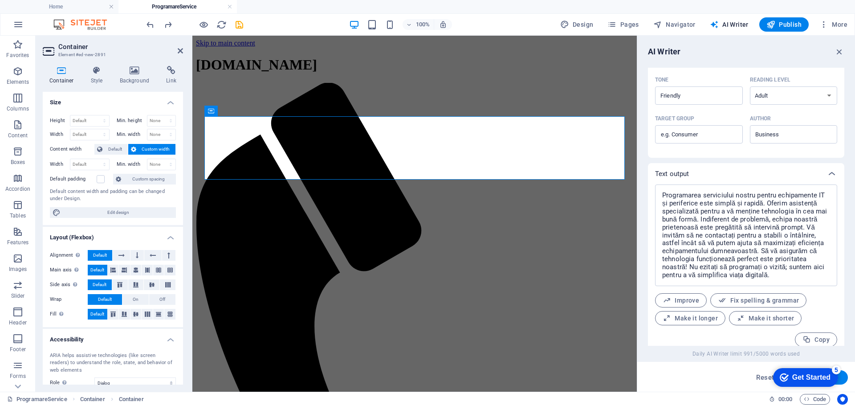
scroll to position [248, 0]
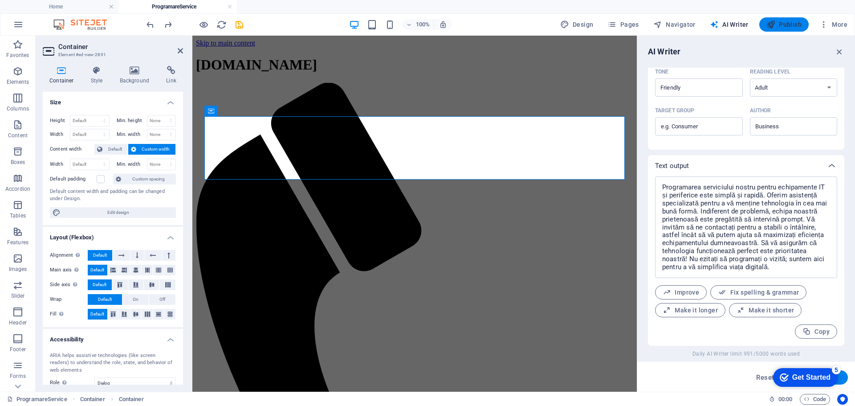
click at [789, 30] on button "Publish" at bounding box center [783, 24] width 49 height 14
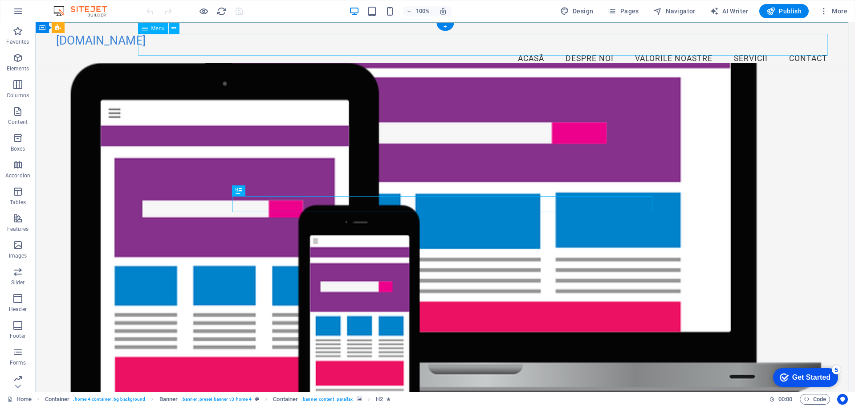
click at [800, 48] on nav "Acasă Despre Noi Valorile Noastre Servicii Contact" at bounding box center [445, 59] width 779 height 22
click at [19, 328] on icon "button" at bounding box center [17, 325] width 11 height 11
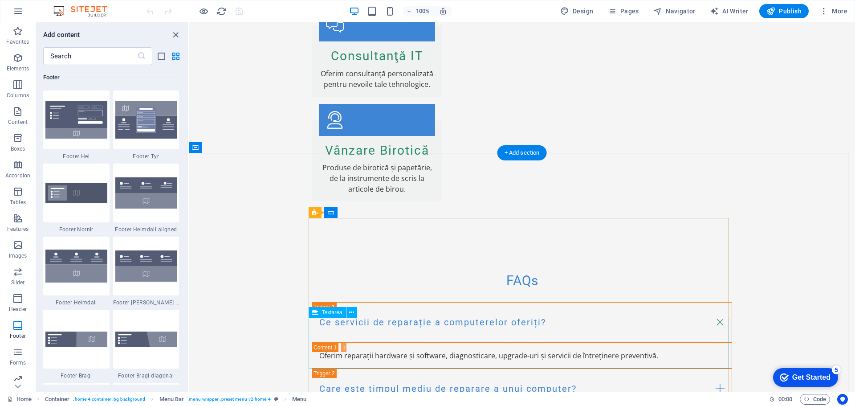
scroll to position [1995, 0]
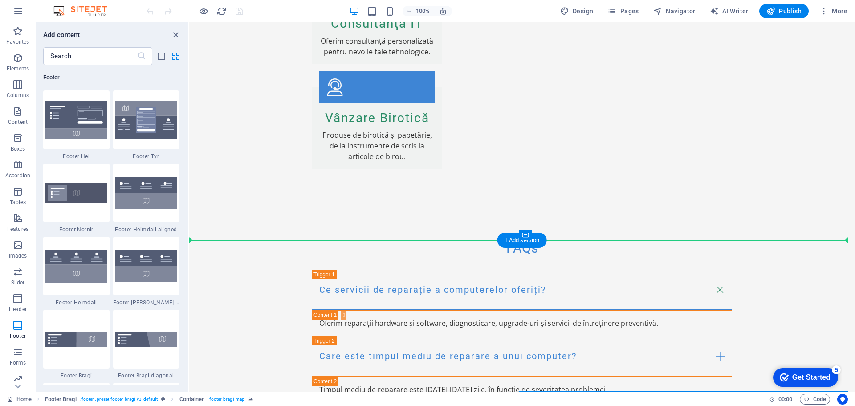
drag, startPoint x: 698, startPoint y: 257, endPoint x: 698, endPoint y: 234, distance: 23.2
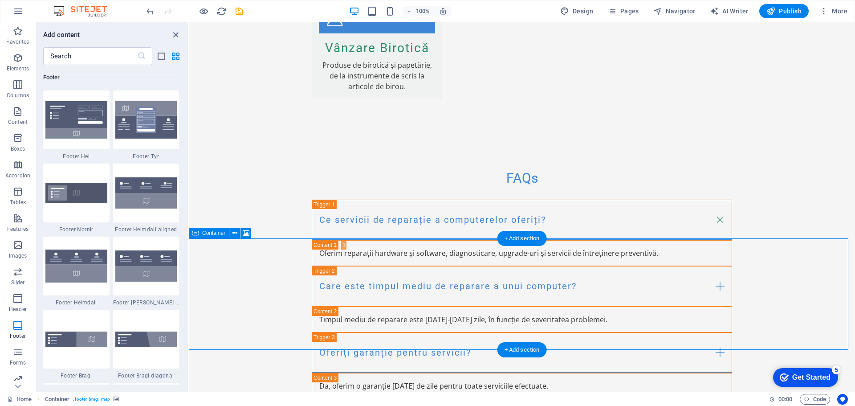
scroll to position [2107, 0]
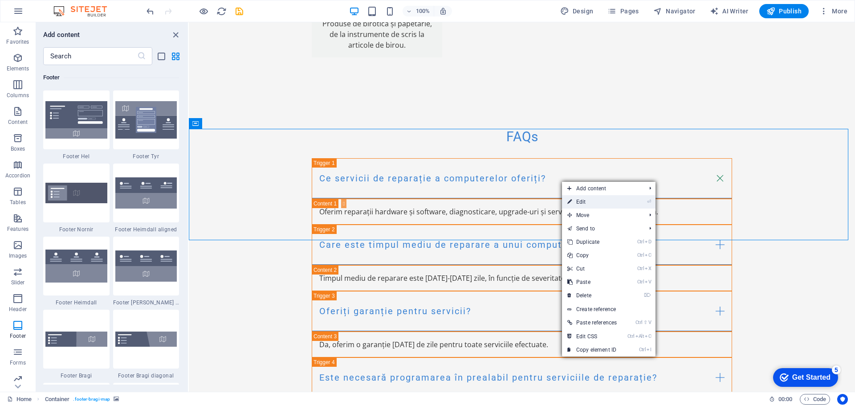
click at [605, 203] on link "⏎ Edit" at bounding box center [592, 201] width 60 height 13
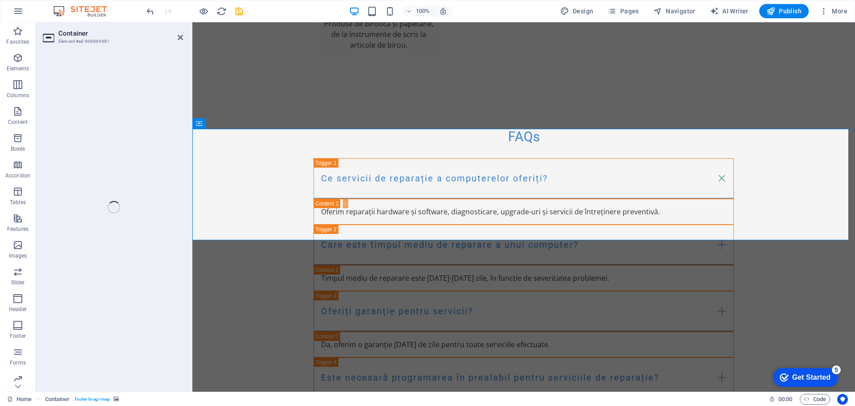
select select "px"
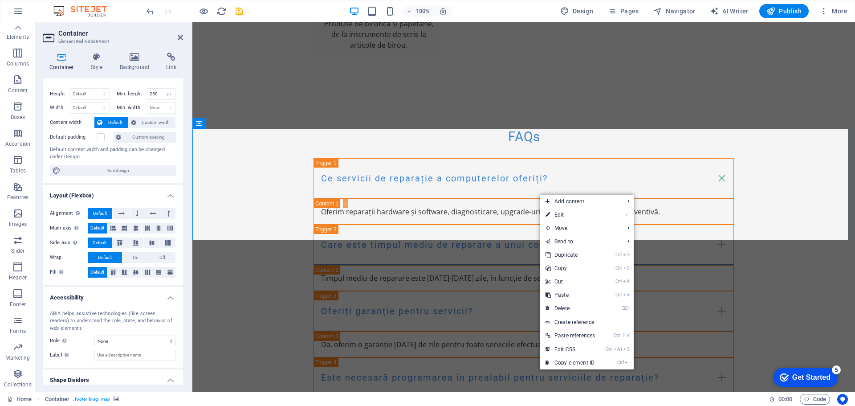
scroll to position [0, 0]
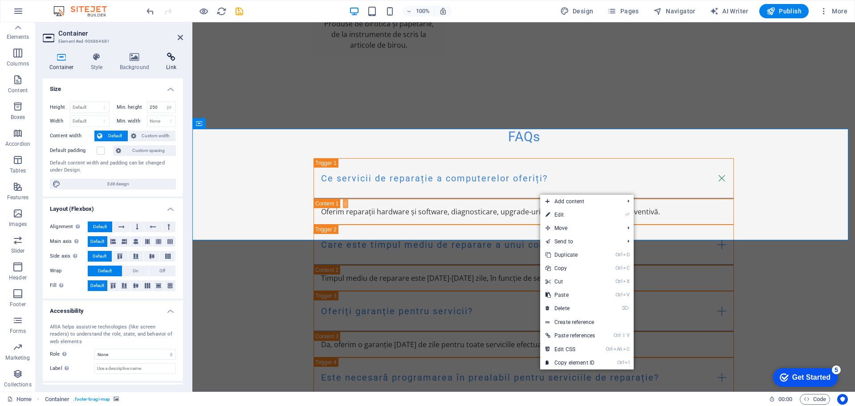
click at [167, 62] on h4 "Link" at bounding box center [171, 62] width 24 height 19
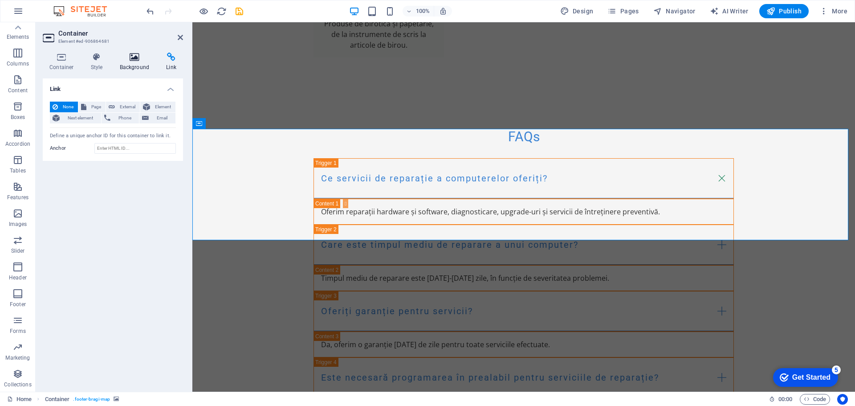
click at [135, 57] on icon at bounding box center [134, 57] width 43 height 9
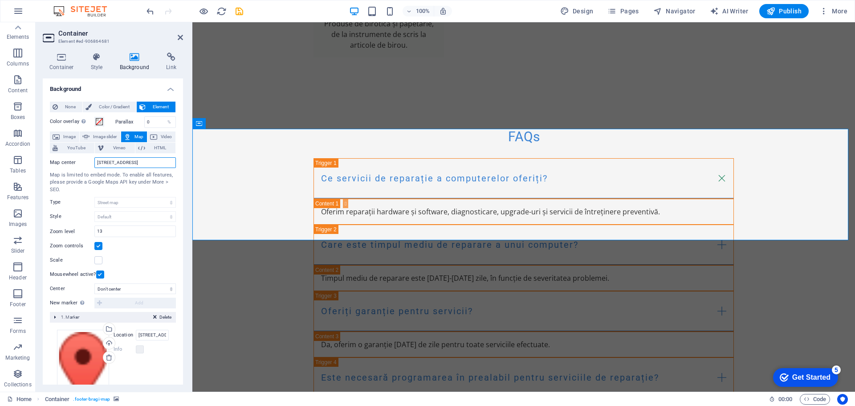
click at [156, 163] on input "Strada Exemplu 123, 300000 Timisoara" at bounding box center [135, 162] width 82 height 11
click at [163, 159] on input "timisoara calea bogdanestilor, nr 141" at bounding box center [135, 162] width 82 height 11
type input "timisoara calea bogdanestilor, 141"
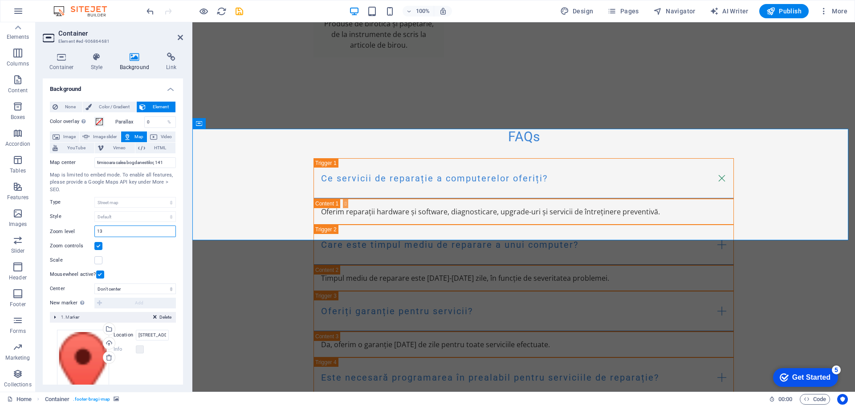
click at [129, 232] on input "13" at bounding box center [135, 231] width 81 height 11
click at [129, 232] on input "18" at bounding box center [135, 231] width 81 height 11
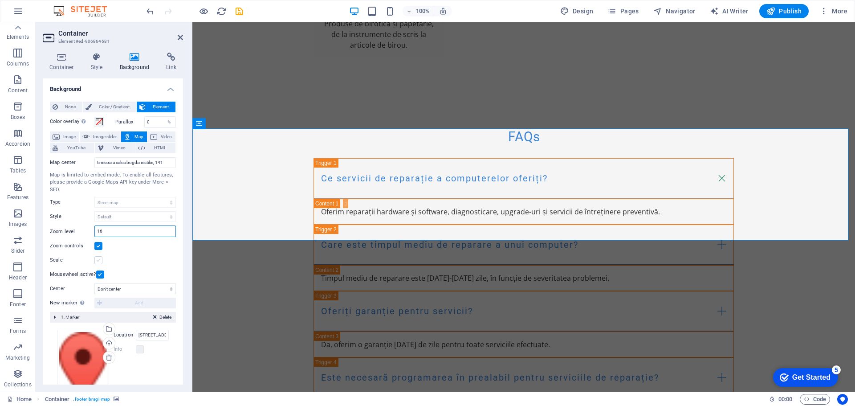
type input "16"
click at [100, 261] on label at bounding box center [98, 260] width 8 height 8
click at [0, 0] on input "Scale" at bounding box center [0, 0] width 0 height 0
click at [100, 261] on label at bounding box center [98, 260] width 8 height 8
click at [0, 0] on input "Scale" at bounding box center [0, 0] width 0 height 0
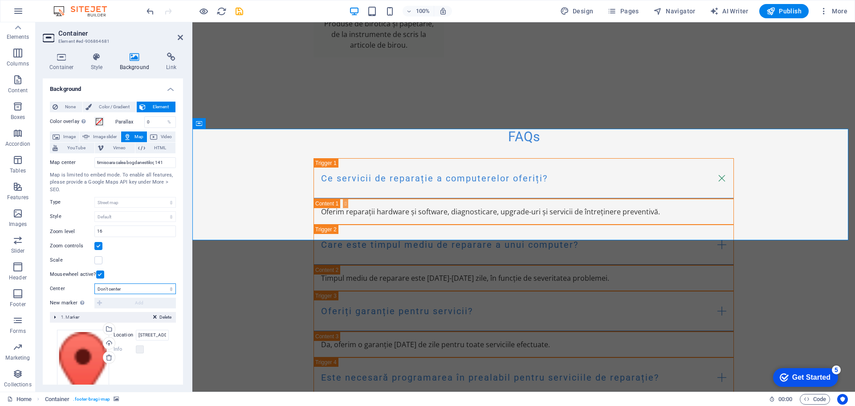
click at [133, 288] on select "Don't center Center markers Center and zoom markers" at bounding box center [135, 288] width 82 height 11
select select "1"
click at [94, 283] on select "Don't center Center markers Center and zoom markers" at bounding box center [135, 288] width 82 height 11
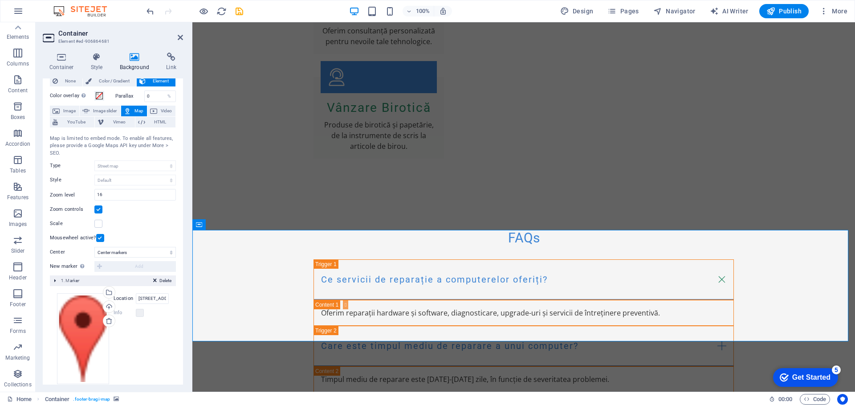
scroll to position [38, 0]
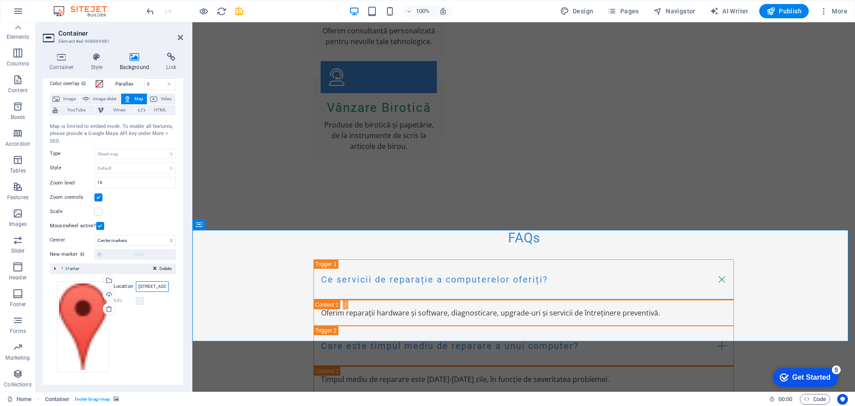
click at [152, 287] on input "Strada Exemplu 123, 300000 Timisoara" at bounding box center [152, 286] width 33 height 11
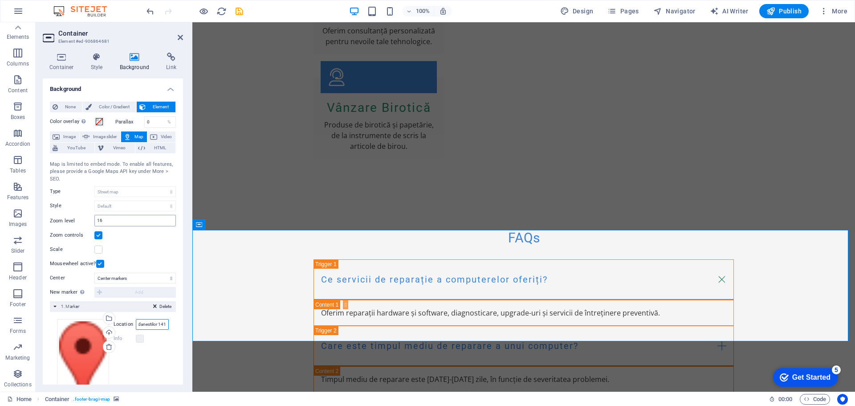
scroll to position [0, 41]
type input "timisoara calea bogdanestilor 141"
click at [139, 340] on label at bounding box center [140, 339] width 8 height 8
click at [139, 339] on label at bounding box center [140, 339] width 8 height 8
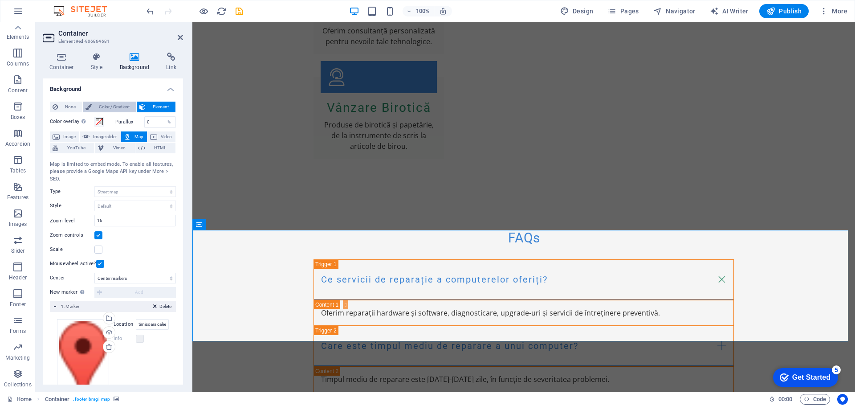
click at [114, 105] on span "Color / Gradient" at bounding box center [113, 107] width 39 height 11
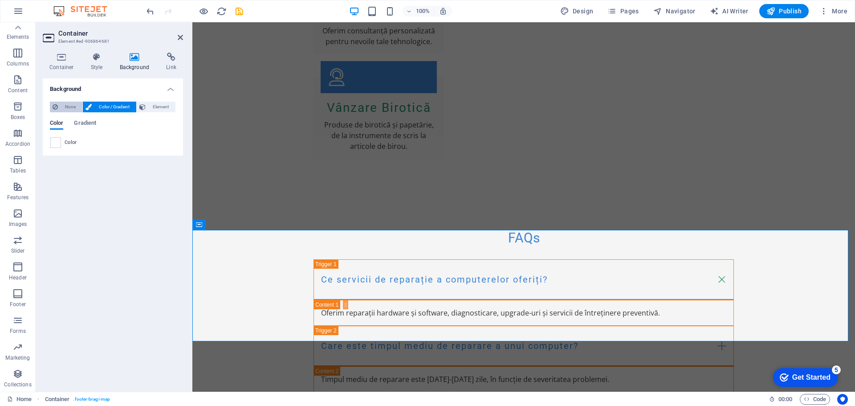
click at [65, 106] on span "None" at bounding box center [70, 107] width 19 height 11
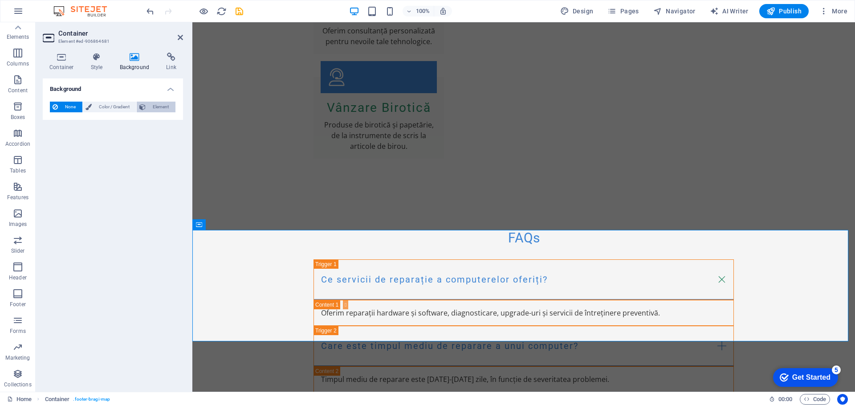
click at [147, 106] on button "Element" at bounding box center [156, 107] width 39 height 11
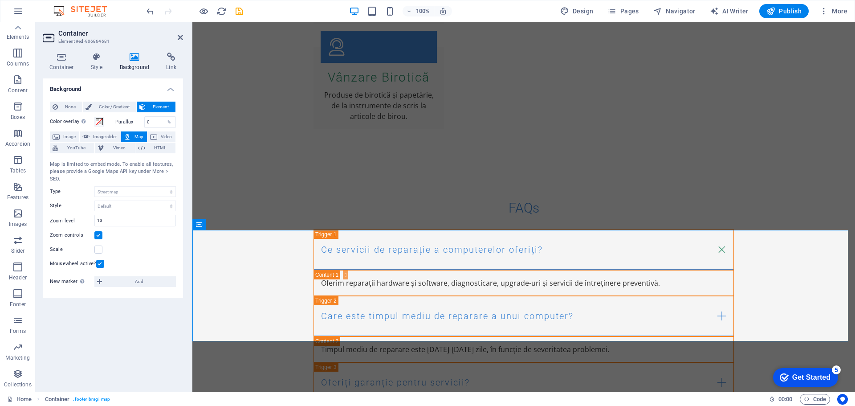
scroll to position [1991, 0]
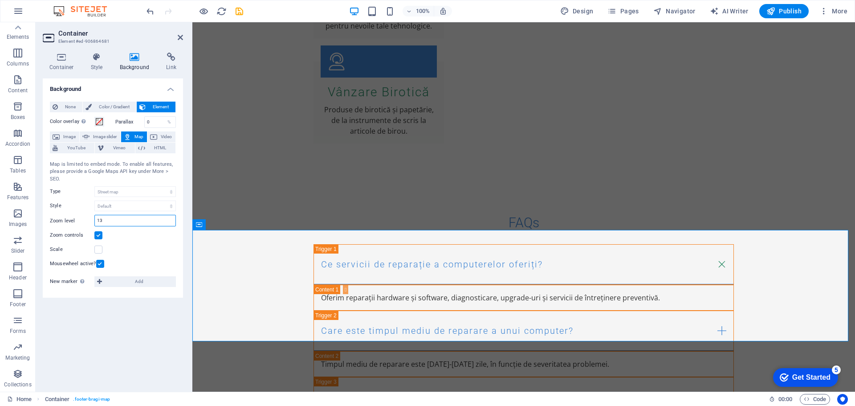
click at [114, 222] on input "13" at bounding box center [135, 220] width 81 height 11
type input "16"
click at [61, 57] on icon at bounding box center [62, 57] width 38 height 9
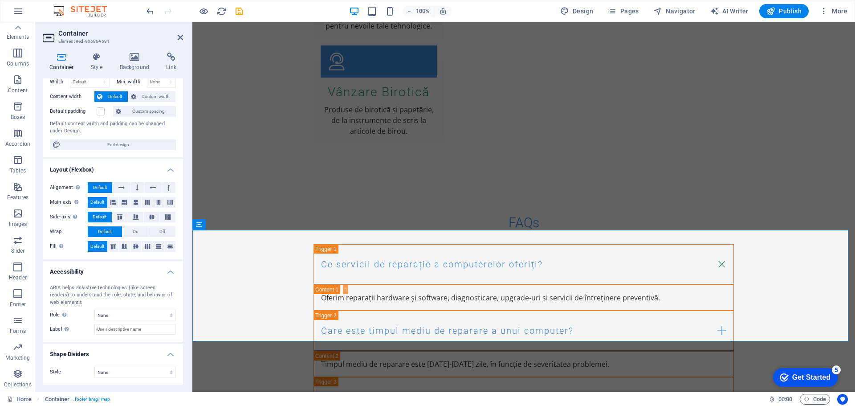
scroll to position [2092, 0]
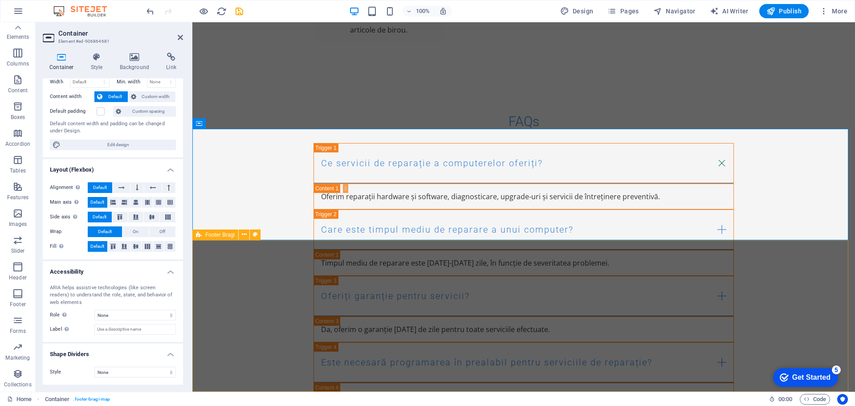
drag, startPoint x: 609, startPoint y: 197, endPoint x: 684, endPoint y: 302, distance: 129.3
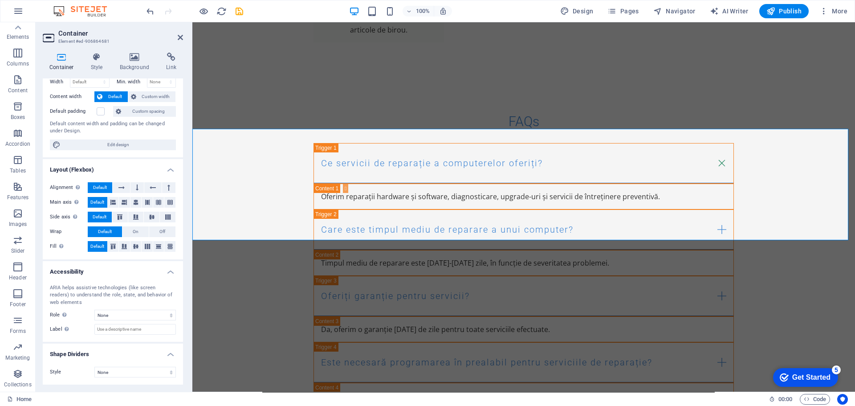
scroll to position [0, 0]
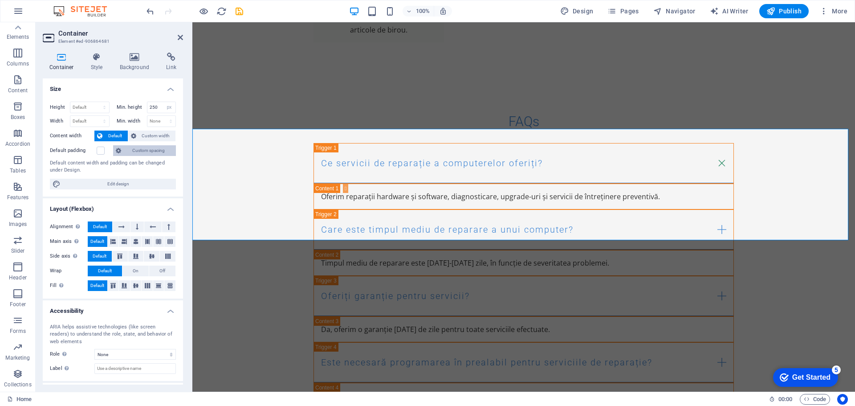
click at [157, 149] on span "Custom spacing" at bounding box center [148, 150] width 49 height 11
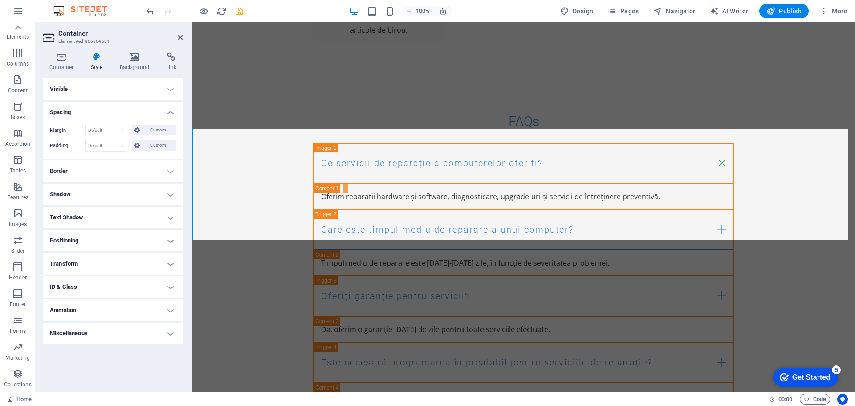
click at [95, 61] on icon at bounding box center [96, 57] width 25 height 9
click at [67, 61] on icon at bounding box center [62, 57] width 38 height 9
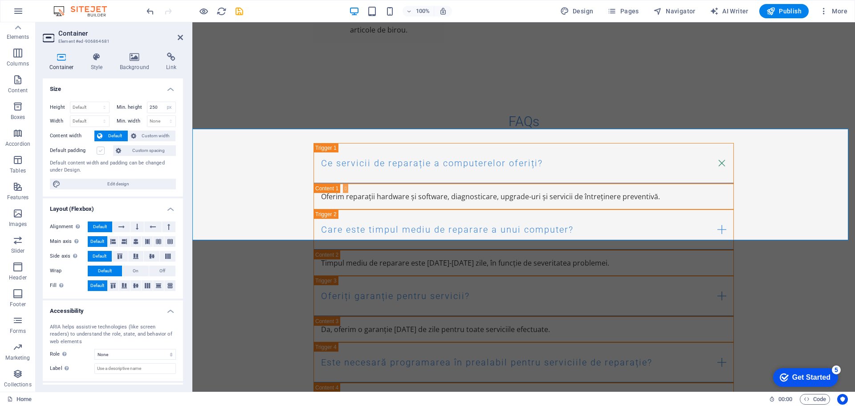
click at [98, 151] on label at bounding box center [101, 151] width 8 height 8
click at [0, 0] on input "Default padding" at bounding box center [0, 0] width 0 height 0
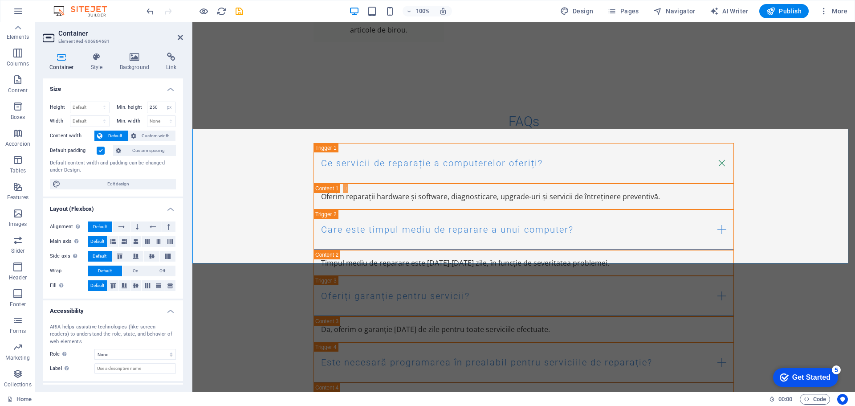
click at [100, 150] on label at bounding box center [101, 151] width 8 height 8
click at [0, 0] on input "Default padding" at bounding box center [0, 0] width 0 height 0
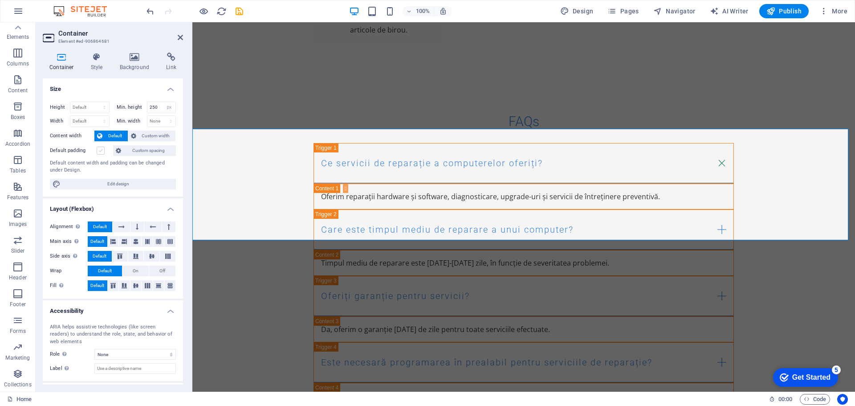
click at [100, 150] on label at bounding box center [101, 151] width 8 height 8
click at [0, 0] on input "Default padding" at bounding box center [0, 0] width 0 height 0
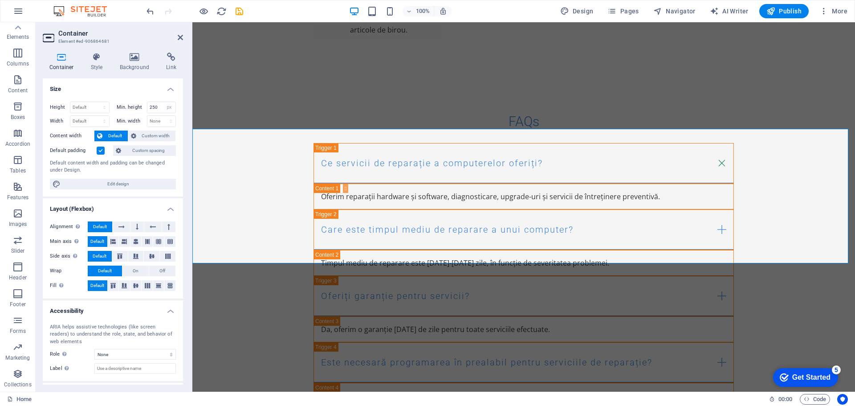
click at [100, 150] on label at bounding box center [101, 151] width 8 height 8
click at [0, 0] on input "Default padding" at bounding box center [0, 0] width 0 height 0
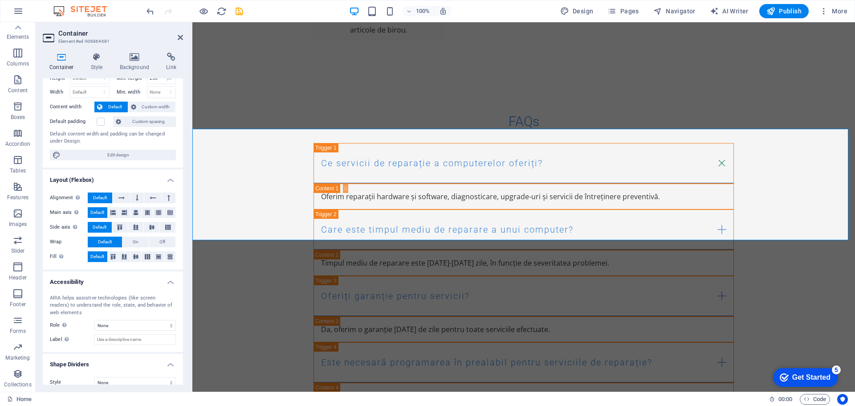
scroll to position [39, 0]
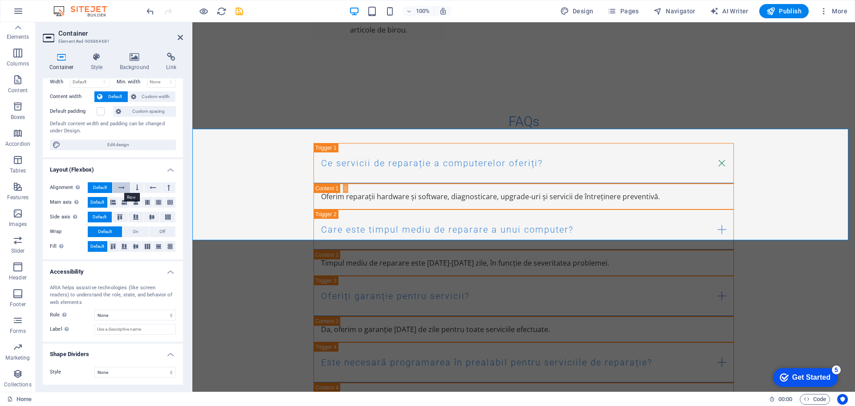
click at [123, 189] on icon at bounding box center [121, 187] width 6 height 11
click at [139, 187] on button at bounding box center [137, 187] width 13 height 11
click at [150, 187] on icon at bounding box center [153, 187] width 6 height 11
click at [163, 188] on button at bounding box center [168, 187] width 13 height 11
click at [96, 189] on span "Default" at bounding box center [100, 187] width 14 height 11
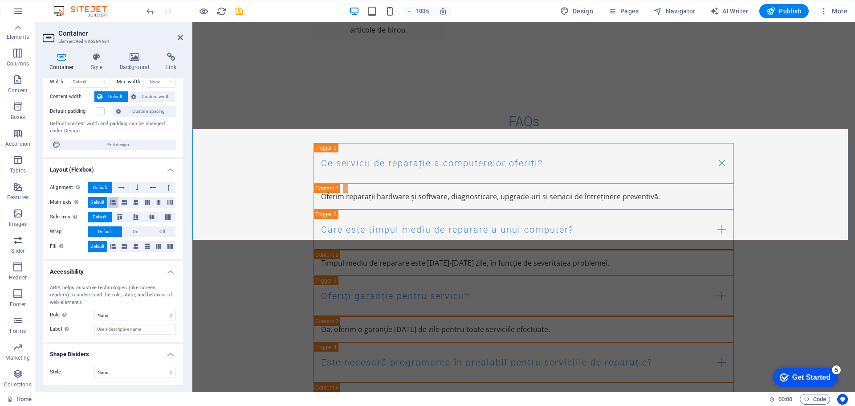
click at [115, 202] on icon at bounding box center [112, 202] width 5 height 11
click at [128, 201] on button at bounding box center [124, 202] width 11 height 11
click at [133, 202] on icon at bounding box center [135, 202] width 5 height 11
click at [145, 202] on icon at bounding box center [147, 202] width 5 height 11
click at [160, 202] on icon at bounding box center [158, 202] width 5 height 11
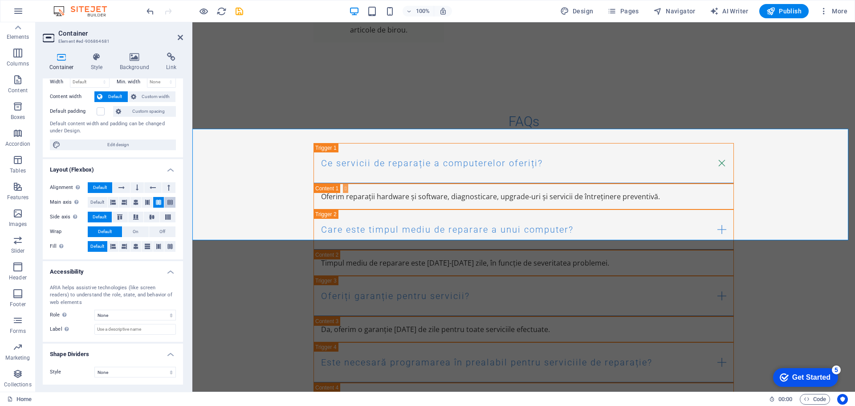
click at [168, 202] on icon at bounding box center [169, 202] width 5 height 11
click at [96, 202] on span "Default" at bounding box center [97, 202] width 14 height 11
click at [120, 217] on icon at bounding box center [119, 216] width 11 height 5
click at [99, 216] on span "Default" at bounding box center [100, 217] width 14 height 11
click at [129, 232] on button "On" at bounding box center [135, 231] width 26 height 11
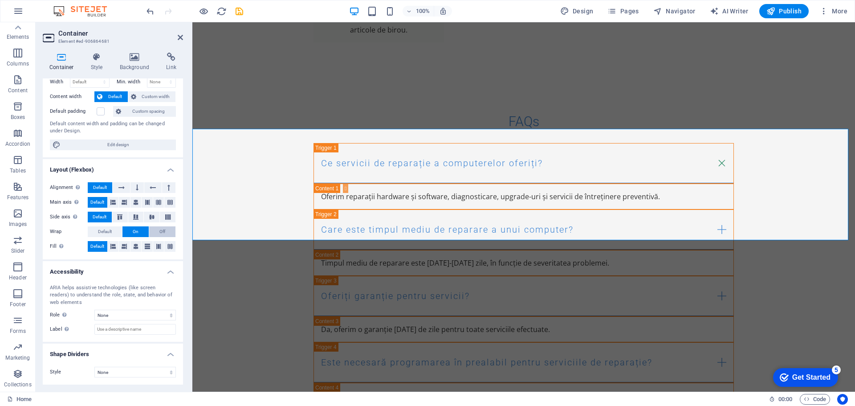
click at [156, 229] on button "Off" at bounding box center [162, 231] width 26 height 11
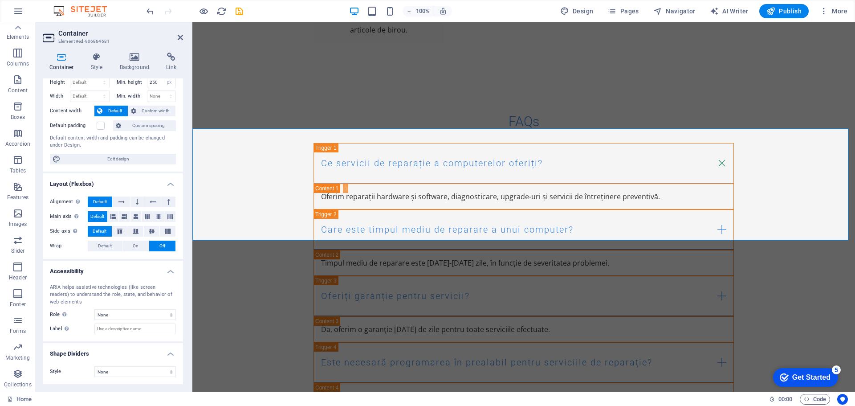
scroll to position [25, 0]
click at [134, 245] on span "On" at bounding box center [136, 246] width 6 height 11
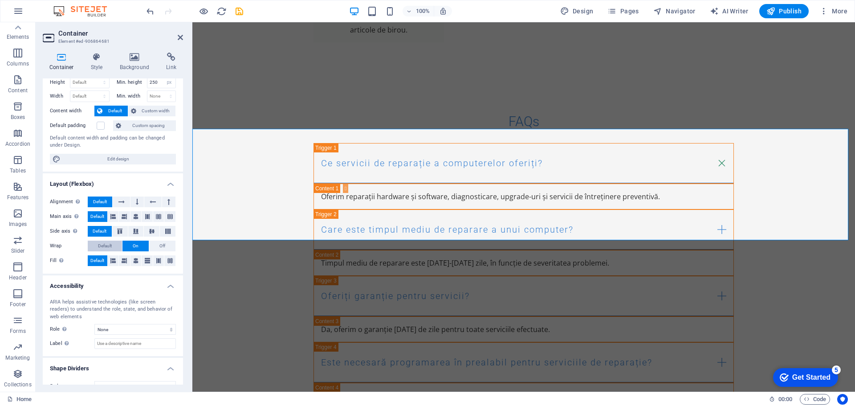
click at [109, 245] on span "Default" at bounding box center [105, 246] width 14 height 11
click at [112, 260] on icon at bounding box center [112, 260] width 5 height 11
click at [126, 262] on icon at bounding box center [124, 260] width 5 height 11
click at [93, 258] on span "Default" at bounding box center [97, 260] width 14 height 11
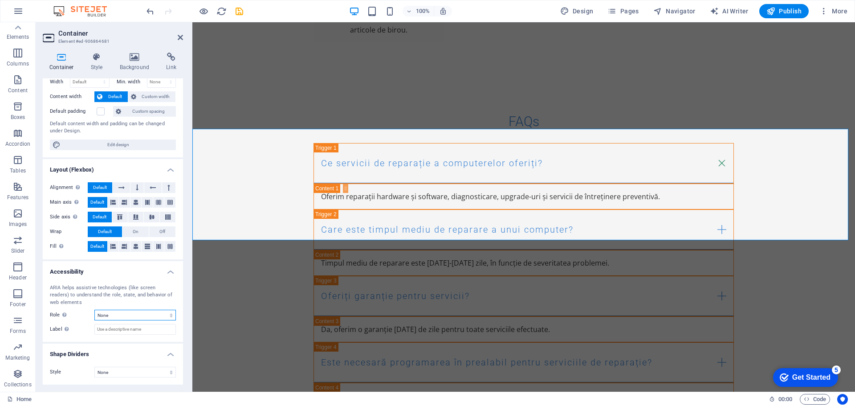
click at [123, 314] on select "None Alert Article Banner Comment Complementary Dialog Footer Header Marquee Pr…" at bounding box center [135, 315] width 82 height 11
select select "banner"
click at [94, 310] on select "None Alert Article Banner Comment Complementary Dialog Footer Header Marquee Pr…" at bounding box center [135, 315] width 82 height 11
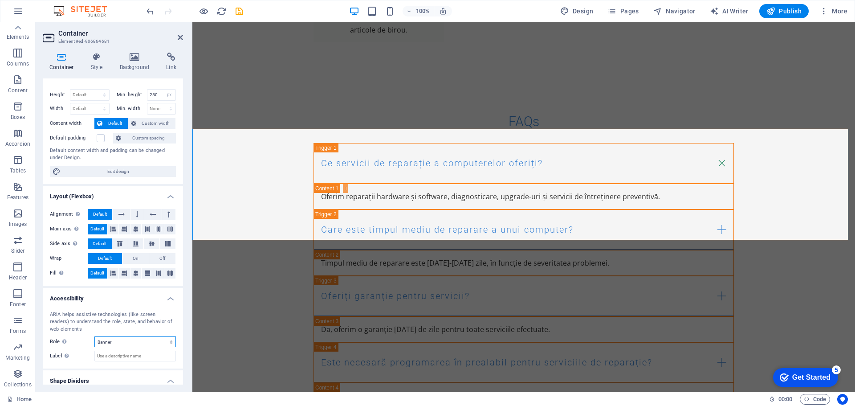
scroll to position [0, 0]
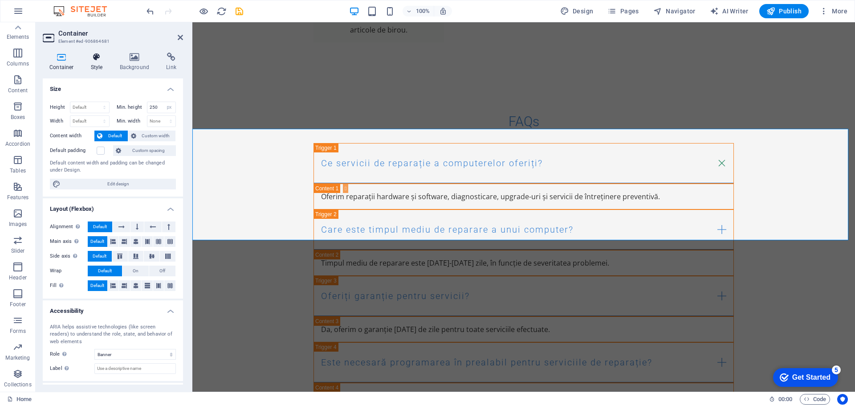
click at [95, 59] on icon at bounding box center [96, 57] width 25 height 9
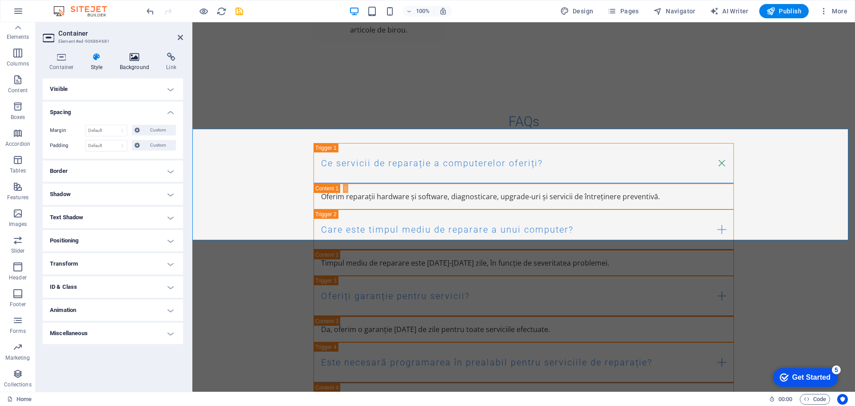
click at [134, 60] on icon at bounding box center [134, 57] width 43 height 9
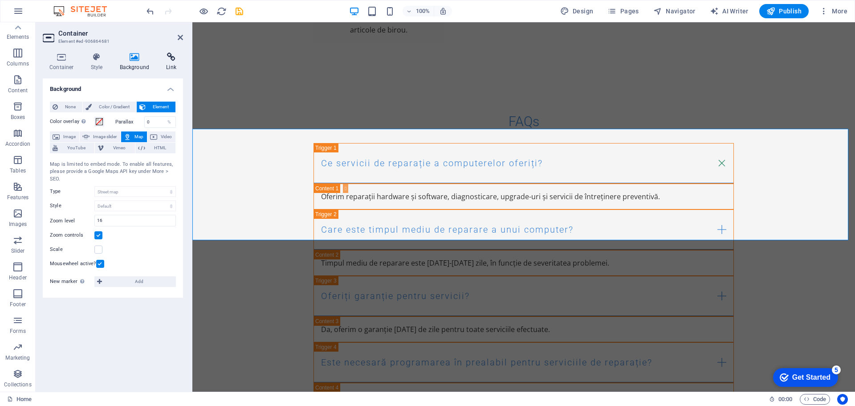
click at [173, 61] on icon at bounding box center [171, 57] width 24 height 9
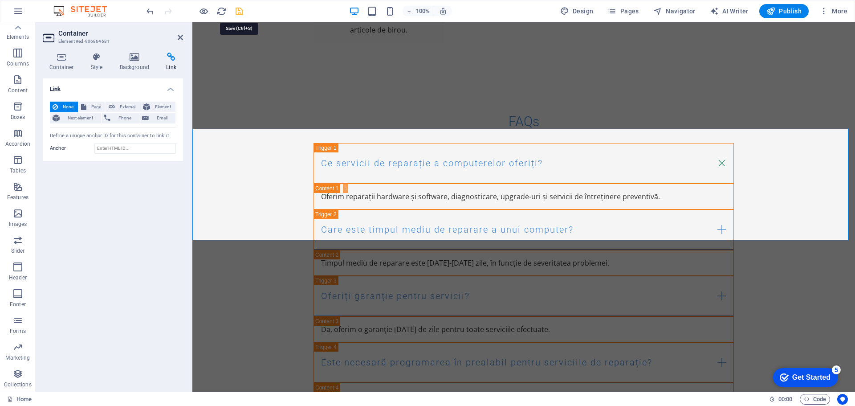
click at [241, 10] on icon "save" at bounding box center [239, 11] width 10 height 10
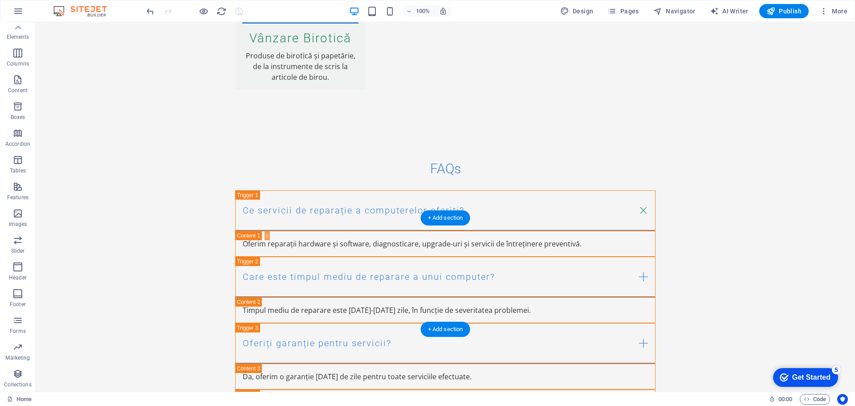
scroll to position [2092, 0]
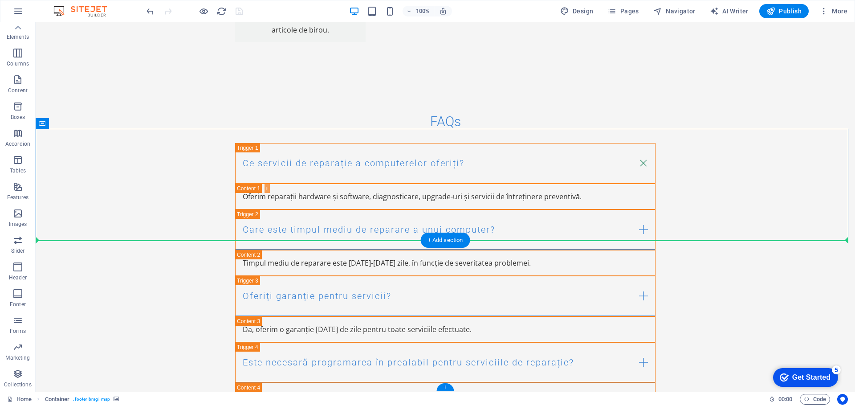
drag, startPoint x: 577, startPoint y: 165, endPoint x: 661, endPoint y: 289, distance: 149.1
drag, startPoint x: 85, startPoint y: 147, endPoint x: 526, endPoint y: 298, distance: 466.1
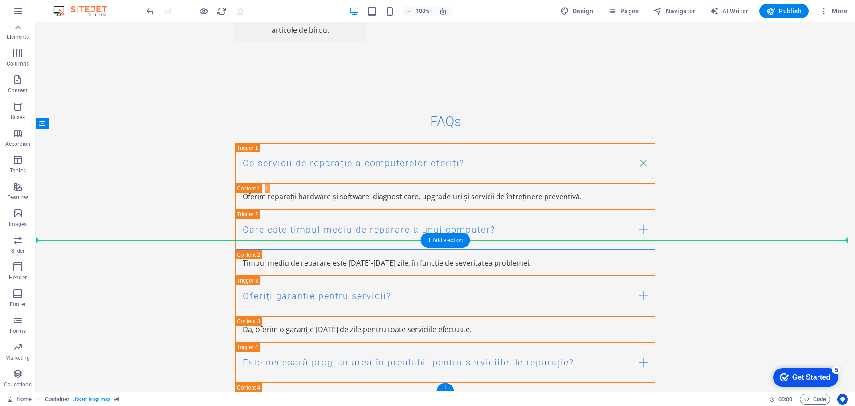
drag, startPoint x: 563, startPoint y: 181, endPoint x: 585, endPoint y: 308, distance: 129.0
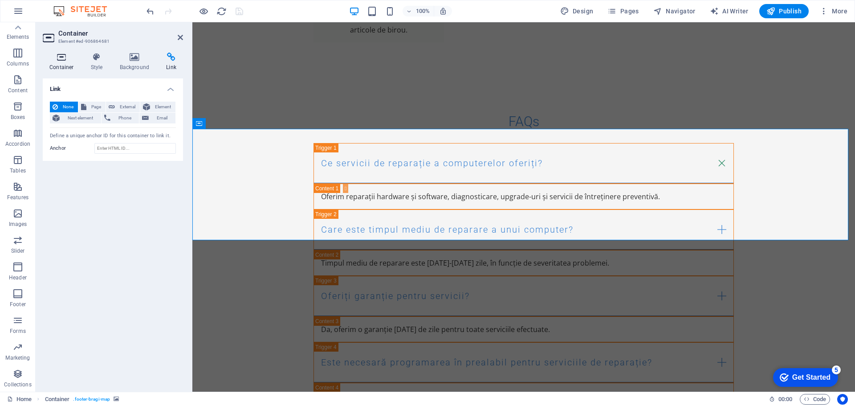
click at [62, 57] on icon at bounding box center [62, 57] width 38 height 9
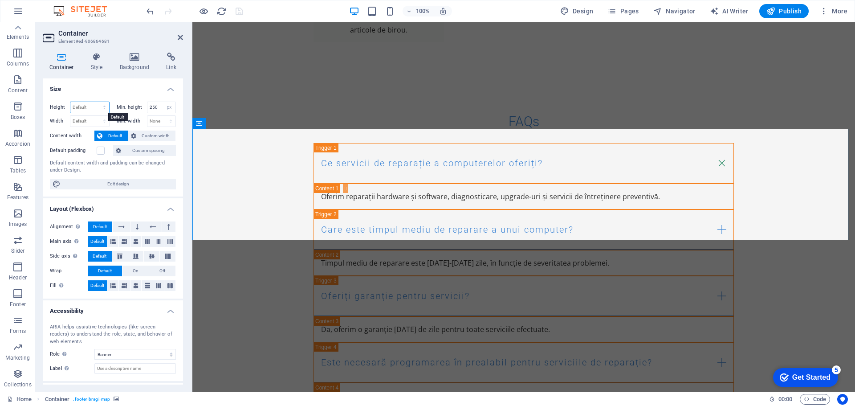
click at [90, 109] on select "Default px rem % vh vw" at bounding box center [89, 107] width 39 height 11
select select "px"
click at [95, 102] on select "Default px rem % vh vw" at bounding box center [89, 107] width 39 height 11
type input "400"
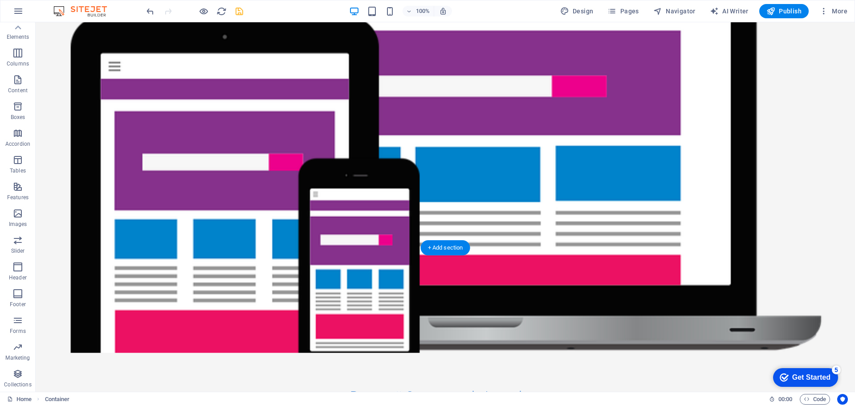
scroll to position [0, 0]
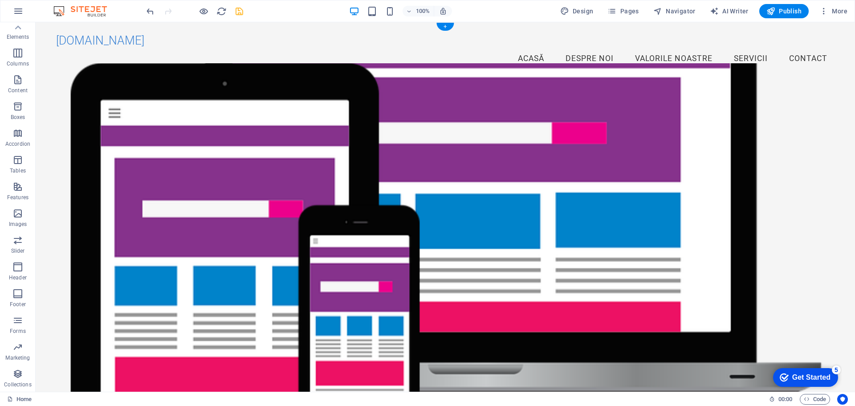
click at [343, 99] on figure at bounding box center [445, 231] width 779 height 336
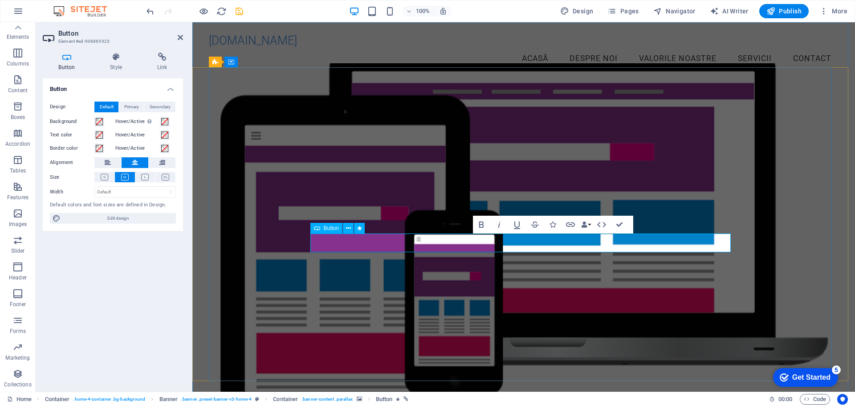
click at [525, 180] on figure at bounding box center [524, 231] width 630 height 336
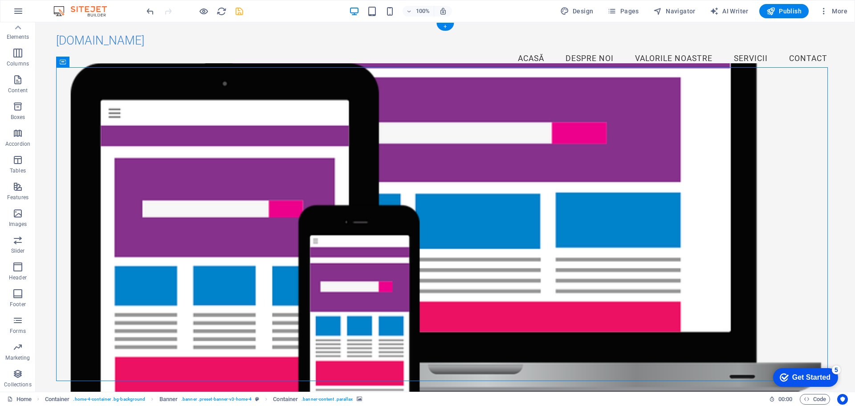
click at [453, 151] on figure at bounding box center [445, 231] width 779 height 336
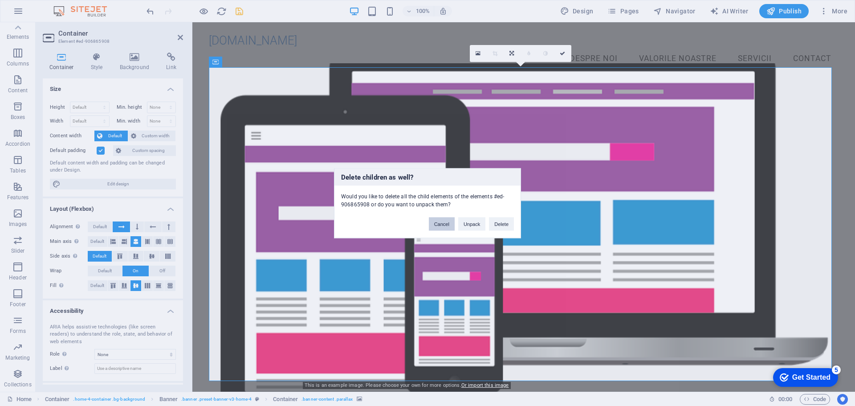
click at [440, 224] on button "Cancel" at bounding box center [442, 223] width 26 height 13
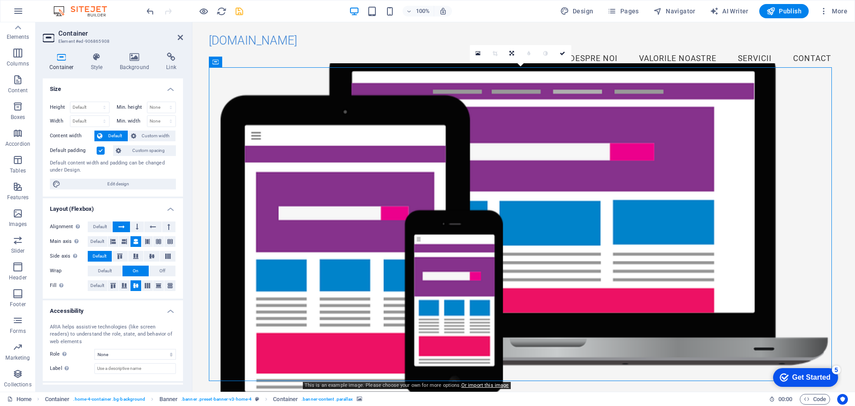
click at [604, 154] on figure at bounding box center [524, 231] width 630 height 336
click at [129, 58] on icon at bounding box center [134, 57] width 43 height 9
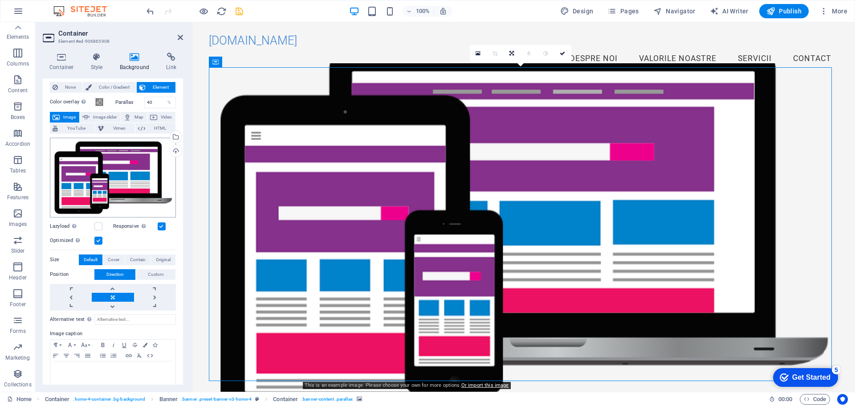
scroll to position [30, 0]
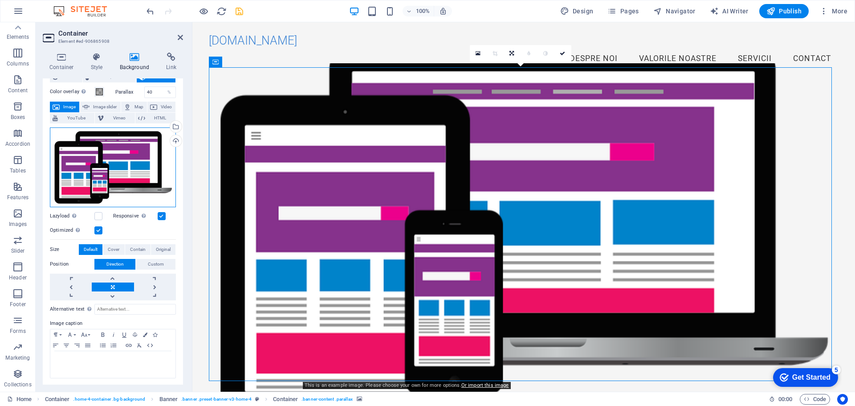
click at [118, 161] on div "Drag files here, click to choose files or select files from Files or our free s…" at bounding box center [113, 167] width 126 height 80
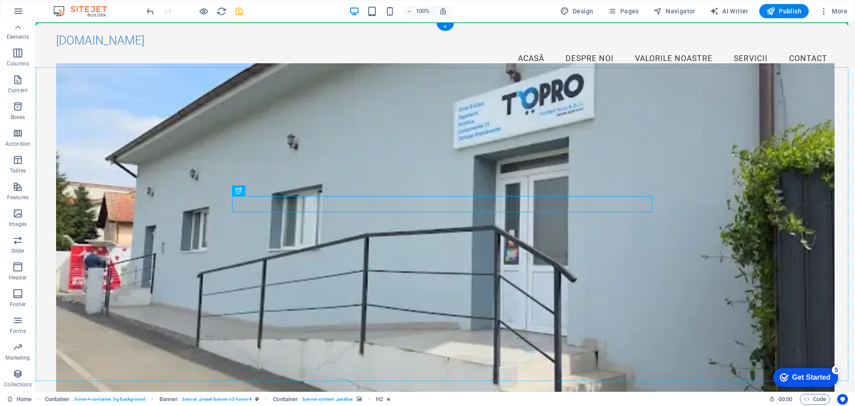
drag, startPoint x: 367, startPoint y: 206, endPoint x: 530, endPoint y: 188, distance: 163.6
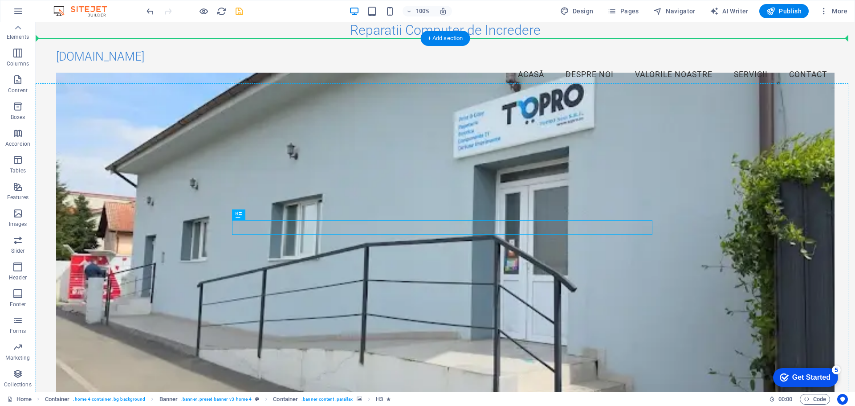
drag, startPoint x: 449, startPoint y: 228, endPoint x: 465, endPoint y: 179, distance: 52.0
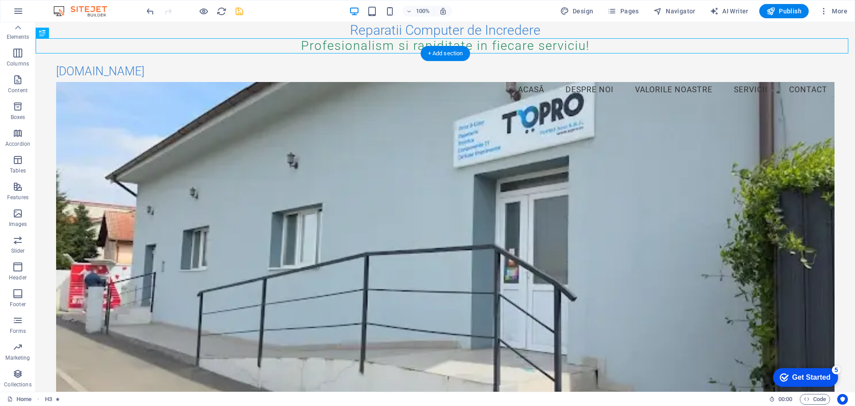
click at [444, 232] on figure at bounding box center [445, 250] width 779 height 336
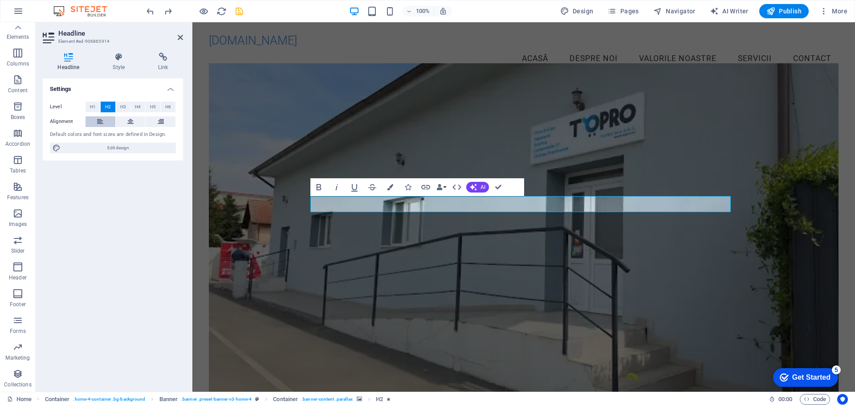
click at [94, 122] on button at bounding box center [101, 121] width 30 height 11
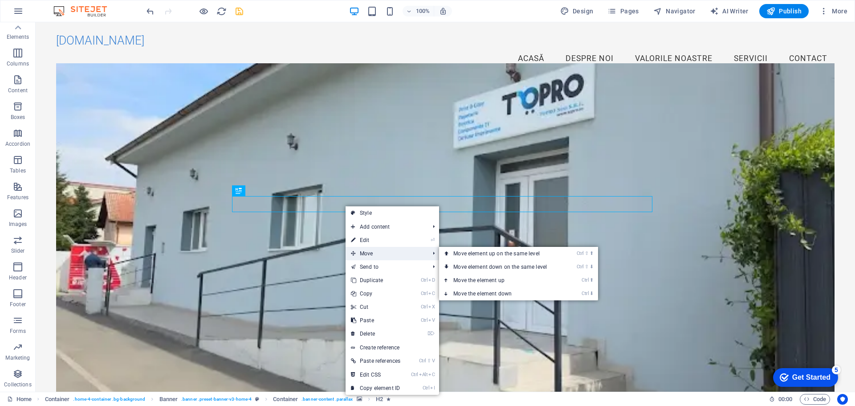
click at [378, 253] on span "Move" at bounding box center [386, 253] width 80 height 13
click at [478, 253] on link "Ctrl ⇧ ⬆ Move element up on the same level" at bounding box center [502, 253] width 126 height 13
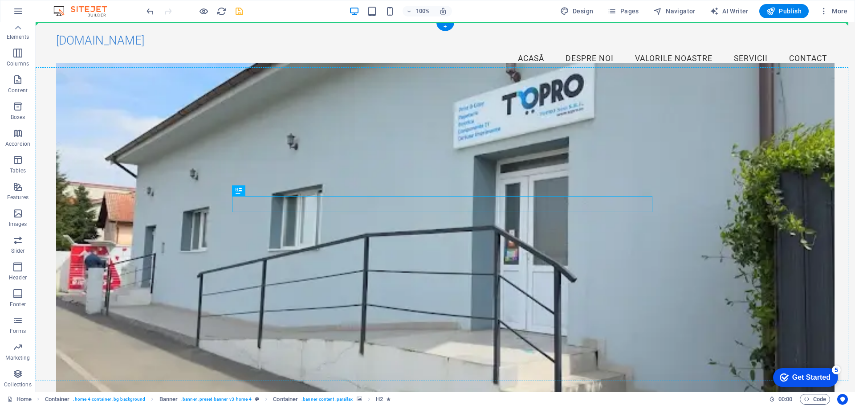
drag, startPoint x: 384, startPoint y: 206, endPoint x: 386, endPoint y: 190, distance: 15.6
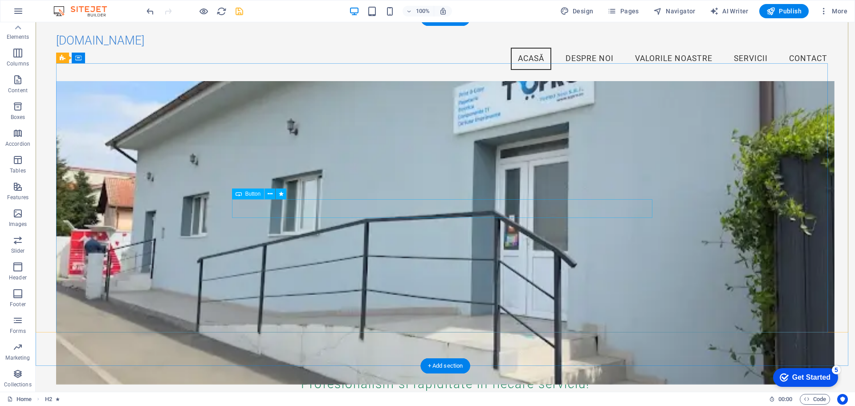
scroll to position [0, 0]
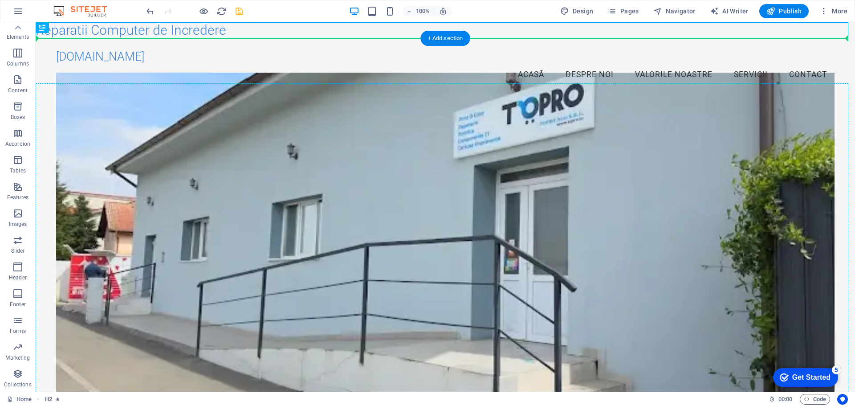
drag, startPoint x: 186, startPoint y: 29, endPoint x: 213, endPoint y: 110, distance: 84.9
drag, startPoint x: 134, startPoint y: 29, endPoint x: 186, endPoint y: 103, distance: 90.1
drag, startPoint x: 139, startPoint y: 33, endPoint x: 329, endPoint y: 218, distance: 265.9
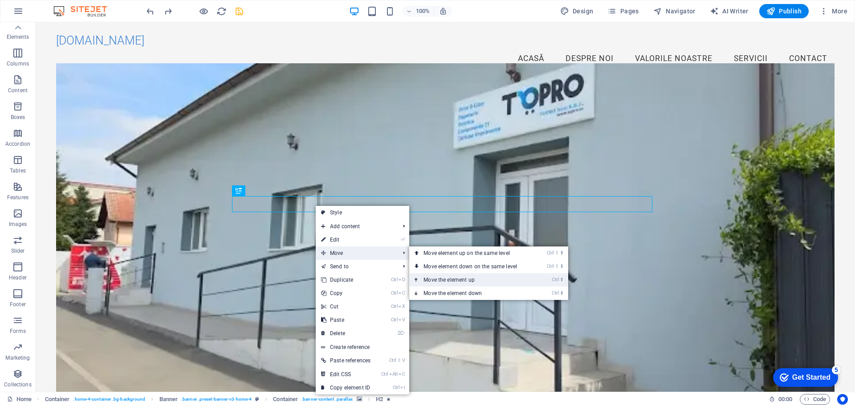
click at [440, 278] on link "Ctrl ⬆ Move the element up" at bounding box center [472, 279] width 126 height 13
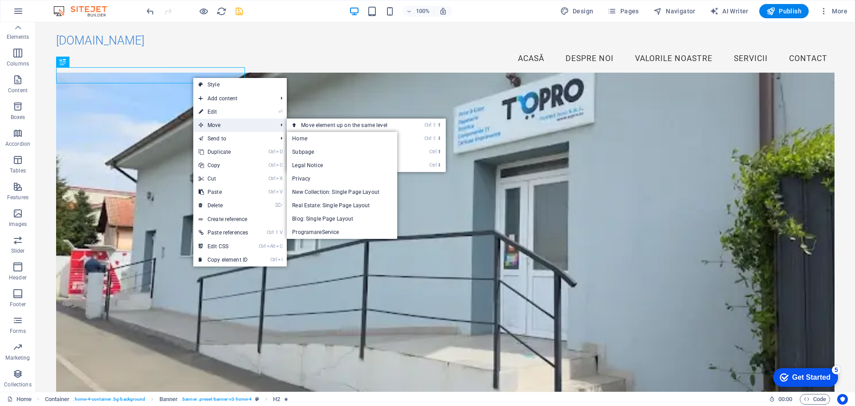
click at [233, 127] on span "Move" at bounding box center [233, 124] width 80 height 13
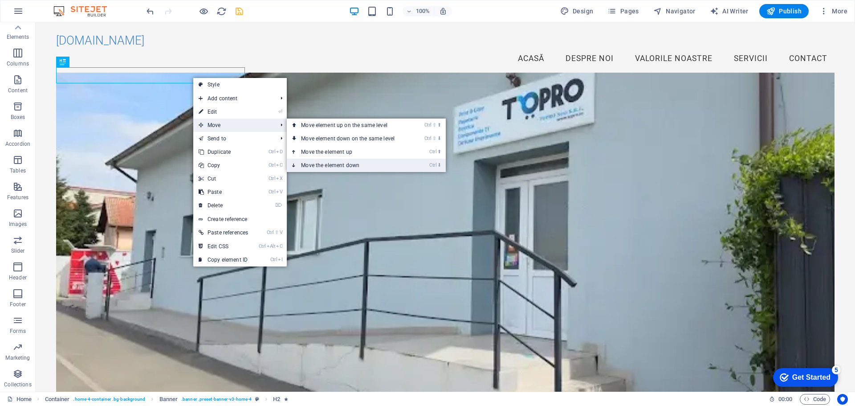
click at [335, 161] on link "Ctrl ⬇ Move the element down" at bounding box center [350, 165] width 126 height 13
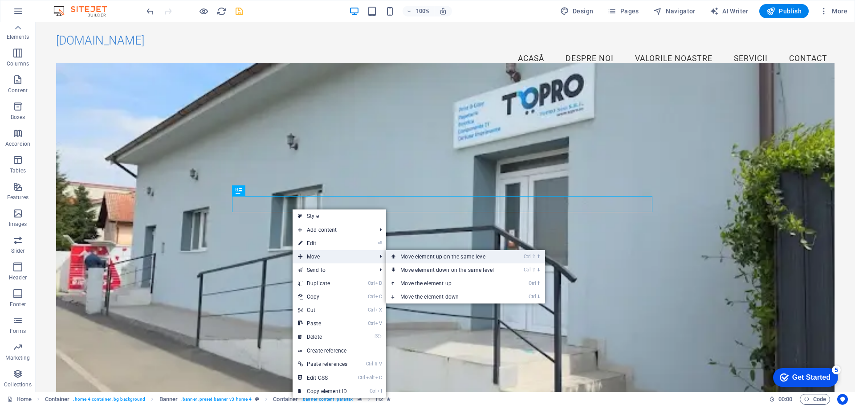
click at [435, 261] on link "Ctrl ⇧ ⬆ Move element up on the same level" at bounding box center [449, 256] width 126 height 13
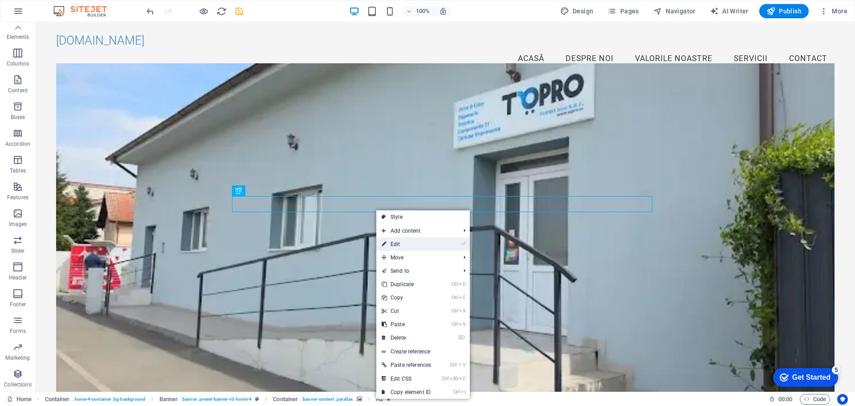
click at [390, 240] on link "⏎ Edit" at bounding box center [406, 243] width 60 height 13
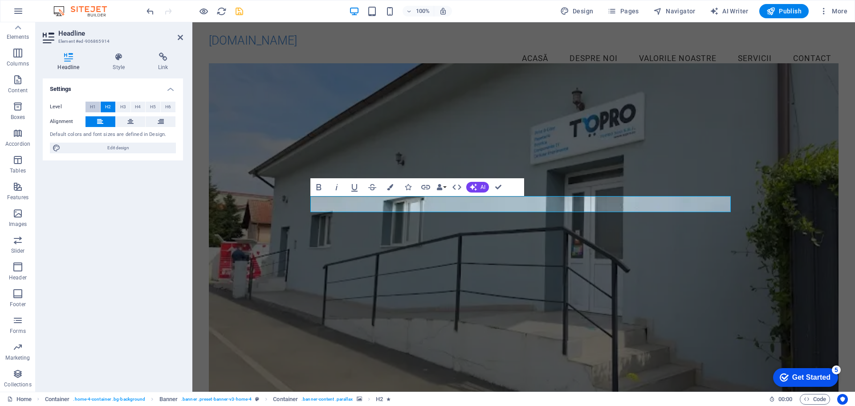
click at [94, 107] on span "H1" at bounding box center [93, 107] width 6 height 11
click at [126, 108] on span "H3" at bounding box center [123, 107] width 6 height 11
click at [141, 108] on button "H4" at bounding box center [138, 107] width 15 height 11
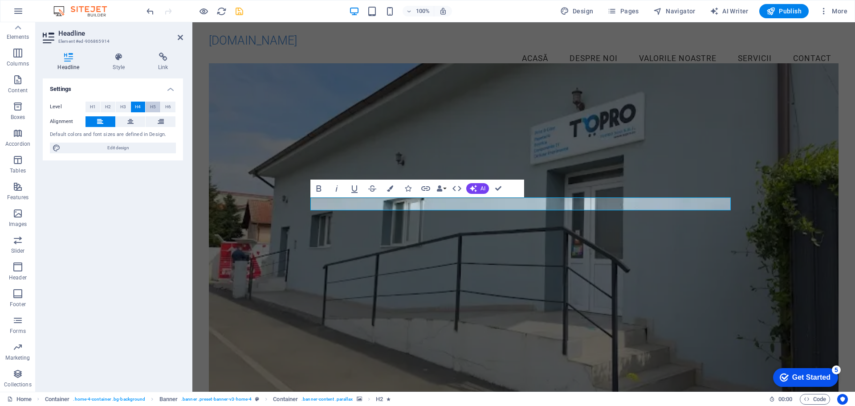
click at [155, 108] on span "H5" at bounding box center [153, 107] width 6 height 11
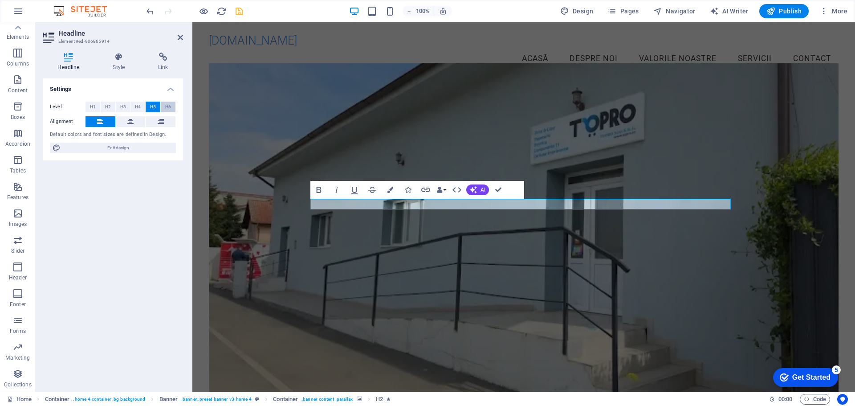
click at [169, 109] on span "H6" at bounding box center [168, 107] width 6 height 11
click at [108, 105] on span "H2" at bounding box center [108, 107] width 6 height 11
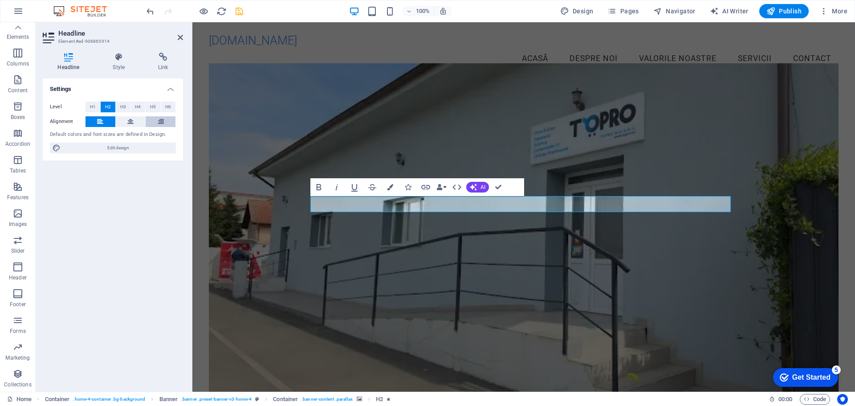
click at [163, 120] on icon at bounding box center [161, 121] width 6 height 11
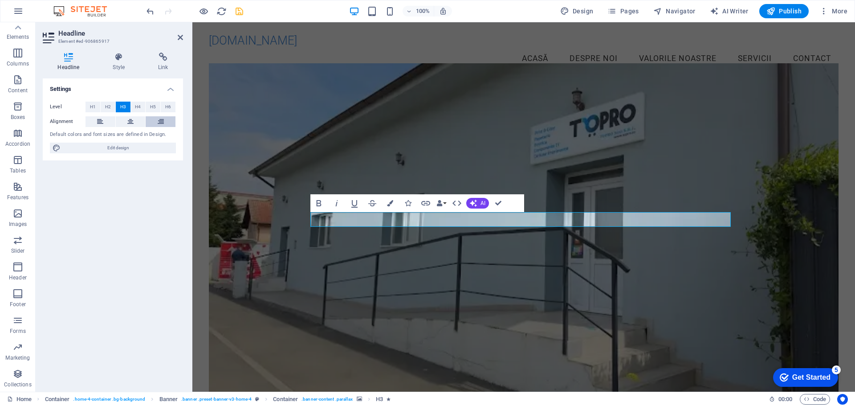
click at [160, 120] on icon at bounding box center [161, 121] width 6 height 11
drag, startPoint x: 625, startPoint y: 158, endPoint x: 633, endPoint y: 170, distance: 14.8
click at [625, 158] on figure at bounding box center [524, 231] width 630 height 336
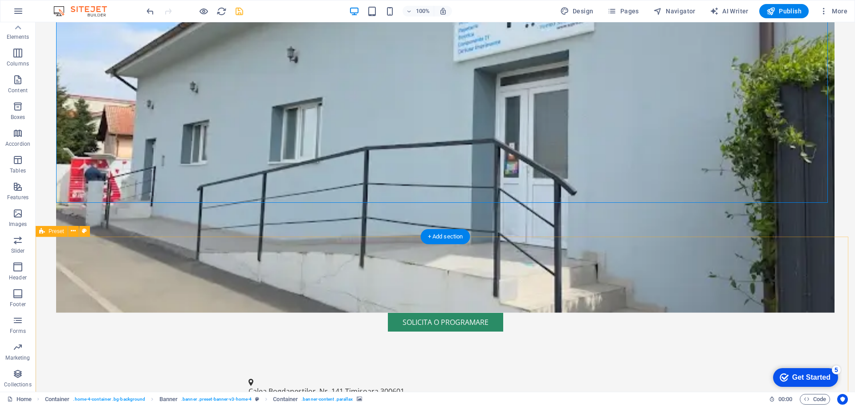
scroll to position [356, 0]
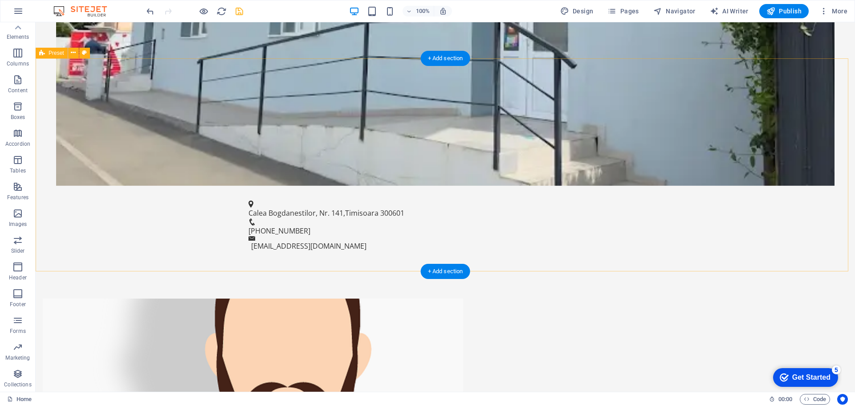
click at [370, 298] on figure at bounding box center [253, 369] width 421 height 142
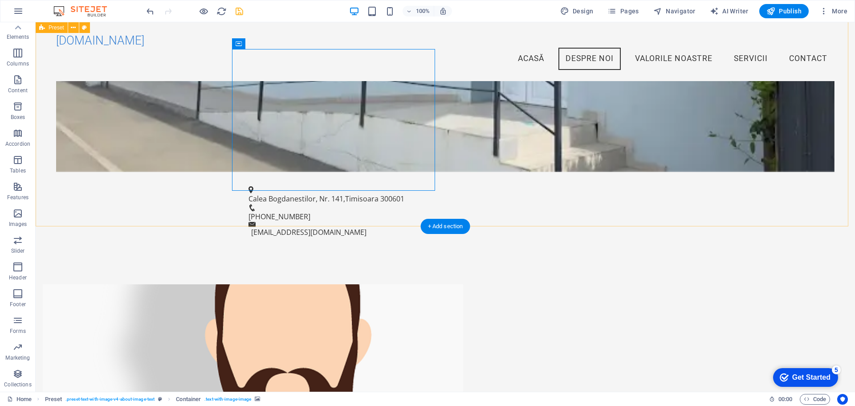
click at [325, 284] on figure at bounding box center [253, 355] width 421 height 142
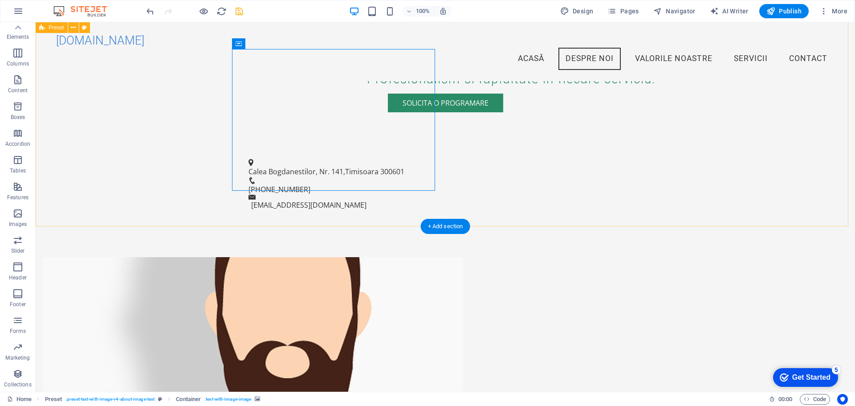
scroll to position [267, 0]
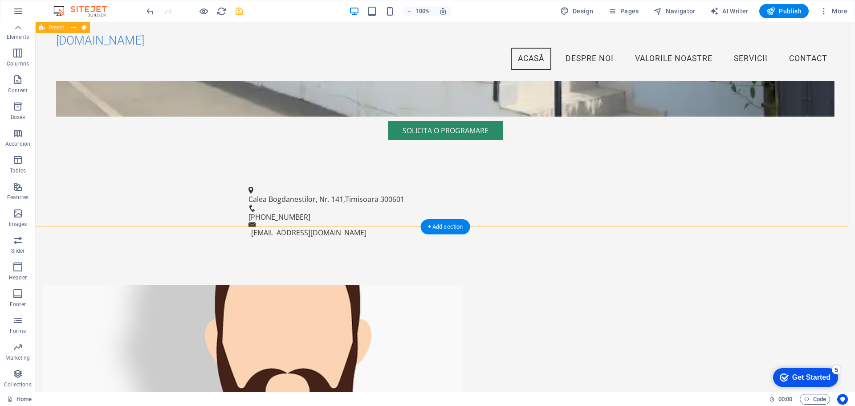
scroll to position [0, 0]
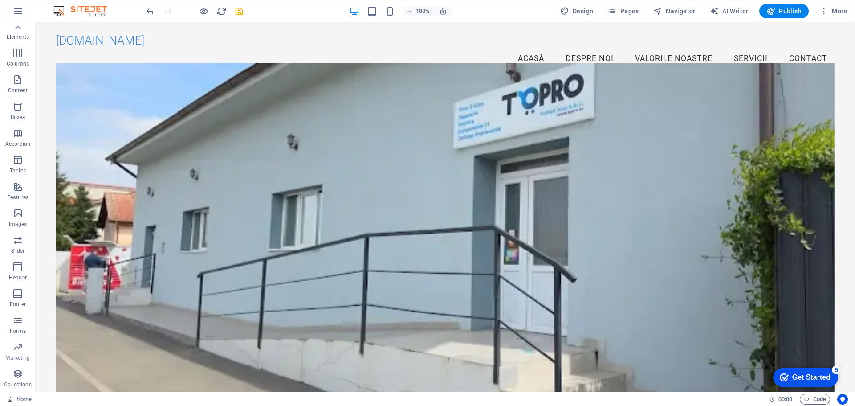
drag, startPoint x: 241, startPoint y: 12, endPoint x: 249, endPoint y: 17, distance: 10.3
click at [240, 11] on icon "save" at bounding box center [239, 11] width 10 height 10
drag, startPoint x: 777, startPoint y: 10, endPoint x: 698, endPoint y: 76, distance: 102.8
click at [777, 10] on span "Publish" at bounding box center [784, 11] width 35 height 9
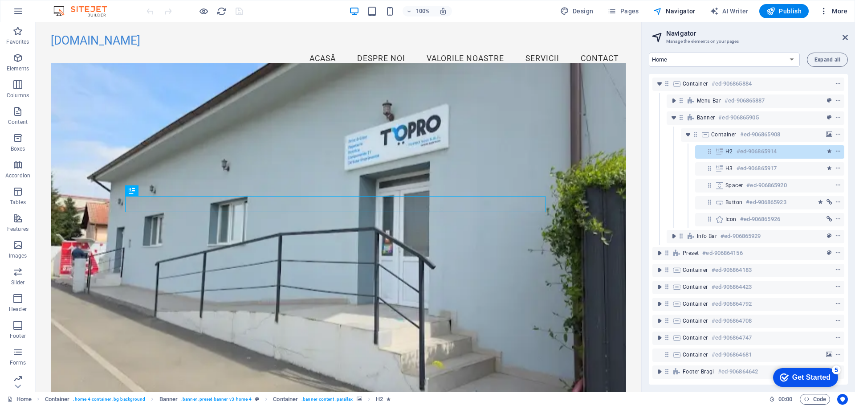
click at [840, 14] on span "More" at bounding box center [834, 11] width 28 height 9
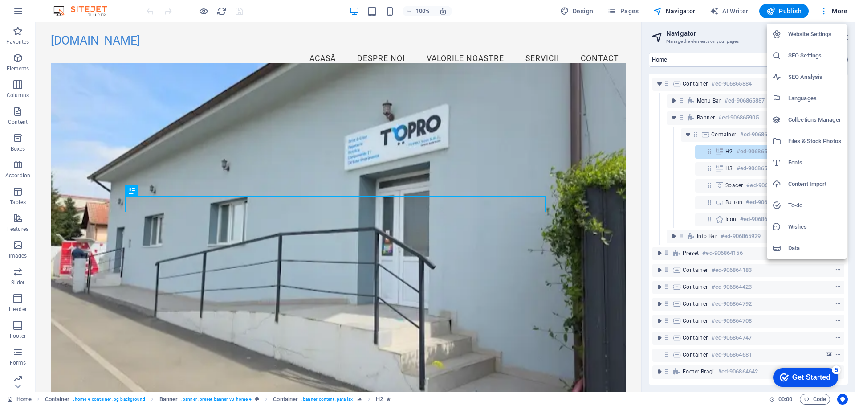
click at [17, 12] on div at bounding box center [427, 203] width 855 height 406
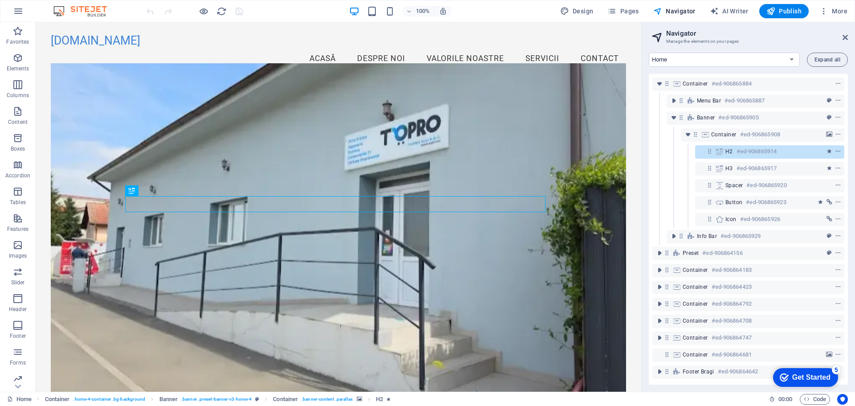
click at [72, 12] on img at bounding box center [84, 11] width 67 height 11
click at [62, 11] on img at bounding box center [84, 11] width 67 height 11
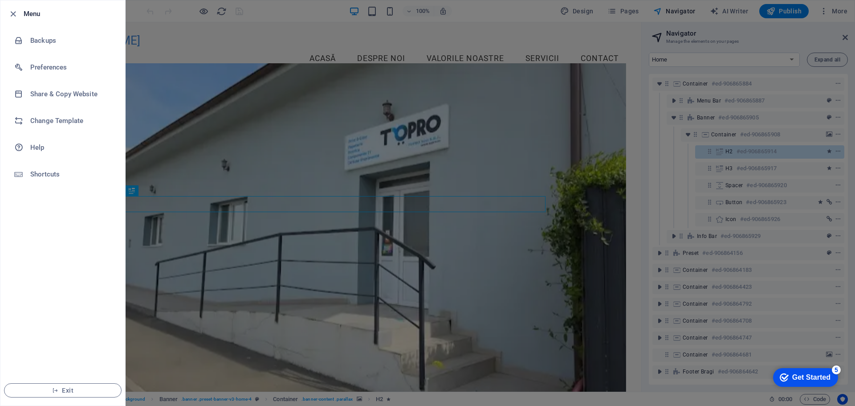
drag, startPoint x: 67, startPoint y: 388, endPoint x: 80, endPoint y: 376, distance: 17.1
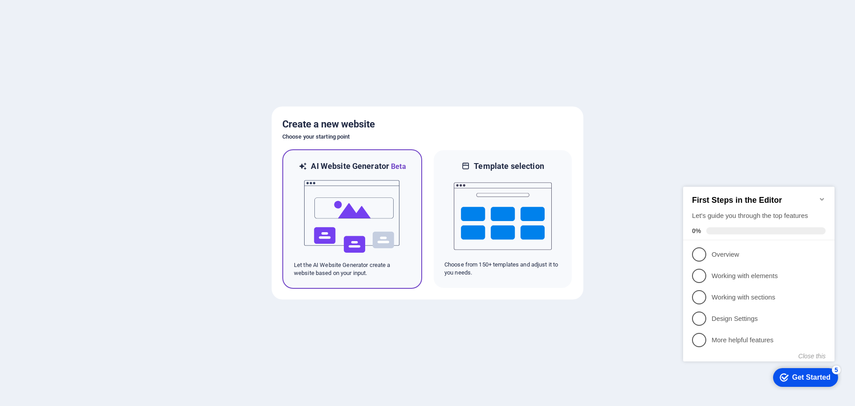
click at [362, 233] on img at bounding box center [352, 216] width 98 height 89
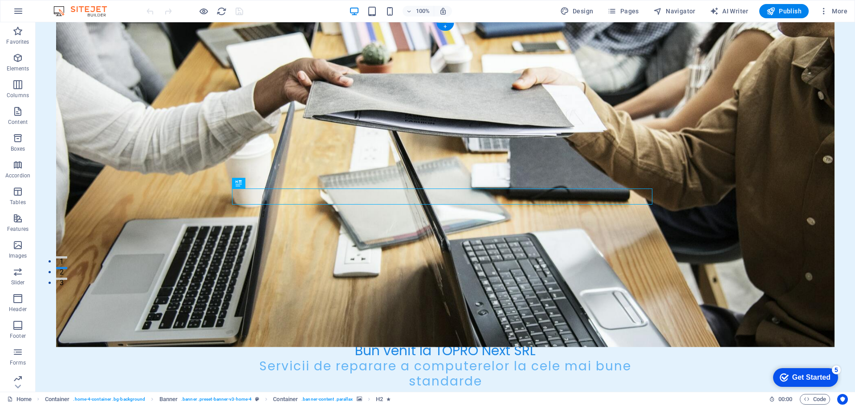
scroll to position [178, 0]
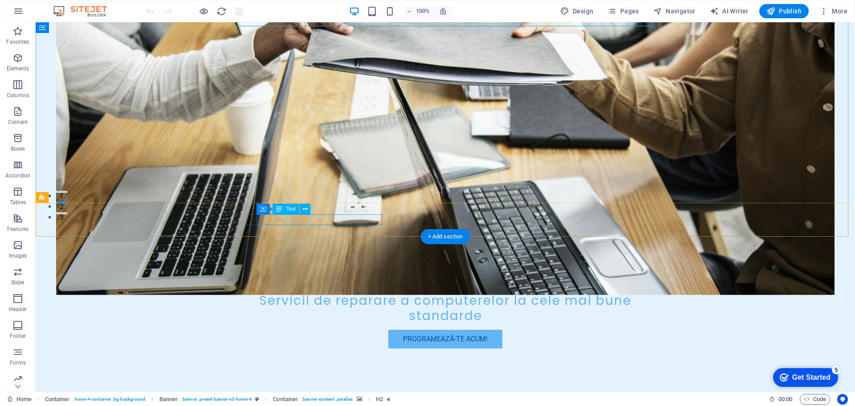
click at [345, 404] on span "Bucuresti" at bounding box center [330, 408] width 29 height 8
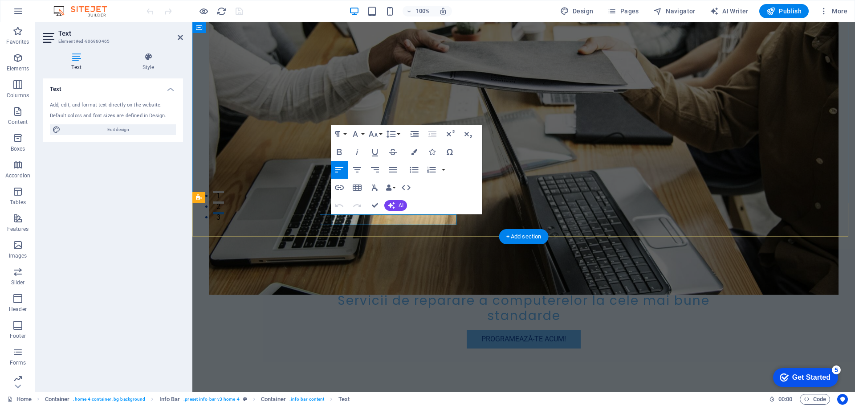
click at [334, 404] on span "Str. Tehnologiei, Nr. 5" at bounding box center [356, 408] width 66 height 8
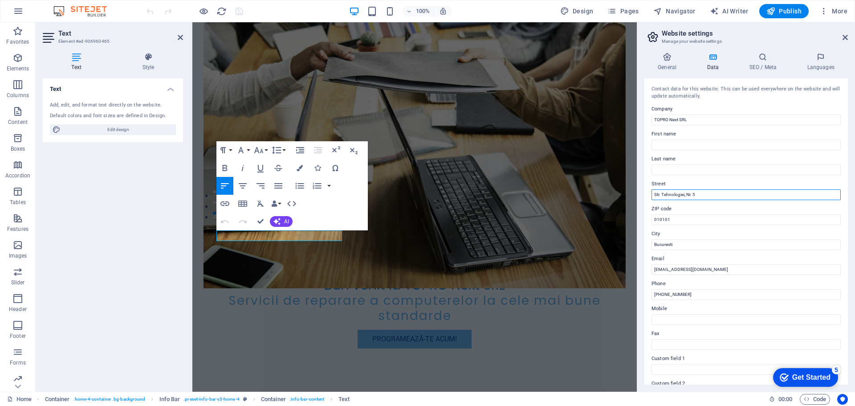
click at [709, 194] on input "Str. Tehnologiei, Nr. 5" at bounding box center [746, 194] width 189 height 11
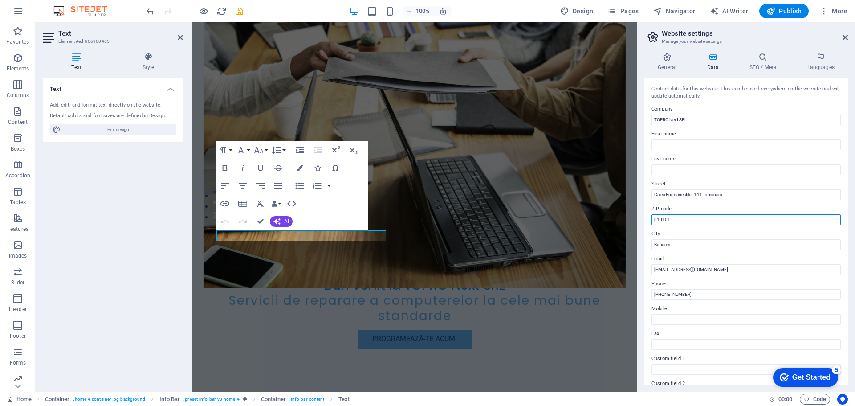
click at [706, 219] on input "010101" at bounding box center [746, 219] width 189 height 11
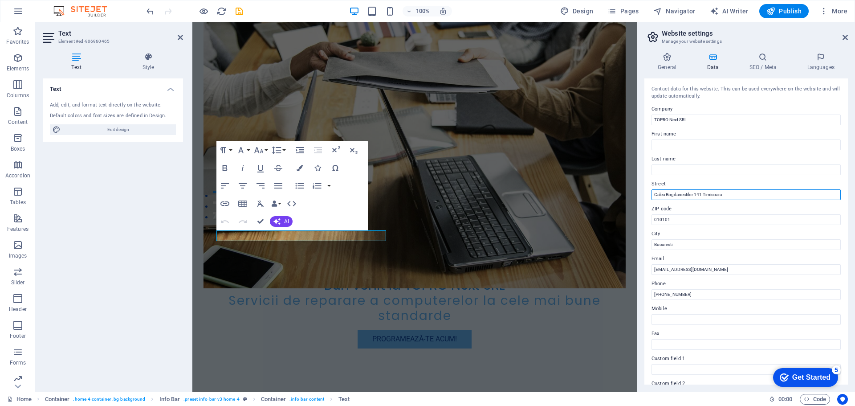
click at [710, 196] on input "Calea Bogdanestilor 141 Timisoara" at bounding box center [746, 194] width 189 height 11
type input "Calea Bogdanestilor 141"
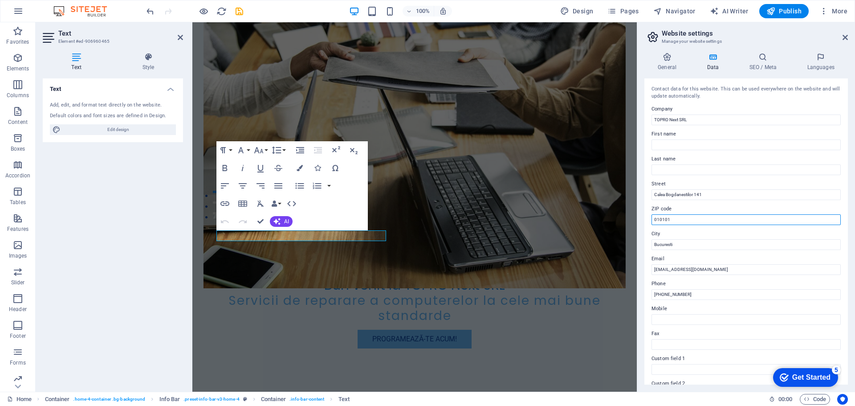
click at [689, 216] on input "010101" at bounding box center [746, 219] width 189 height 11
type input "300601"
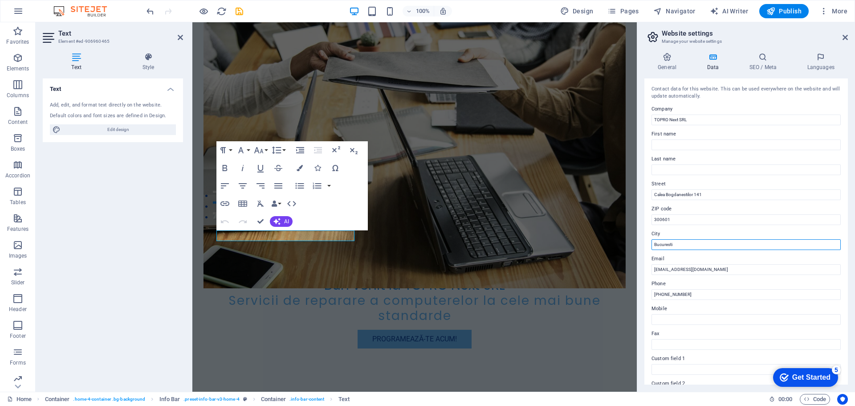
click at [688, 245] on input "Bucuresti" at bounding box center [746, 244] width 189 height 11
type input "Timisoara"
type input "[EMAIL_ADDRESS][DOMAIN_NAME]"
paste input "770358231"
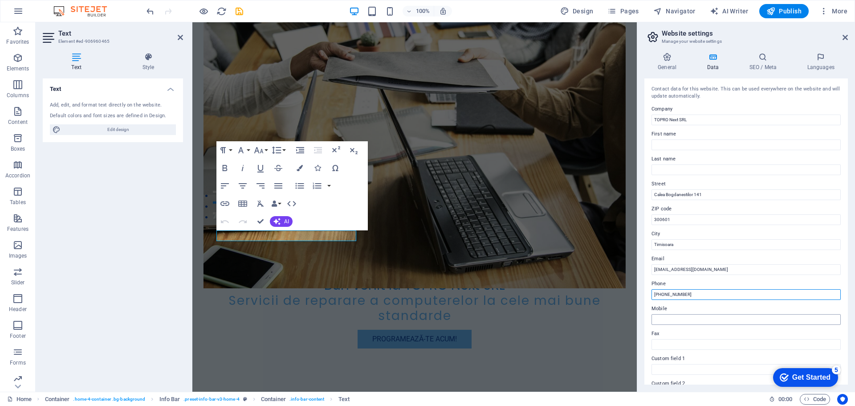
type input "[PHONE_NUMBER]"
click at [682, 318] on input "Mobile" at bounding box center [746, 319] width 189 height 11
paste input "[PHONE_NUMBER]"
type input "[PHONE_NUMBER]"
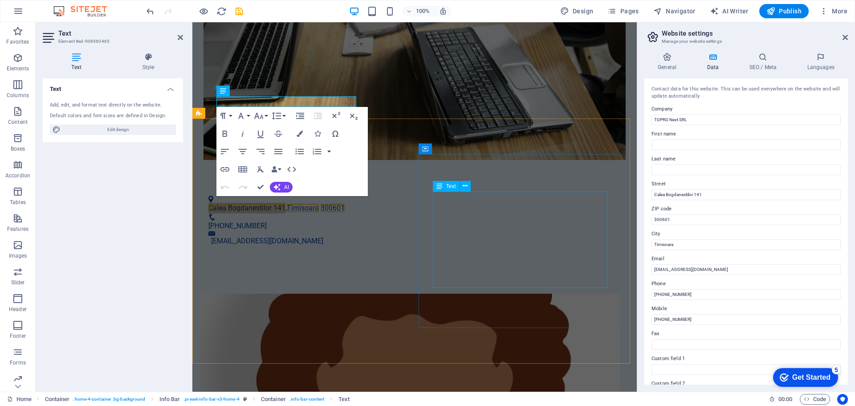
scroll to position [445, 0]
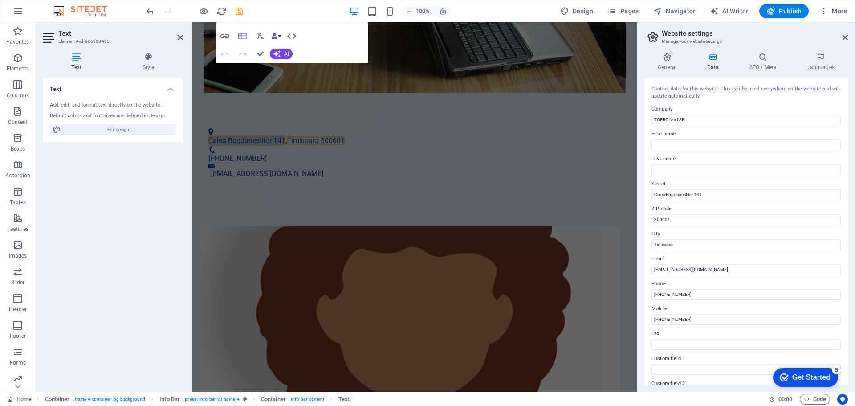
click at [348, 226] on figure at bounding box center [410, 313] width 421 height 174
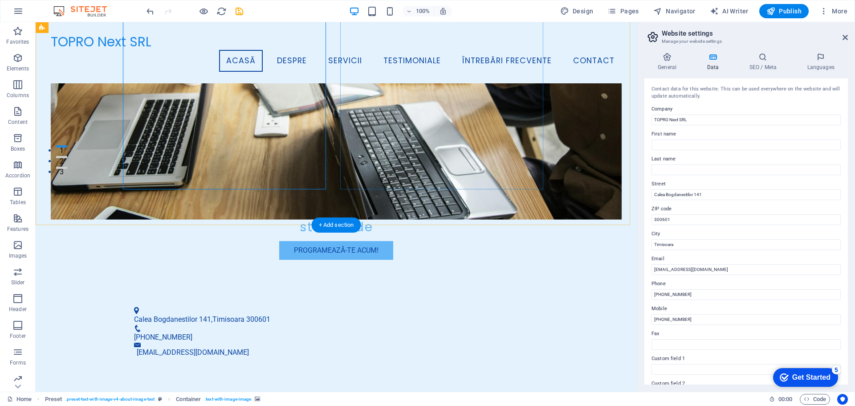
scroll to position [146, 0]
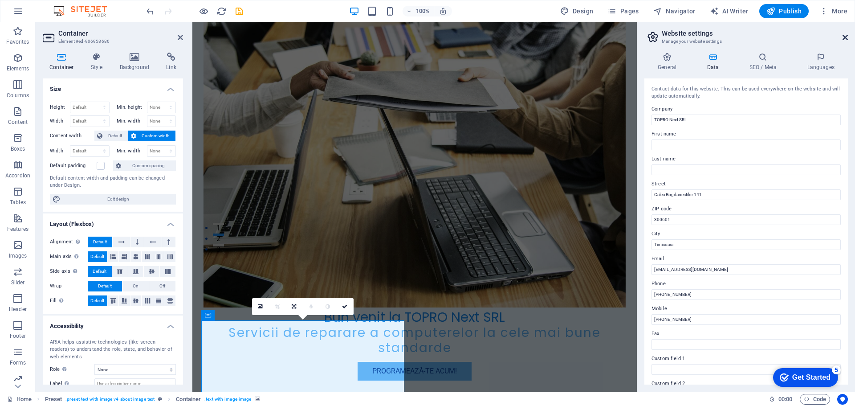
drag, startPoint x: 653, startPoint y: 16, endPoint x: 846, endPoint y: 37, distance: 193.5
click at [846, 37] on icon at bounding box center [845, 37] width 5 height 7
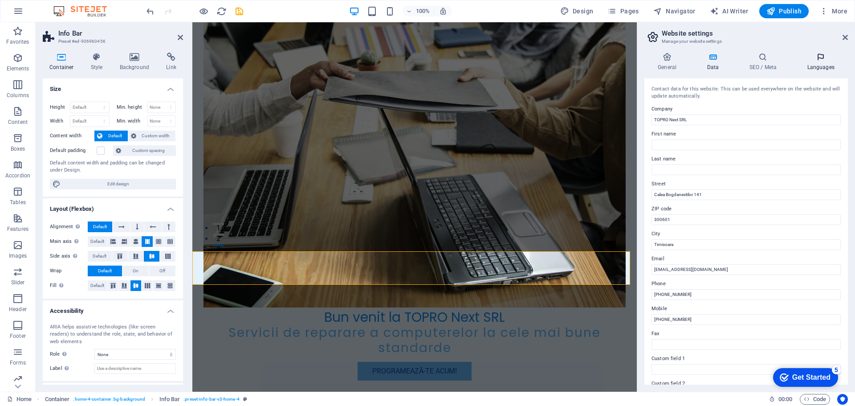
click at [827, 61] on icon at bounding box center [821, 57] width 54 height 9
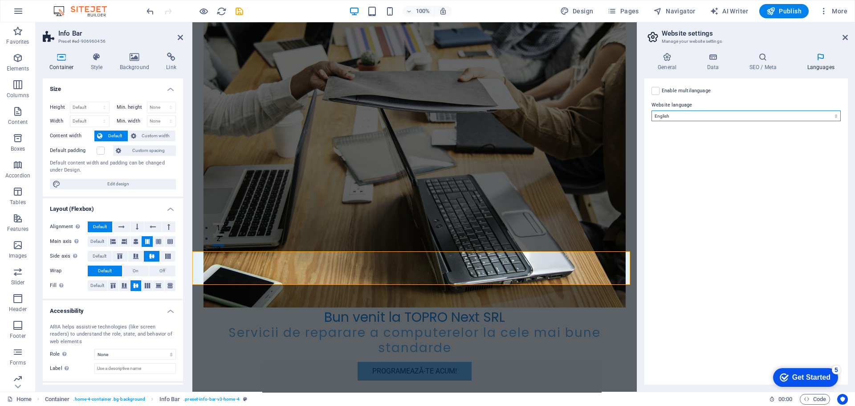
click at [710, 114] on select "Abkhazian Afar Afrikaans Akan Albanian Amharic Arabic Aragonese Armenian Assame…" at bounding box center [746, 115] width 189 height 11
select select "131"
click at [652, 110] on select "Abkhazian Afar Afrikaans Akan Albanian Amharic Arabic Aragonese Armenian Assame…" at bounding box center [746, 115] width 189 height 11
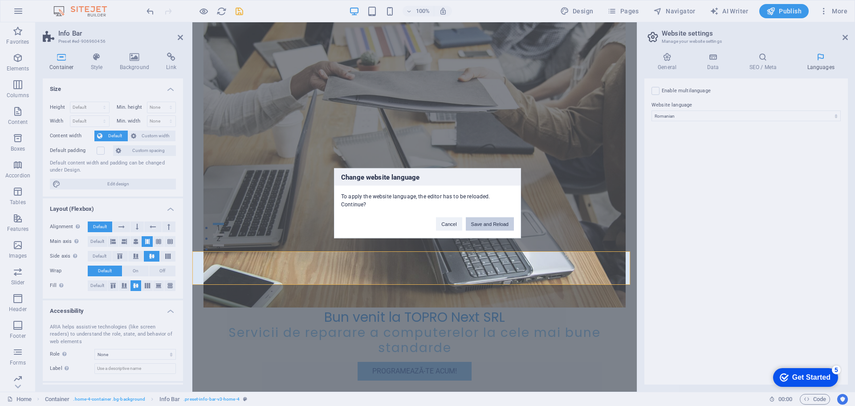
drag, startPoint x: 499, startPoint y: 221, endPoint x: 463, endPoint y: 200, distance: 41.6
click at [499, 221] on button "Save and Reload" at bounding box center [490, 223] width 48 height 13
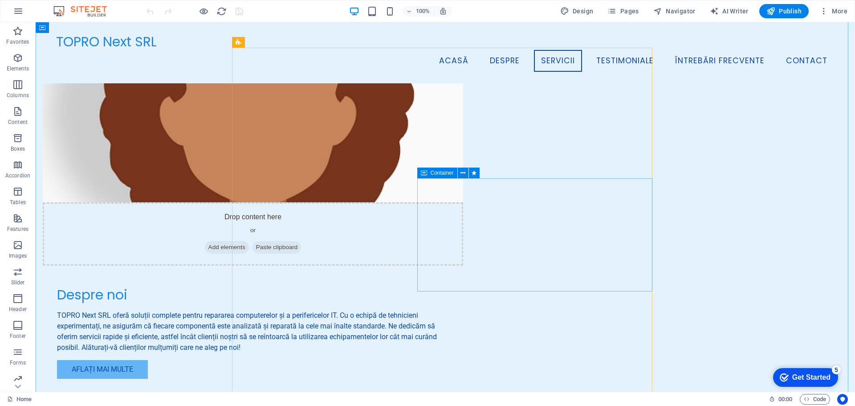
scroll to position [623, 0]
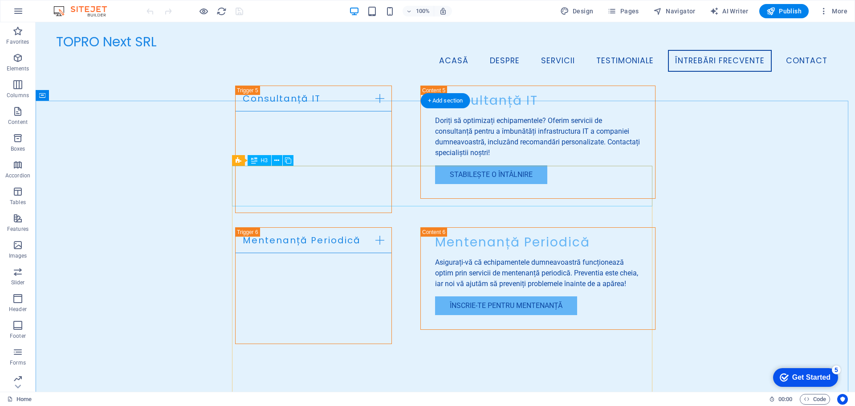
scroll to position [1423, 0]
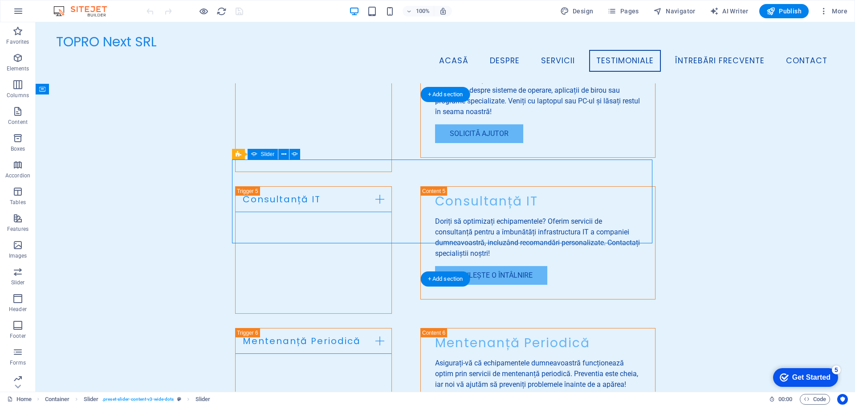
select select "ms"
select select "s"
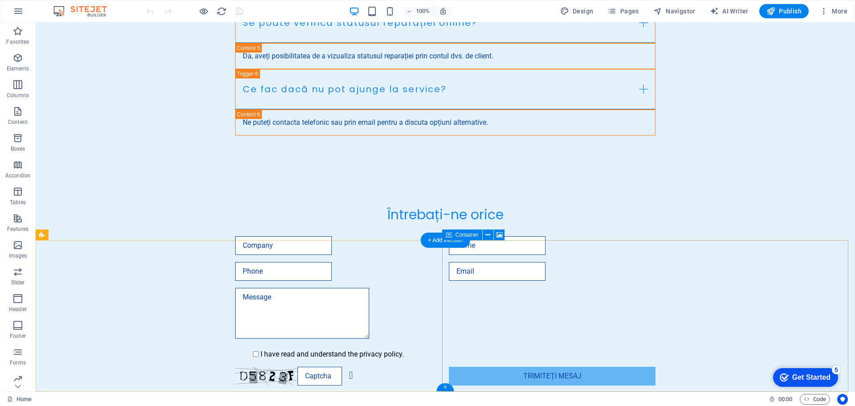
scroll to position [2571, 0]
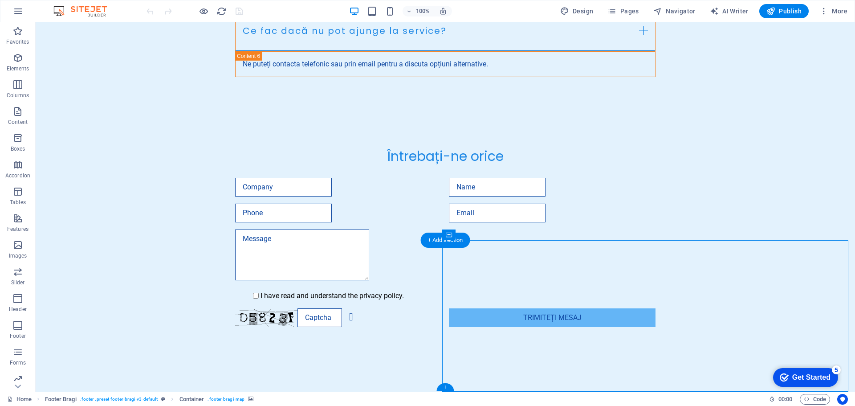
select select "px"
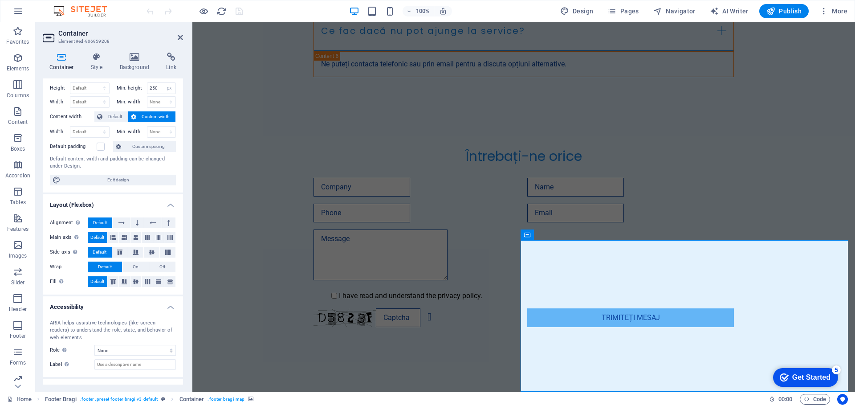
scroll to position [0, 0]
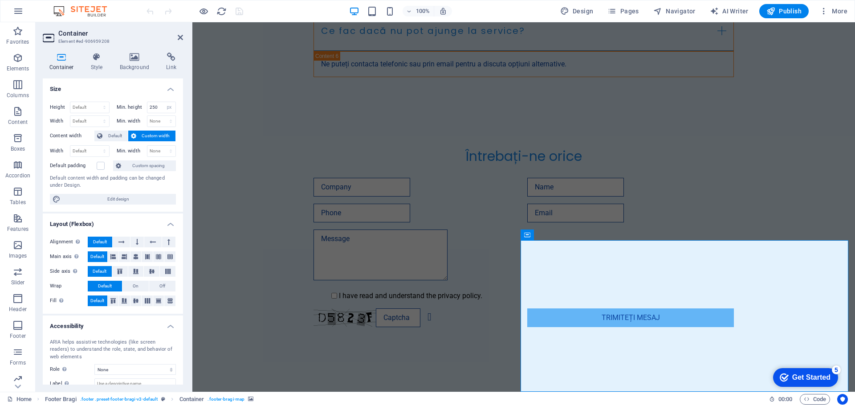
click at [62, 62] on h4 "Container" at bounding box center [63, 62] width 41 height 19
click at [98, 57] on icon at bounding box center [96, 57] width 25 height 9
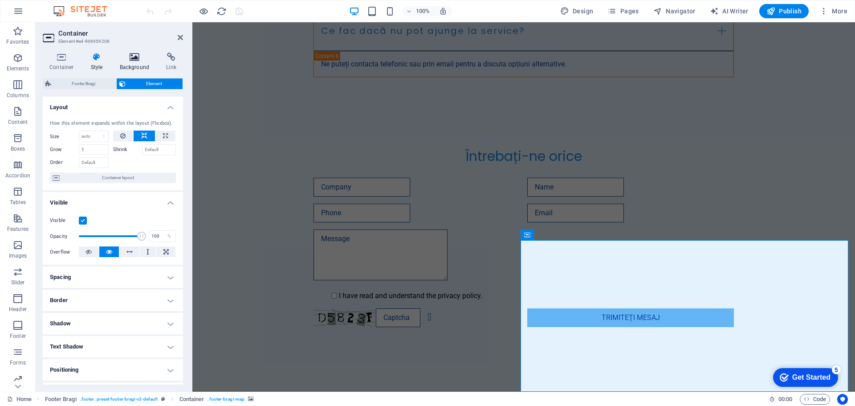
click at [133, 53] on icon at bounding box center [134, 57] width 43 height 9
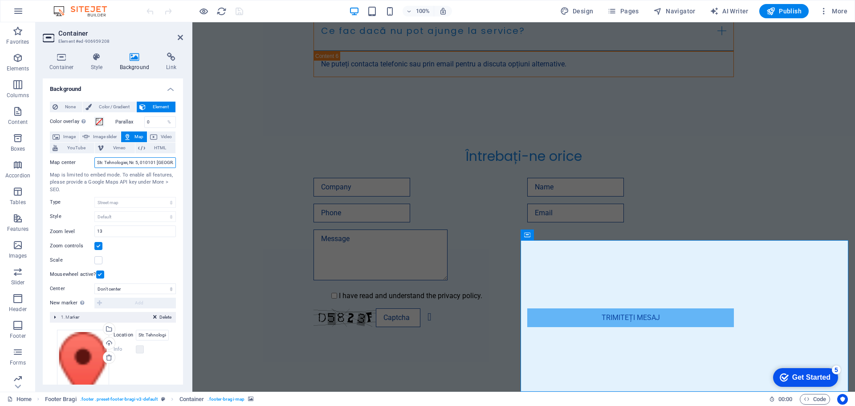
click at [129, 161] on input "Str. Tehnologiei, Nr. 5, 010101 [GEOGRAPHIC_DATA]" at bounding box center [135, 162] width 82 height 11
type input "Calea Bogdanestilor 141 Timisoara"
click at [122, 232] on input "13" at bounding box center [135, 231] width 81 height 11
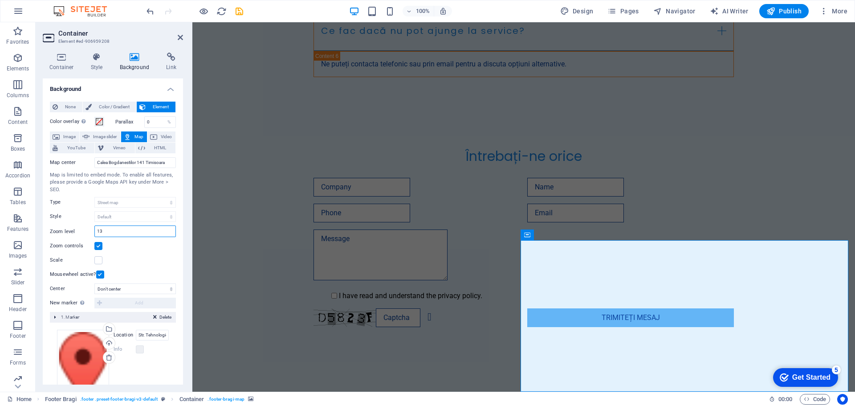
click at [122, 232] on input "13" at bounding box center [135, 231] width 81 height 11
type input "16"
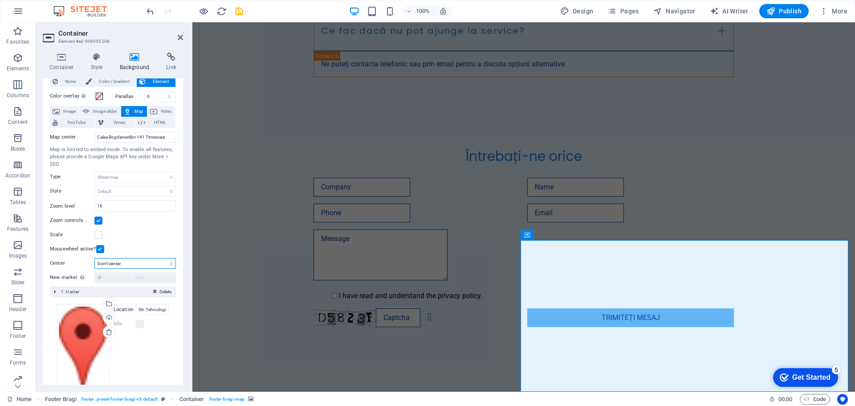
scroll to position [49, 0]
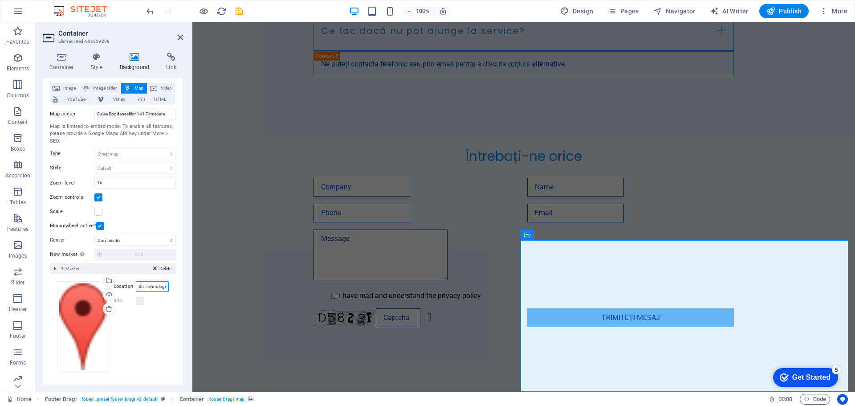
click at [151, 286] on input "Str. Tehnologiei, Nr. 5, 010101 [GEOGRAPHIC_DATA]" at bounding box center [152, 286] width 33 height 11
click at [141, 115] on input "Calea Bogdanestilor 141 Timisoara" at bounding box center [135, 114] width 82 height 11
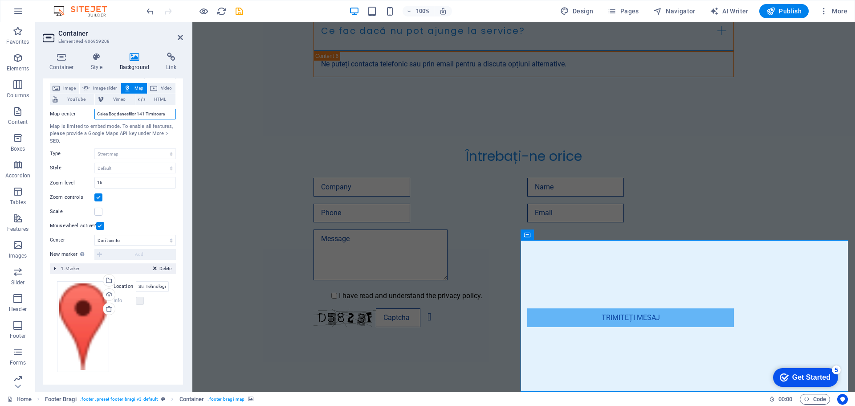
click at [141, 114] on input "Calea Bogdanestilor 141 Timisoara" at bounding box center [135, 114] width 82 height 11
click at [149, 287] on input "Str. Tehnologiei, Nr. 5, 010101 [GEOGRAPHIC_DATA]" at bounding box center [152, 286] width 33 height 11
paste input "Calea Bogdanestilor 141 Timisoara"
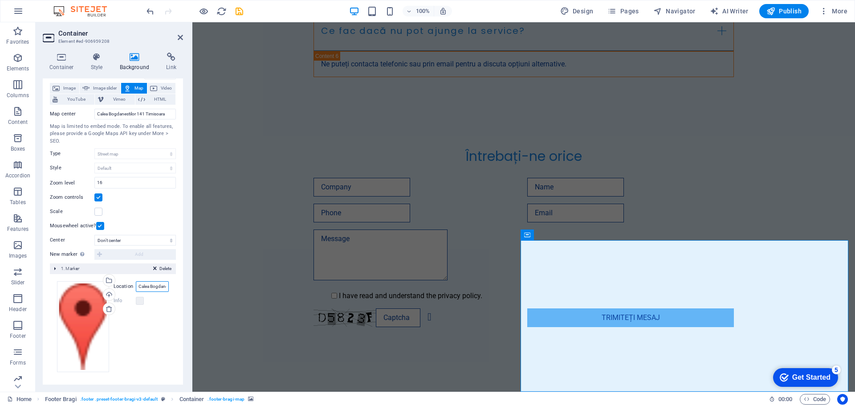
scroll to position [0, 42]
type input "Calea Bogdanestilor 141 Timisoara"
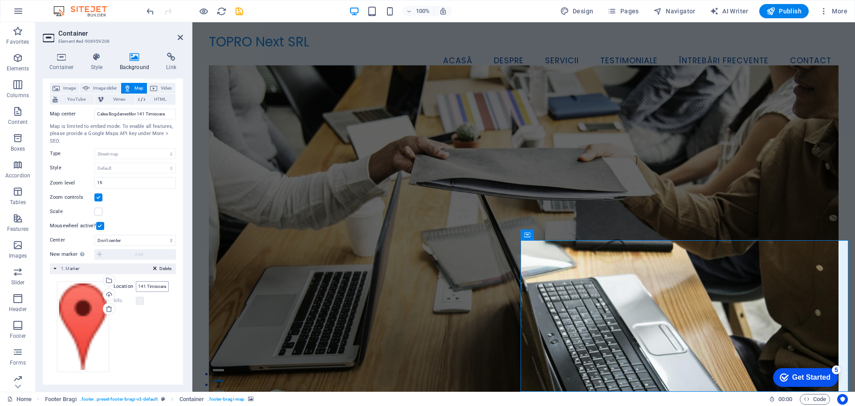
scroll to position [0, 0]
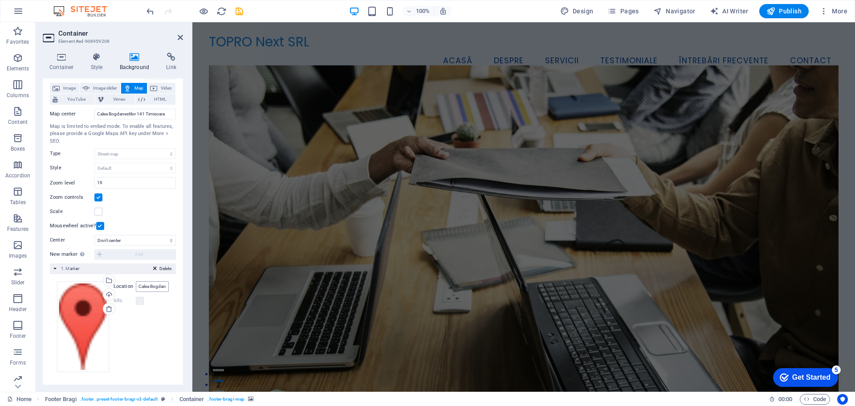
click at [149, 287] on input "Calea Bogdanestilor 141 Timisoara" at bounding box center [152, 286] width 33 height 11
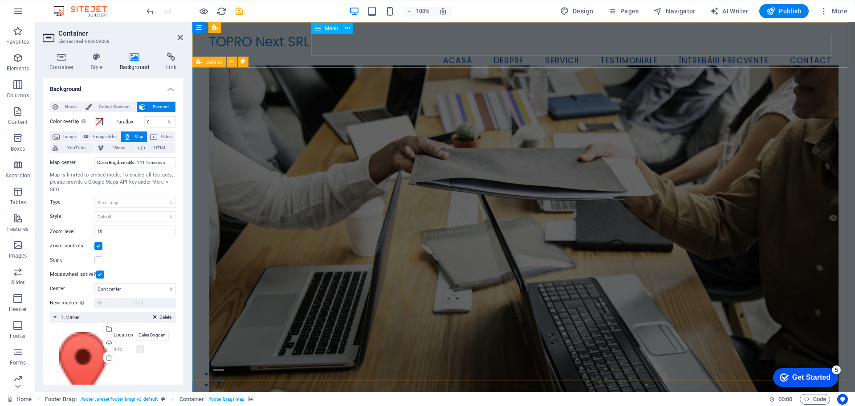
click at [630, 53] on nav "Acasă Despre Servicii Testimoniale Întrebări frecvente Contact" at bounding box center [524, 61] width 630 height 22
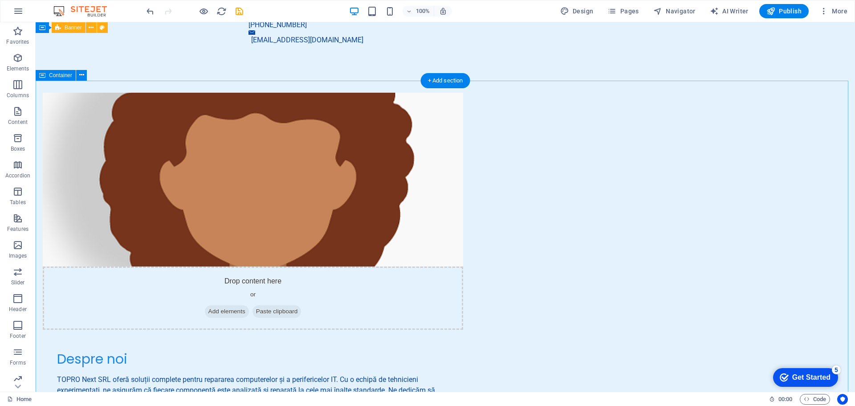
scroll to position [846, 0]
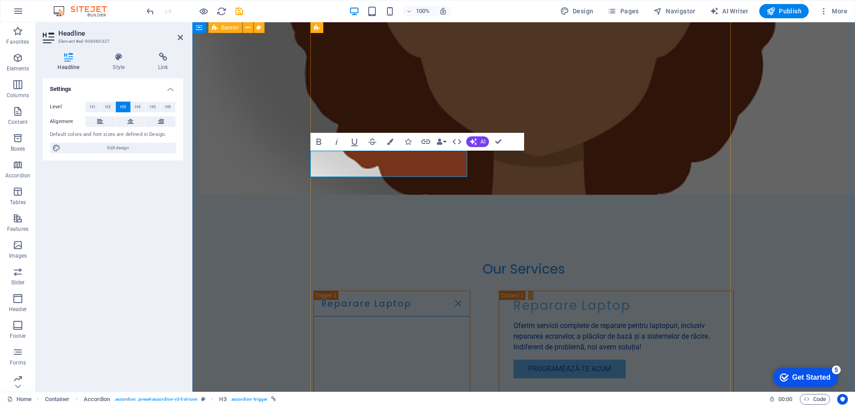
drag, startPoint x: 370, startPoint y: 163, endPoint x: 436, endPoint y: 163, distance: 65.9
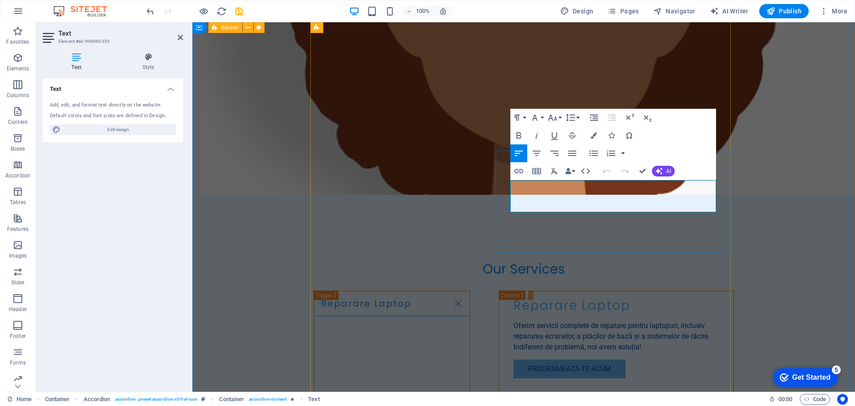
drag, startPoint x: 691, startPoint y: 186, endPoint x: 548, endPoint y: 195, distance: 143.3
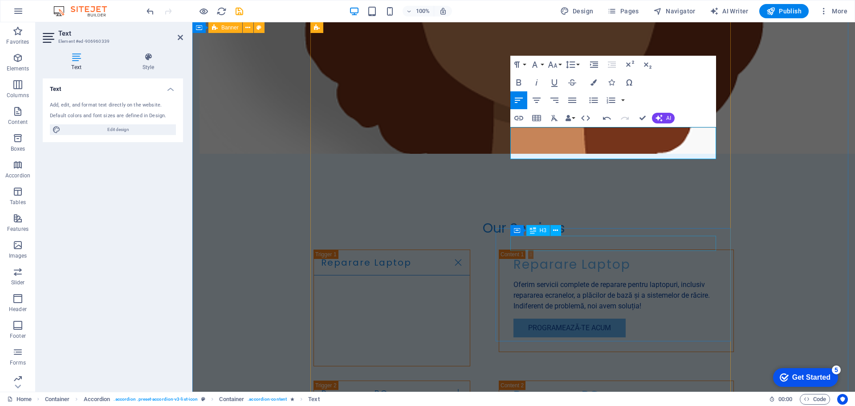
scroll to position [935, 0]
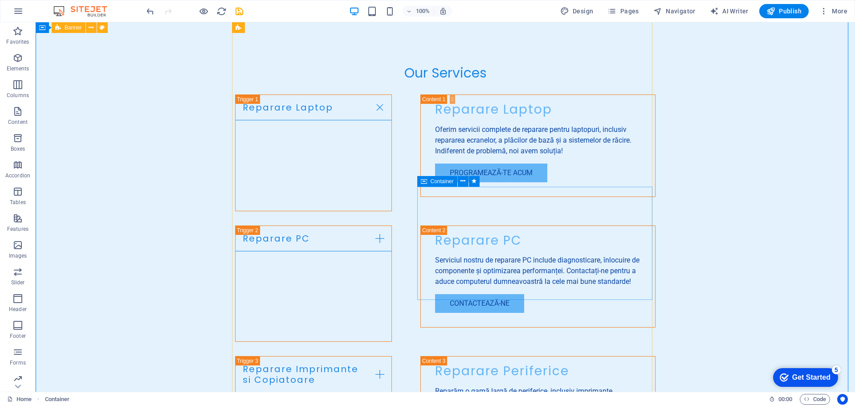
scroll to position [1115, 0]
